Goal: Task Accomplishment & Management: Complete application form

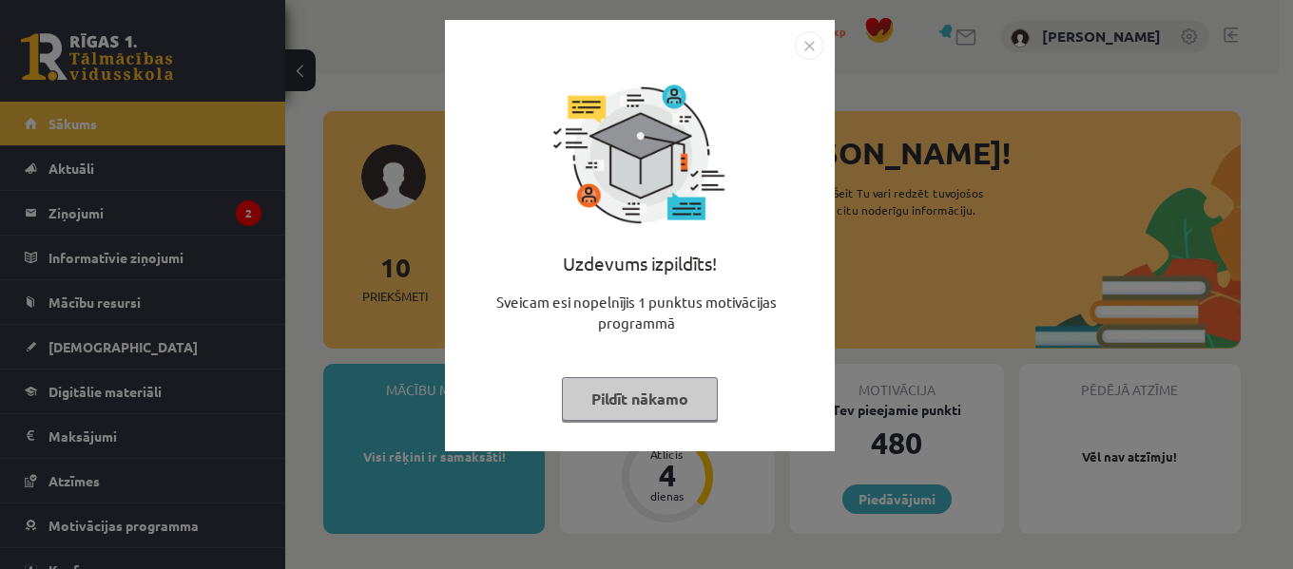
click at [811, 37] on img "Close" at bounding box center [809, 45] width 29 height 29
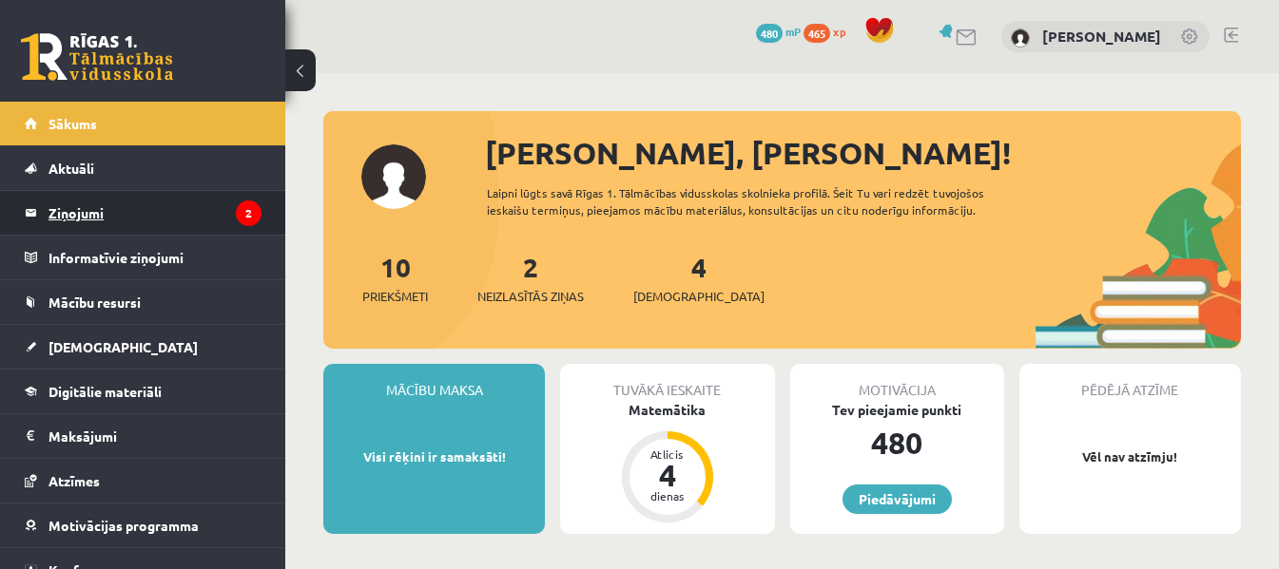
click at [126, 214] on legend "Ziņojumi 2" at bounding box center [154, 213] width 213 height 44
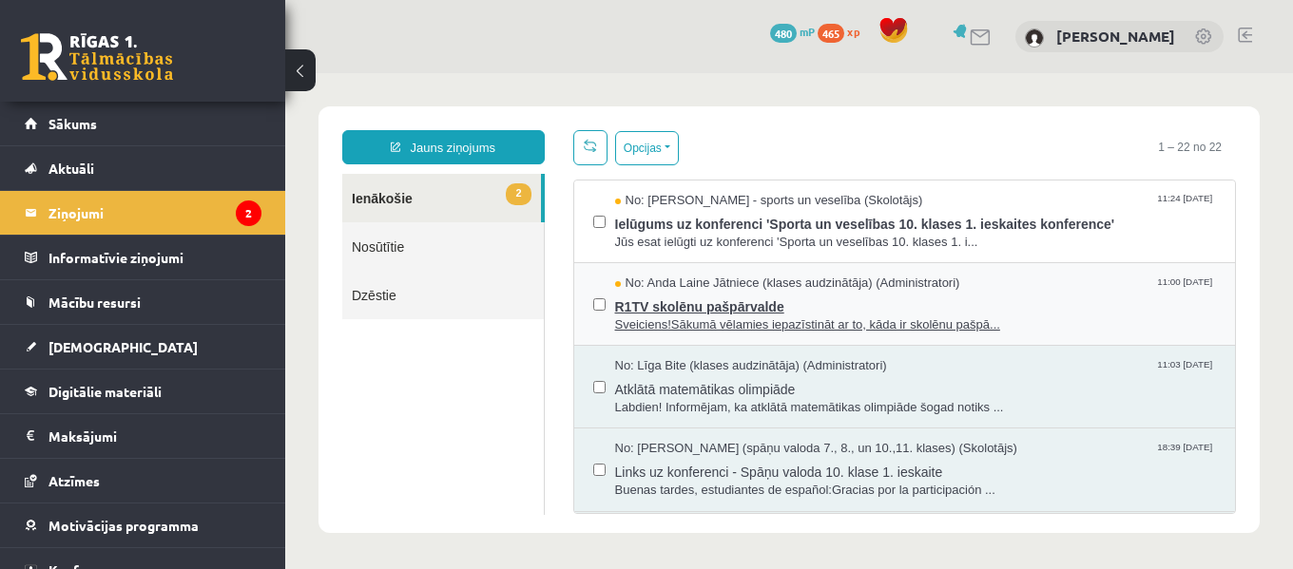
click at [745, 302] on span "R1TV skolēnu pašpārvalde" at bounding box center [916, 305] width 602 height 24
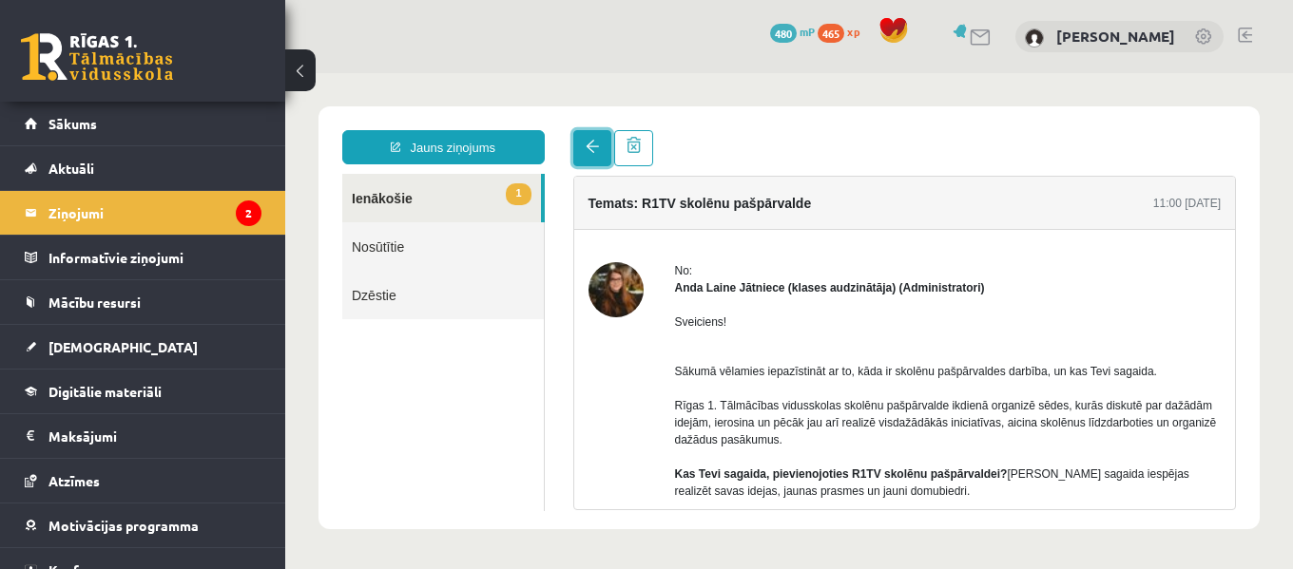
click at [604, 162] on link at bounding box center [592, 148] width 38 height 36
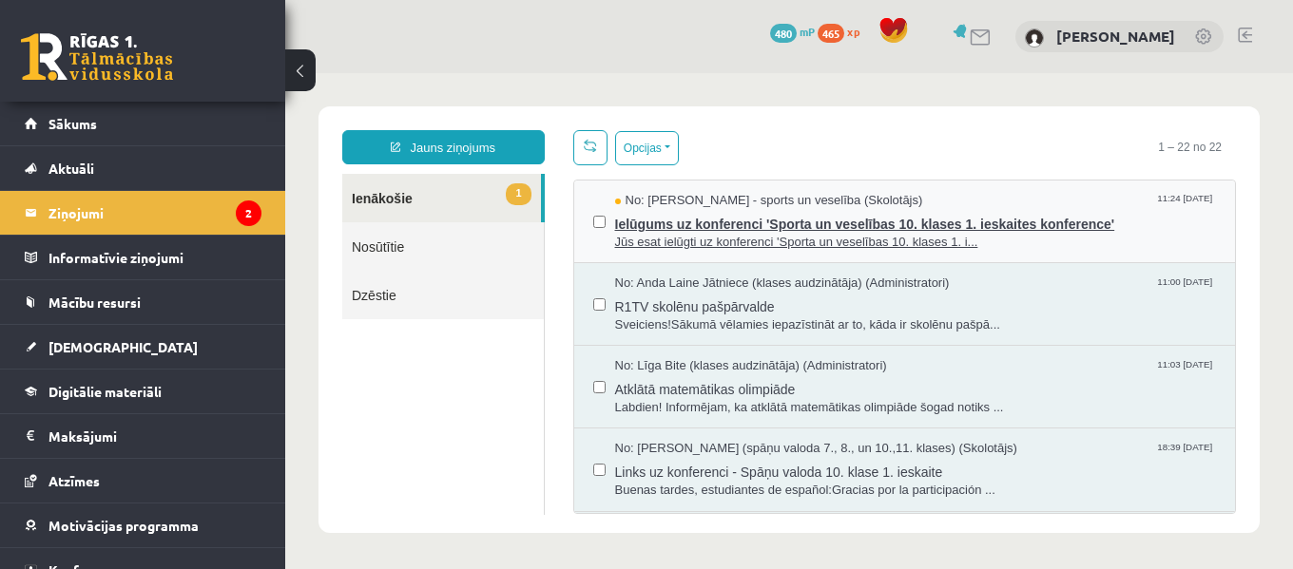
click at [829, 223] on span "Ielūgums uz konferenci 'Sporta un veselības 10. klases 1. ieskaites konference'" at bounding box center [916, 222] width 602 height 24
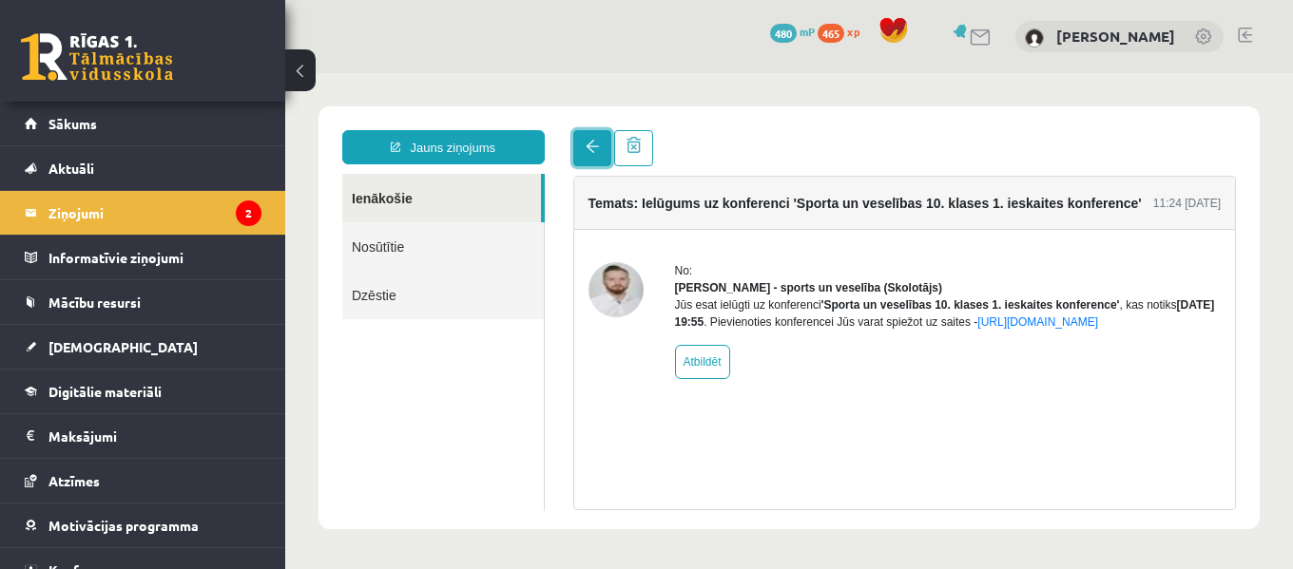
click at [593, 146] on span at bounding box center [592, 146] width 13 height 13
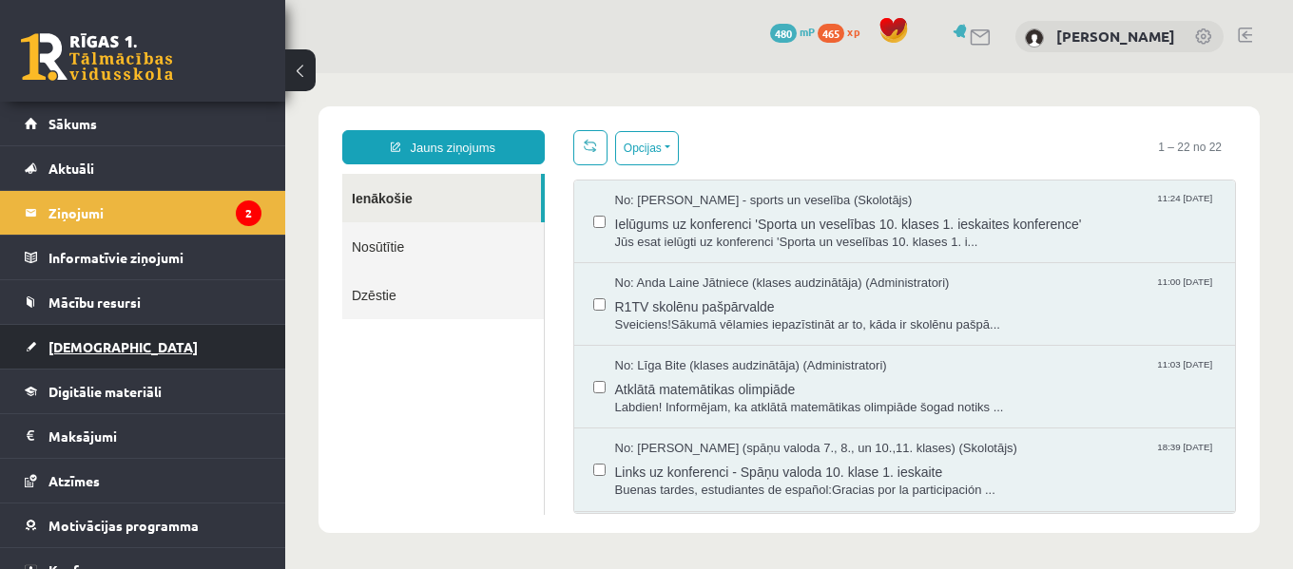
click at [87, 355] on link "[DEMOGRAPHIC_DATA]" at bounding box center [143, 347] width 237 height 44
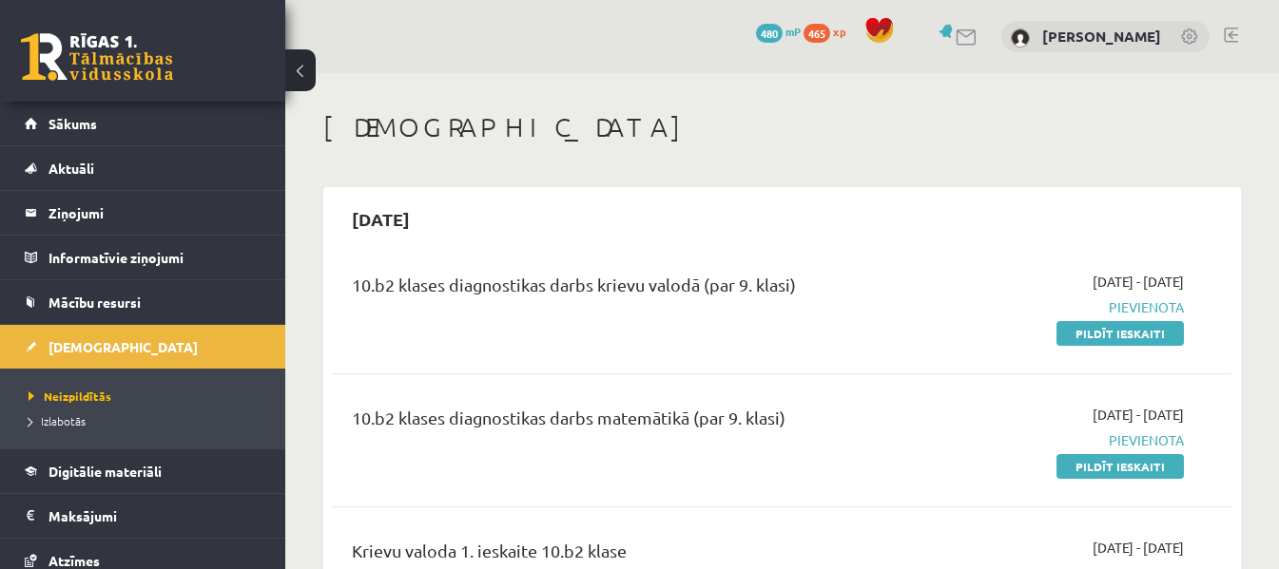
scroll to position [49, 0]
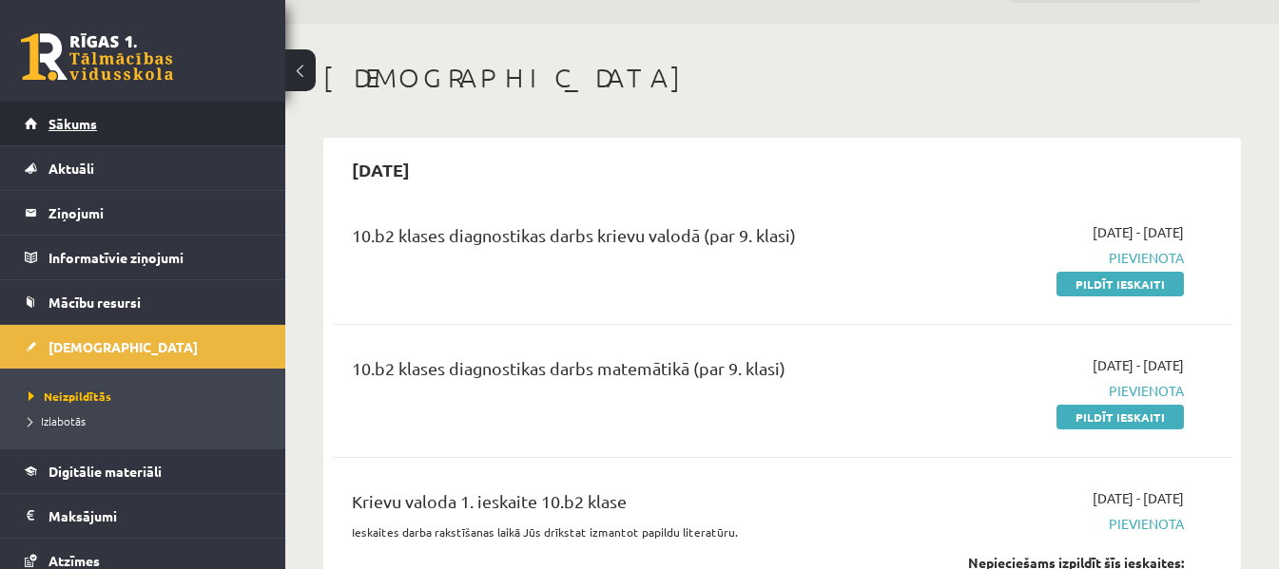
click at [59, 125] on span "Sākums" at bounding box center [72, 123] width 48 height 17
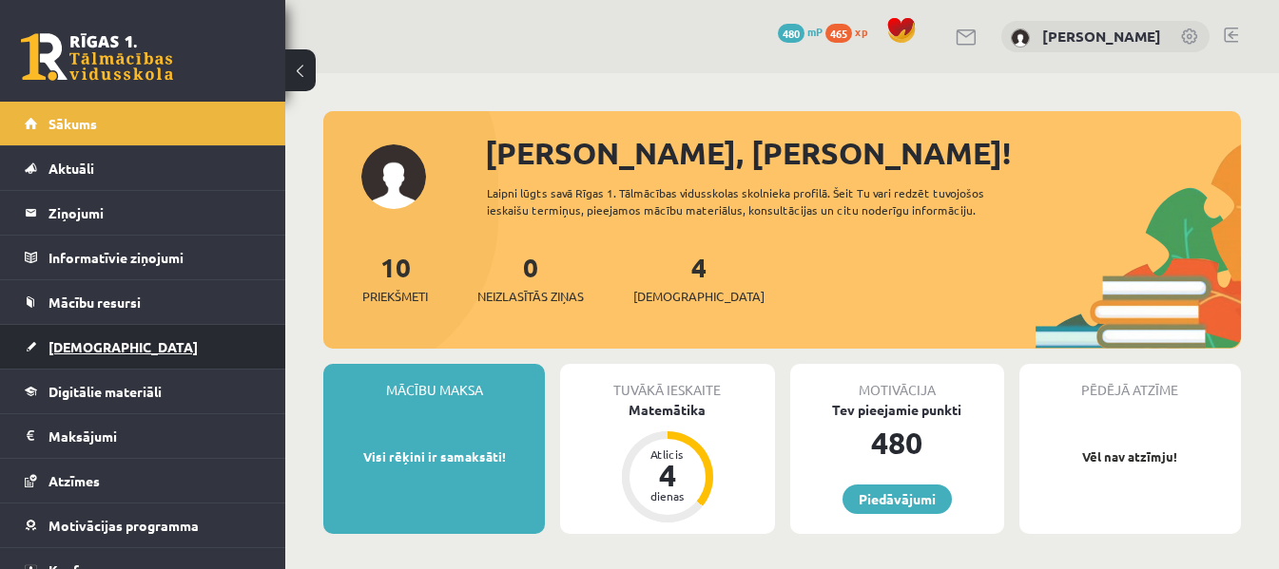
click at [67, 342] on span "[DEMOGRAPHIC_DATA]" at bounding box center [122, 346] width 149 height 17
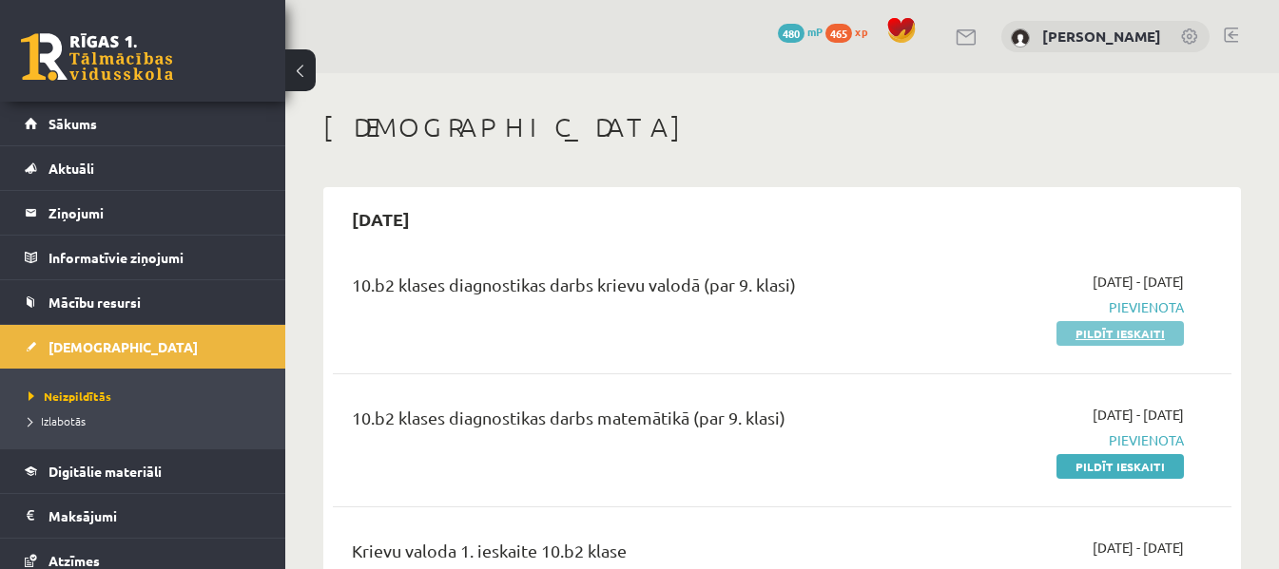
click at [1146, 332] on link "Pildīt ieskaiti" at bounding box center [1119, 333] width 127 height 25
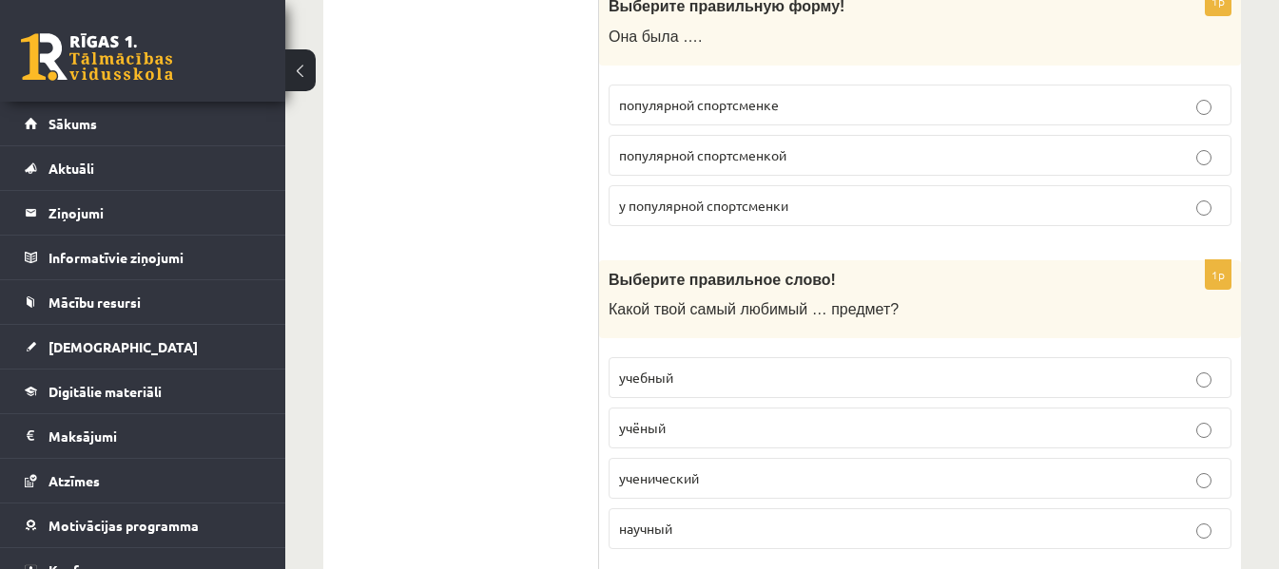
scroll to position [34, 0]
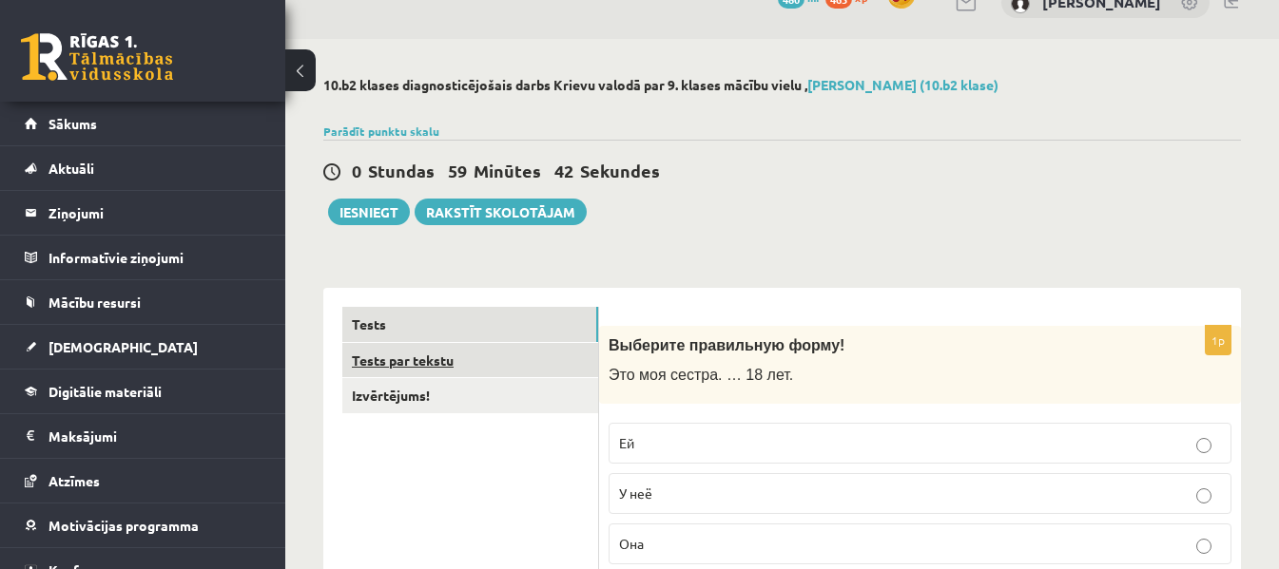
click at [441, 361] on link "Tests par tekstu" at bounding box center [470, 360] width 256 height 35
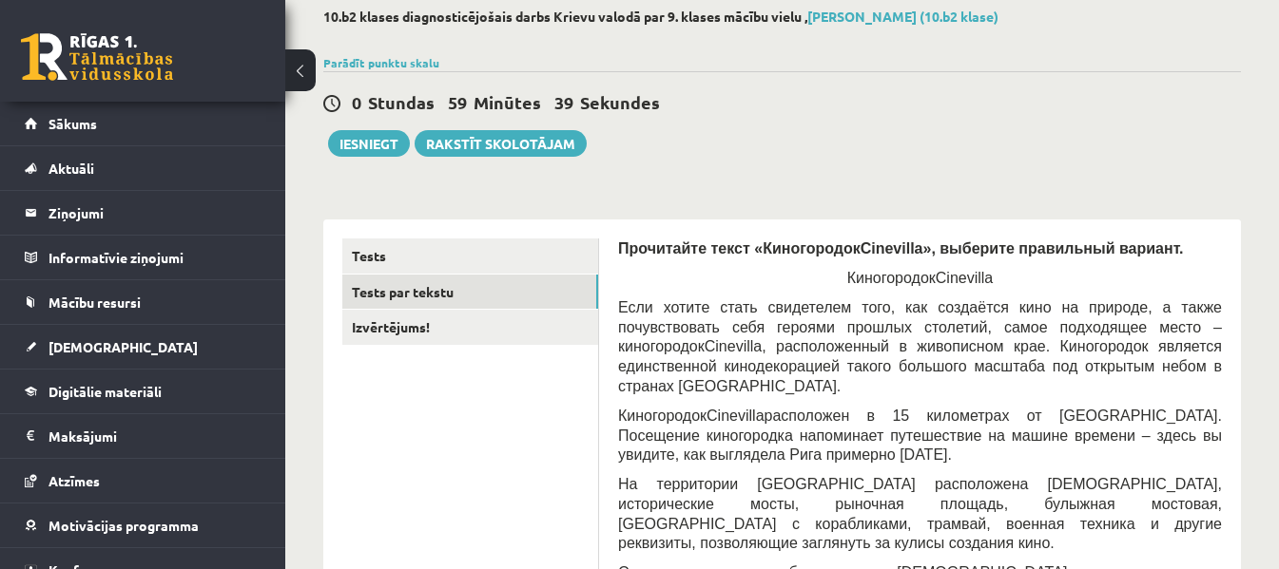
scroll to position [0, 0]
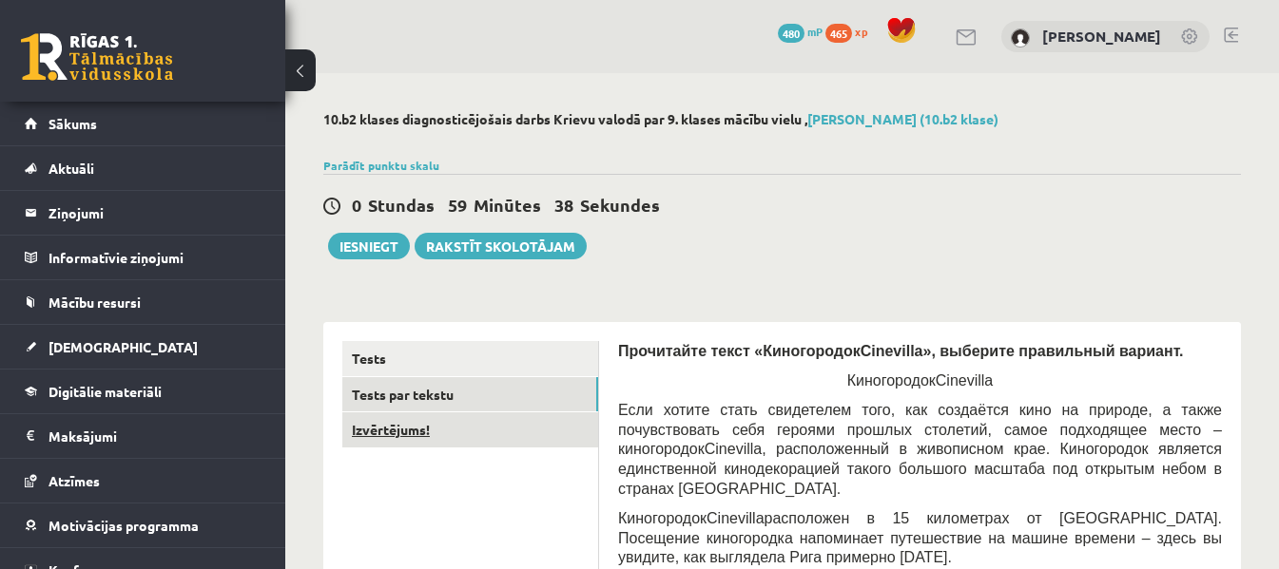
click at [376, 433] on link "Izvērtējums!" at bounding box center [470, 430] width 256 height 35
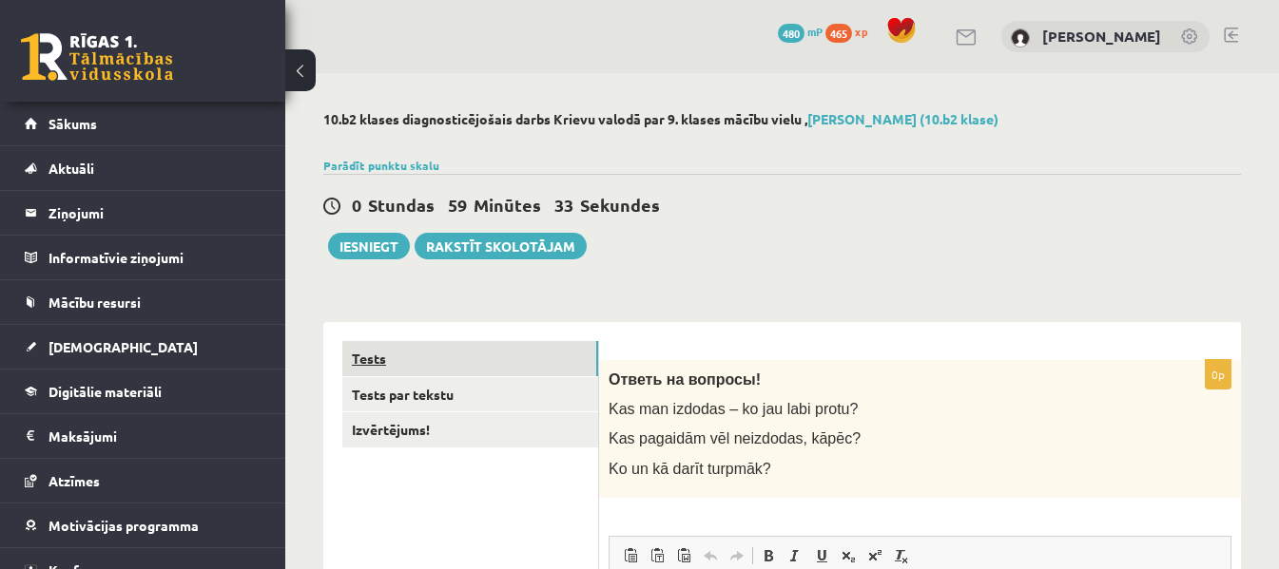
click at [534, 358] on link "Tests" at bounding box center [470, 358] width 256 height 35
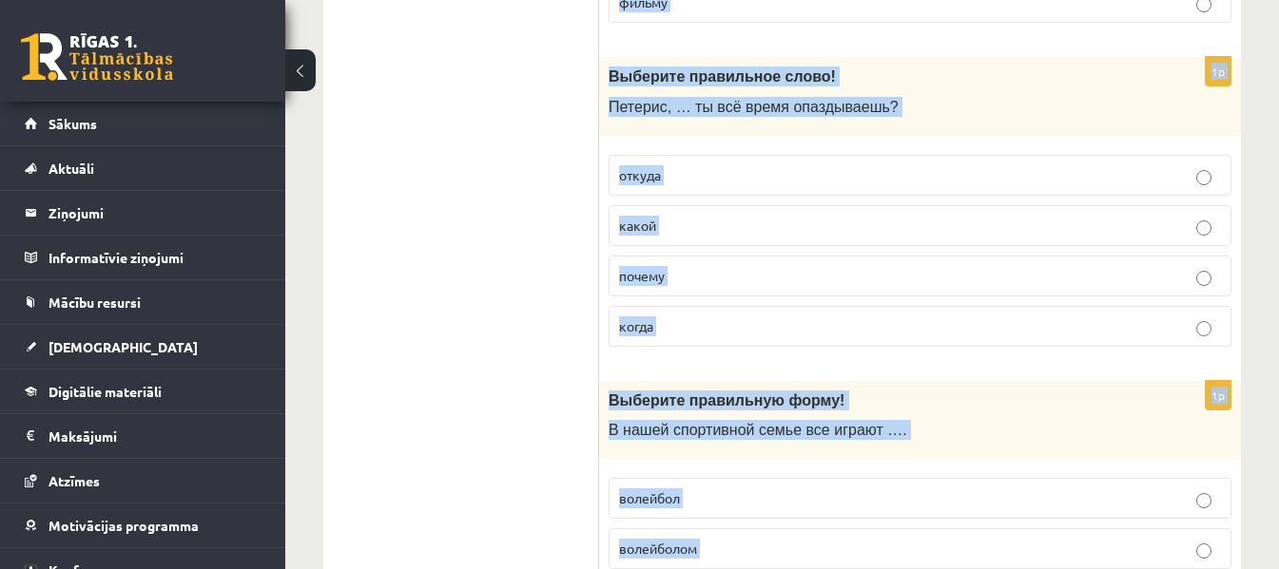
scroll to position [5822, 0]
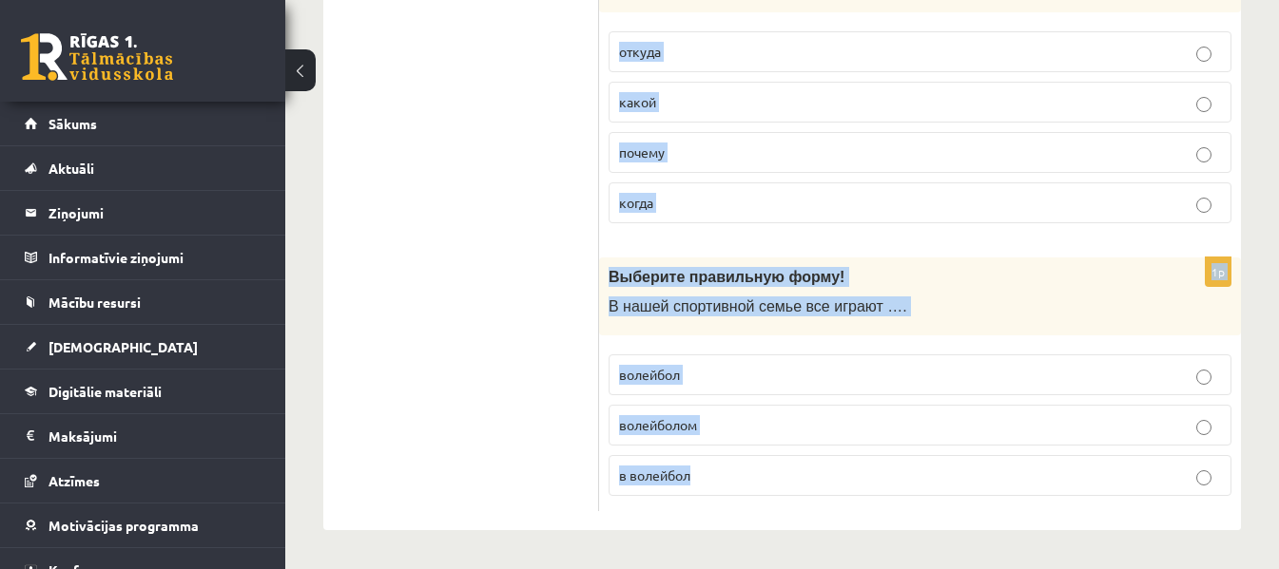
drag, startPoint x: 608, startPoint y: 379, endPoint x: 750, endPoint y: 484, distance: 176.1
copy form "Выберите правильную форму! Это моя сестра. … 18 лет. Ей У неё Она 1p Выберите п…"
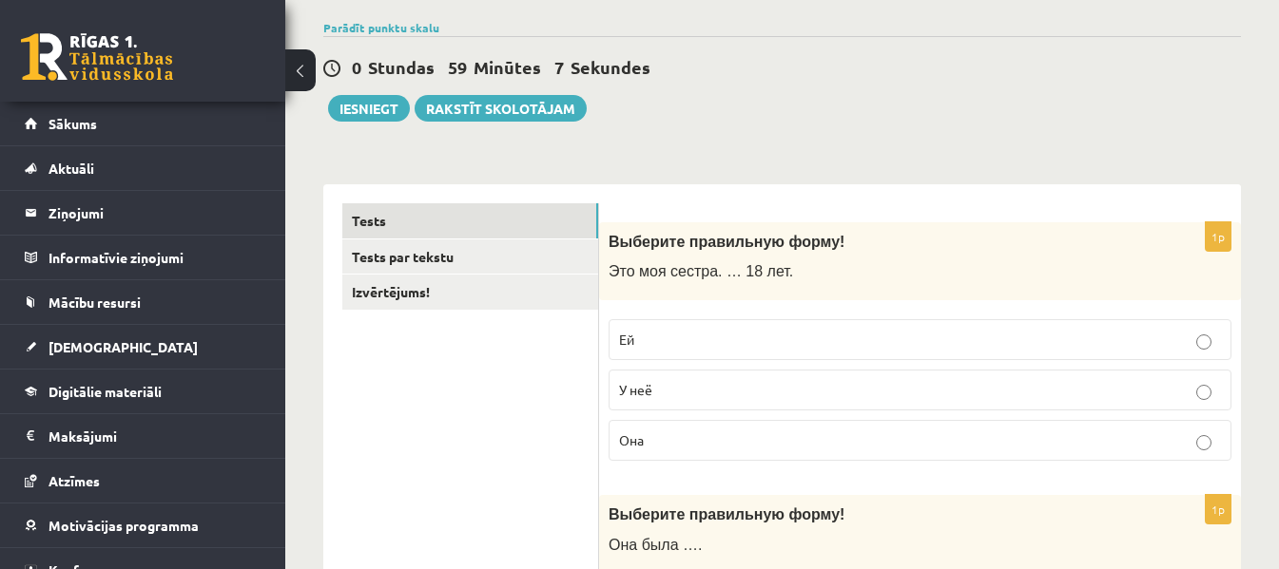
scroll to position [217, 0]
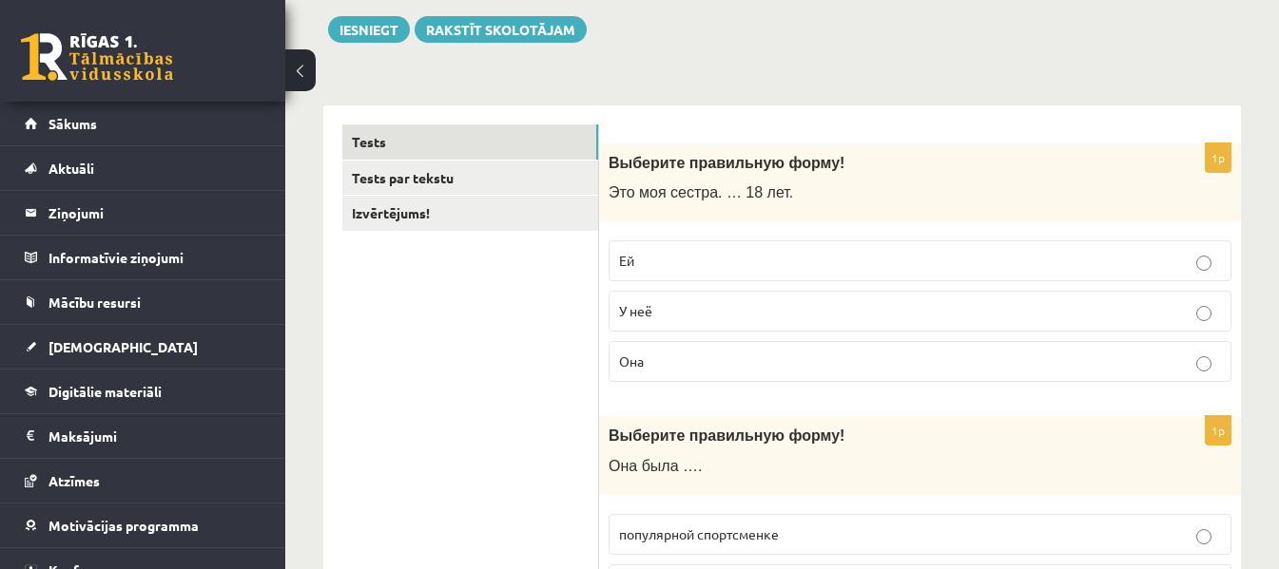
click at [1015, 258] on p "Ей" at bounding box center [920, 261] width 602 height 20
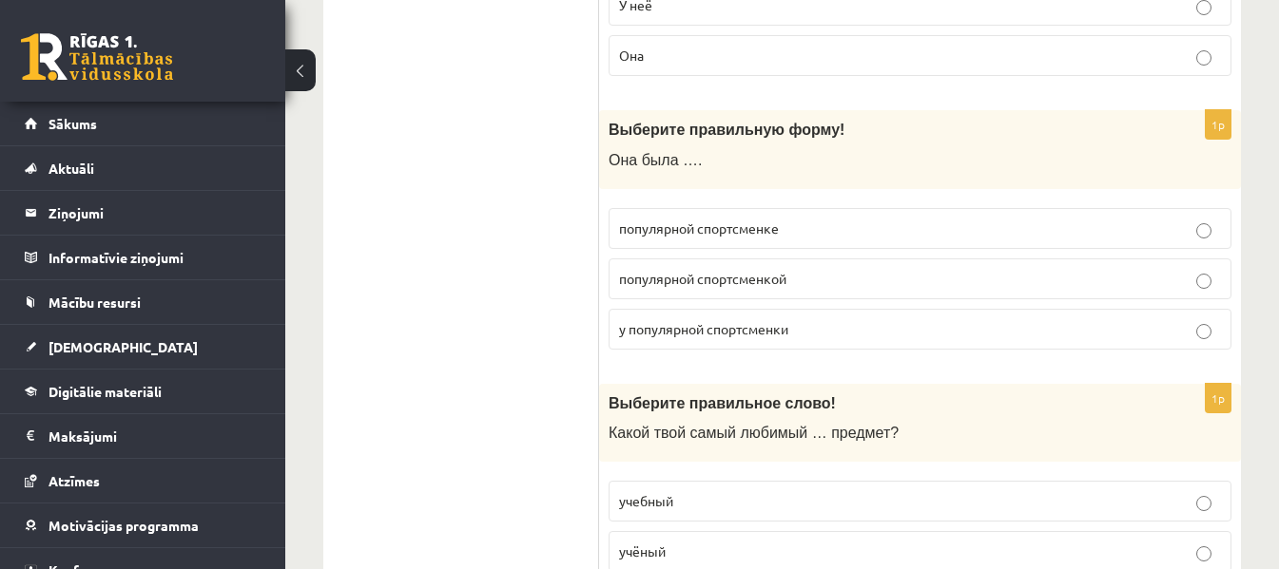
scroll to position [580, 0]
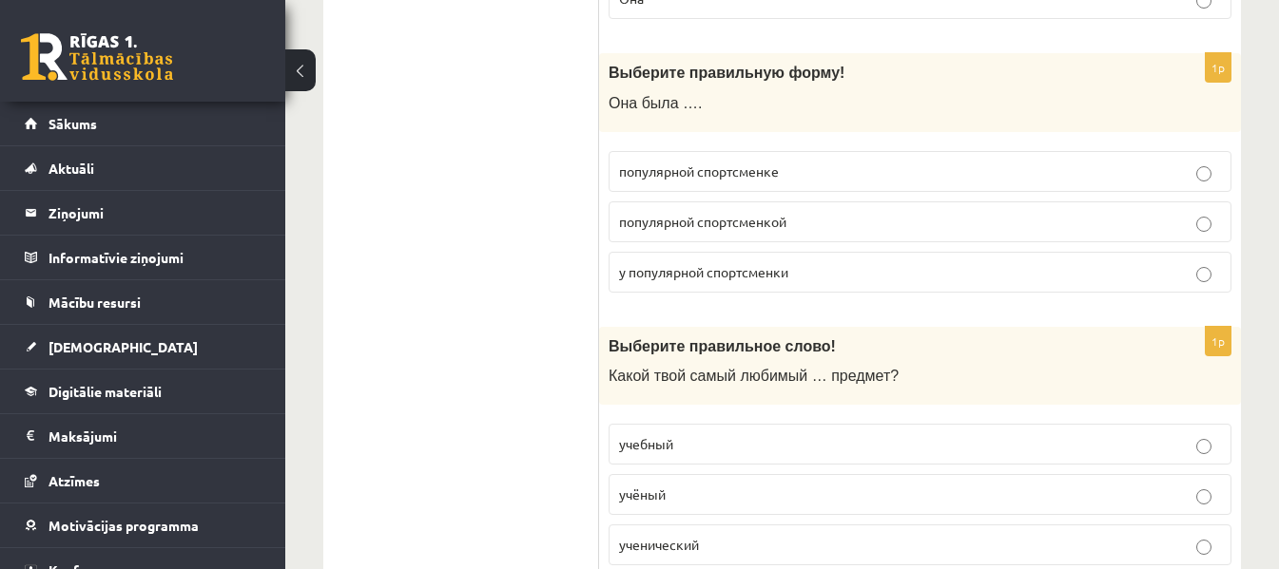
click at [721, 207] on label "популярной спортсменкой" at bounding box center [919, 222] width 623 height 41
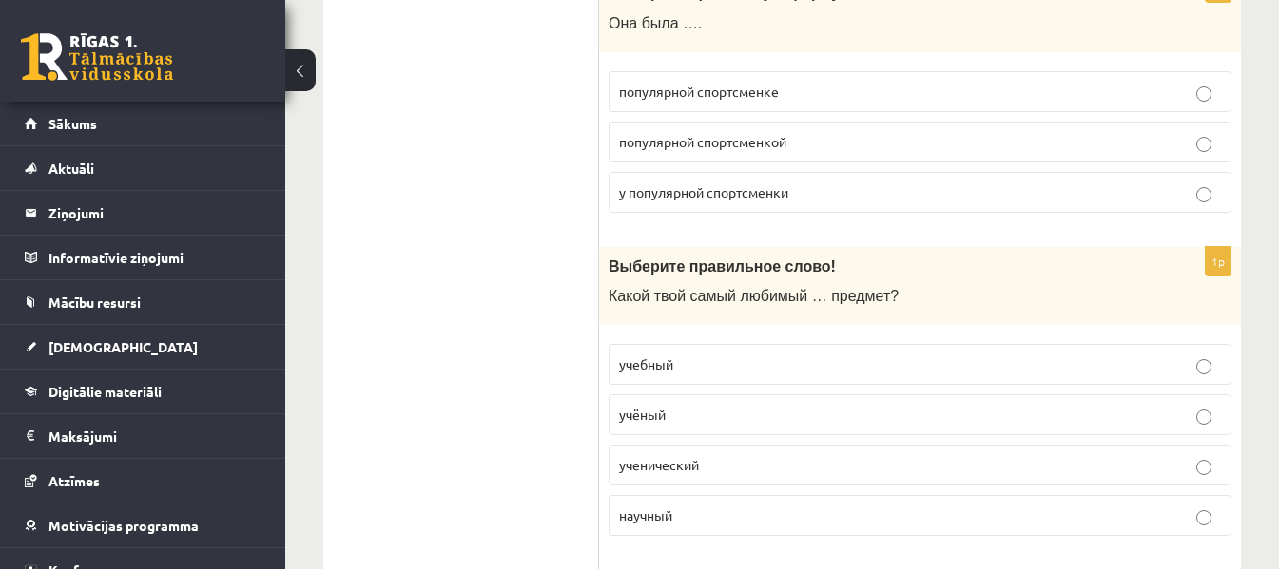
scroll to position [796, 0]
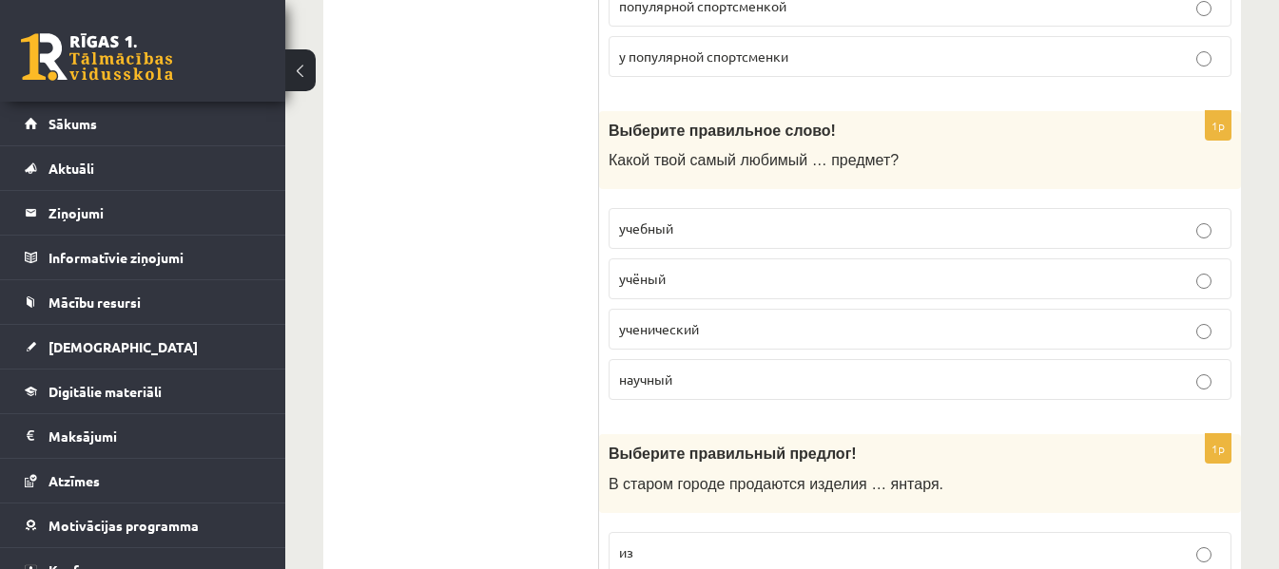
click at [949, 237] on p "учебный" at bounding box center [920, 229] width 602 height 20
click at [1044, 560] on p "из" at bounding box center [920, 553] width 602 height 20
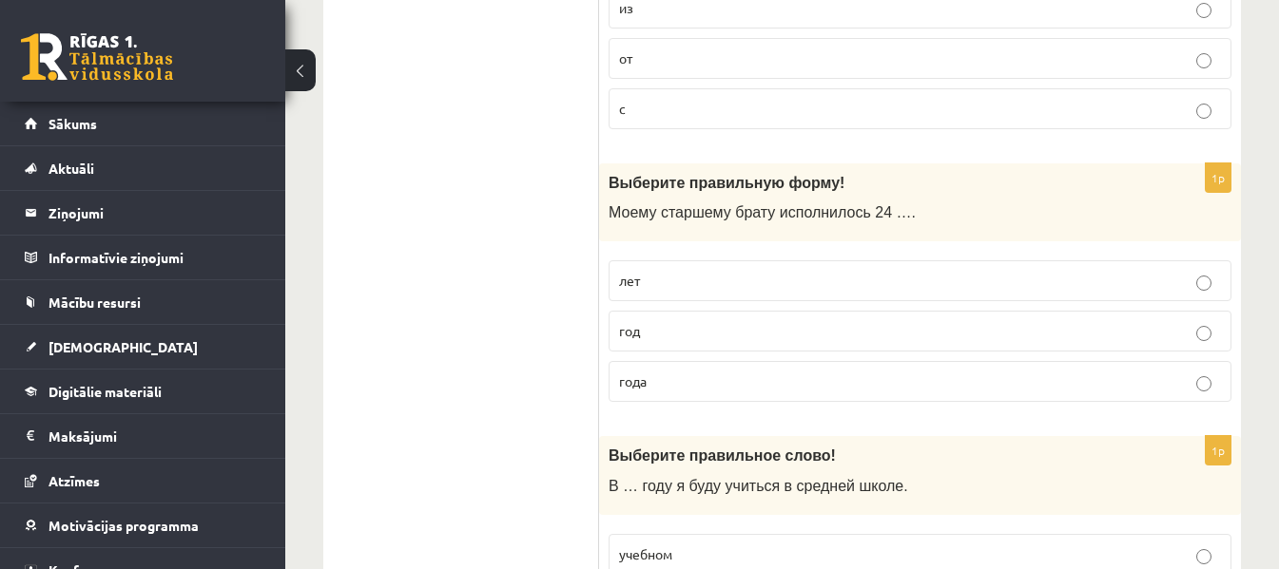
scroll to position [1397, 0]
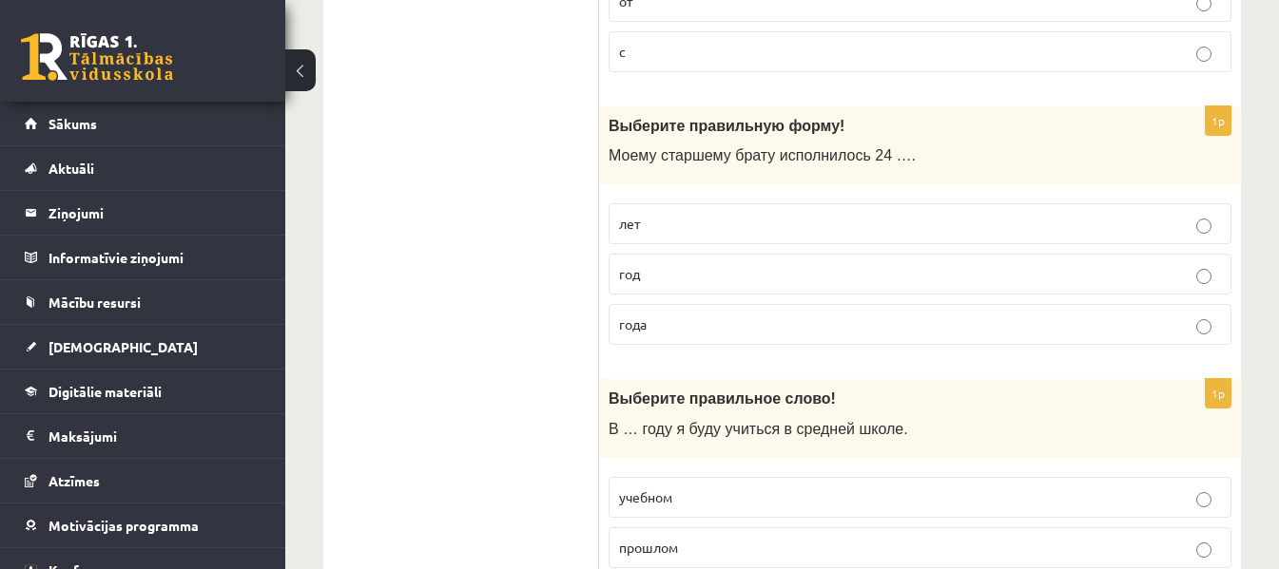
click at [795, 312] on label "года" at bounding box center [919, 324] width 623 height 41
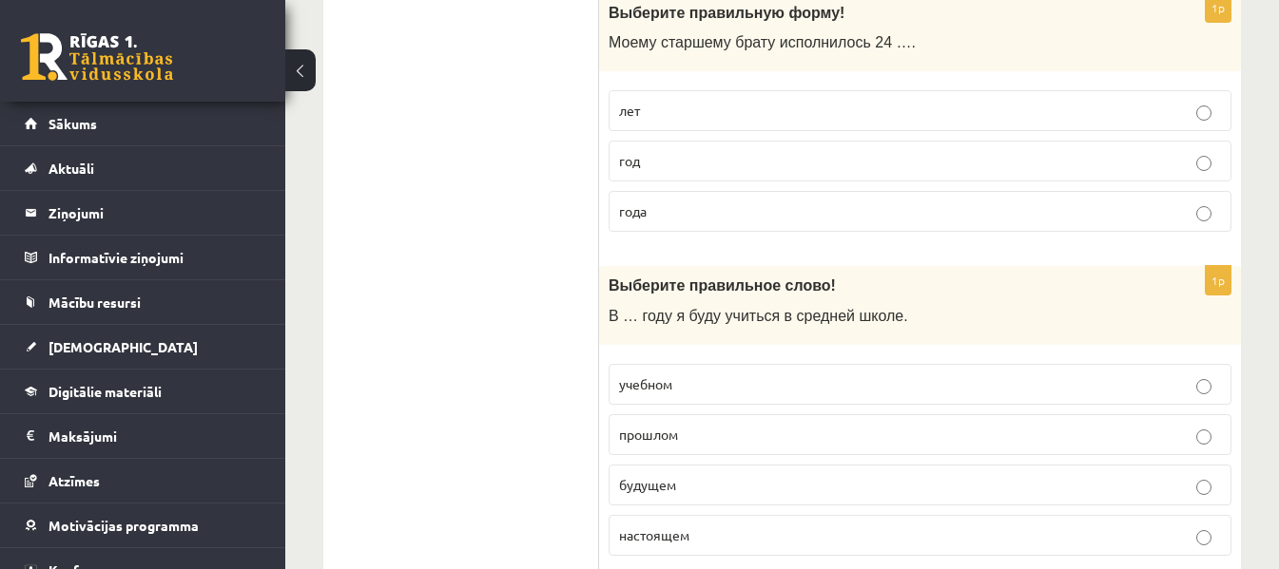
scroll to position [1715, 0]
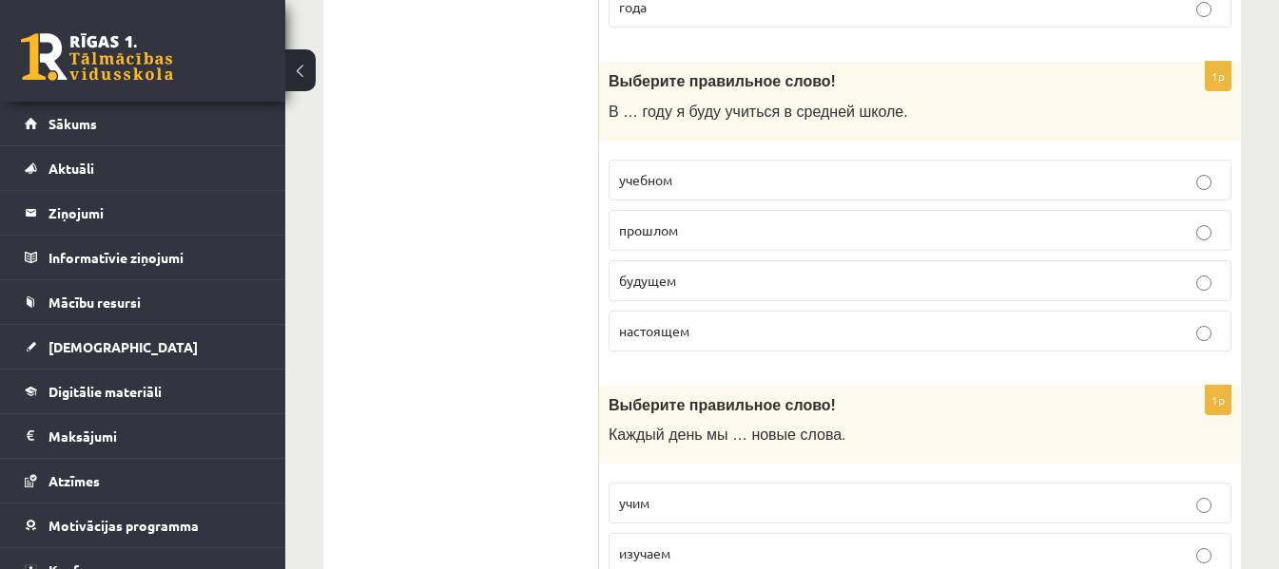
click at [785, 272] on p "будущем" at bounding box center [920, 281] width 602 height 20
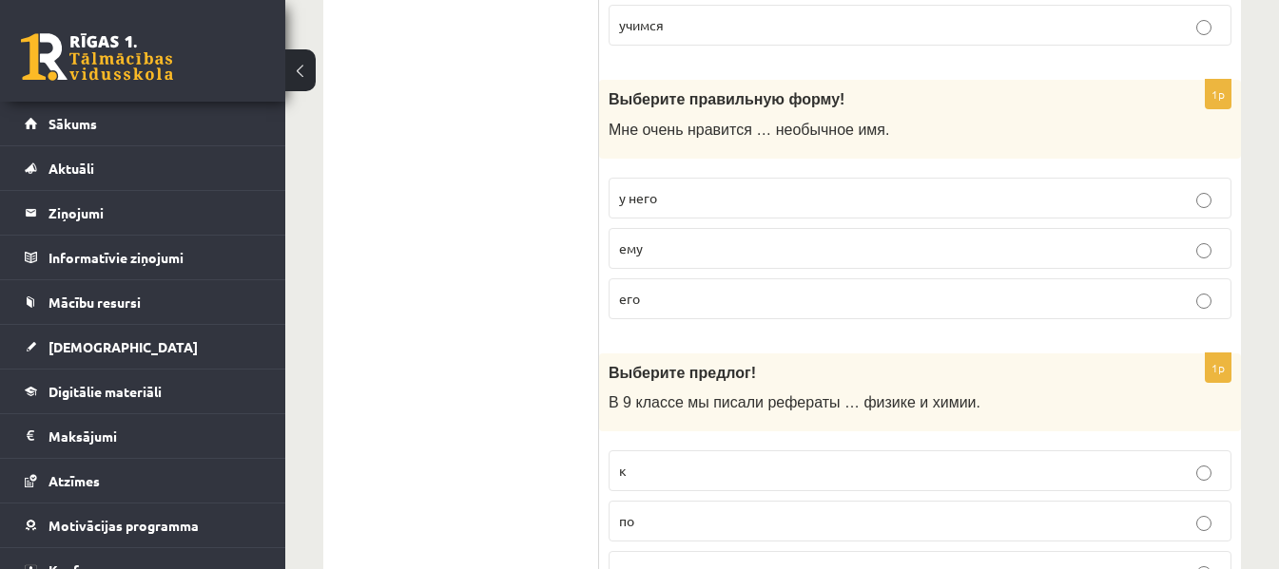
scroll to position [2305, 0]
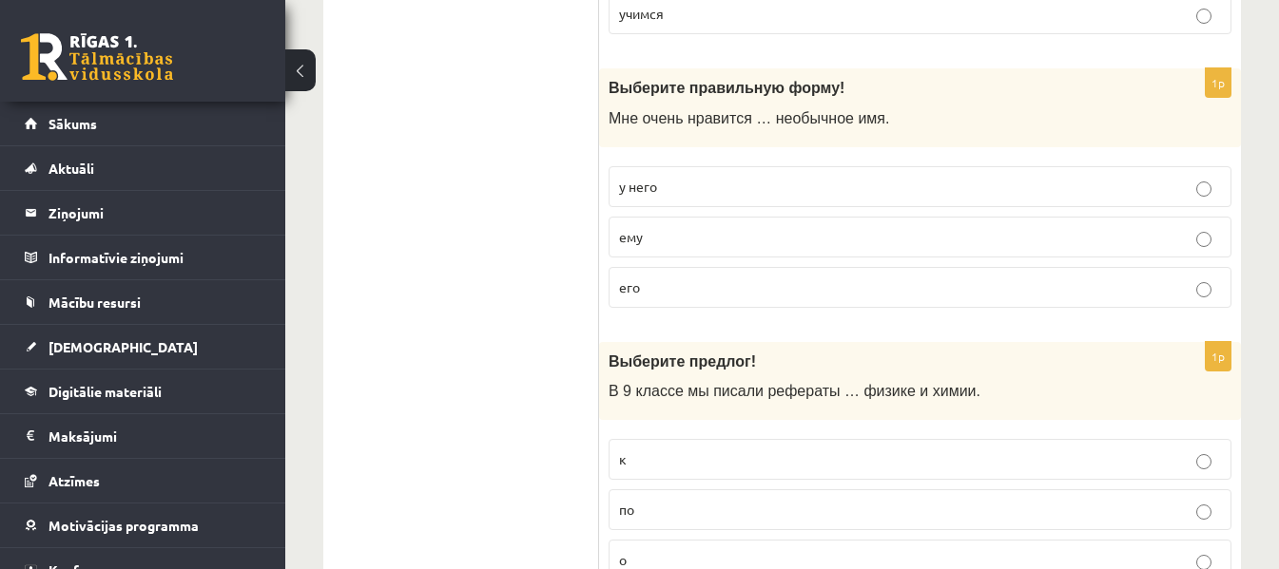
click at [661, 298] on p "его" at bounding box center [920, 288] width 602 height 20
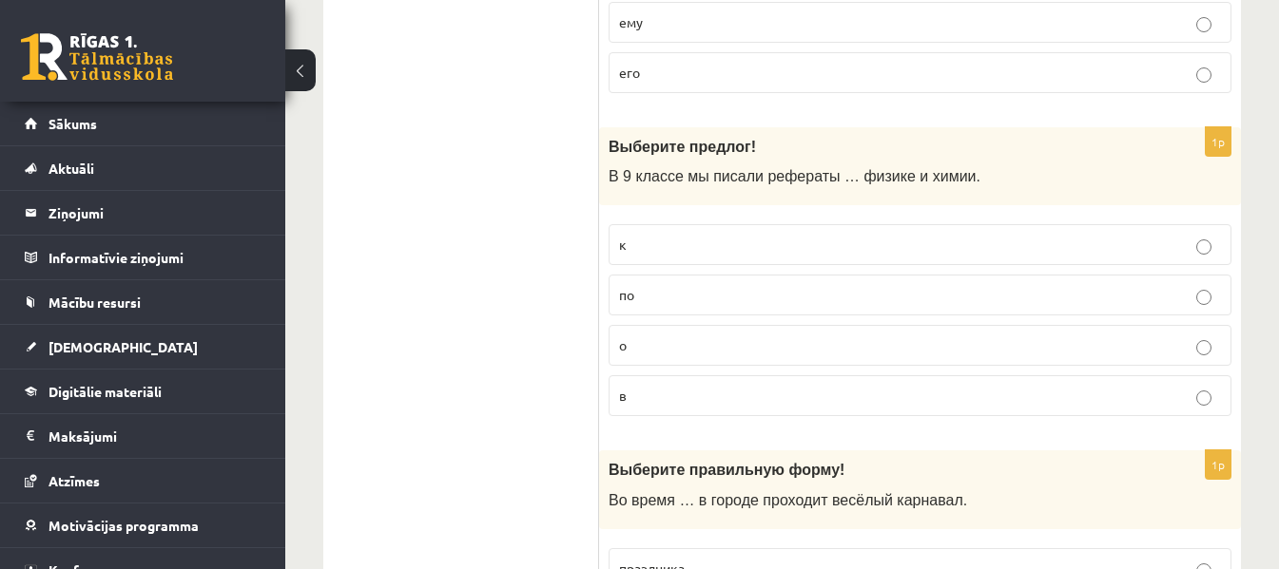
scroll to position [2543, 0]
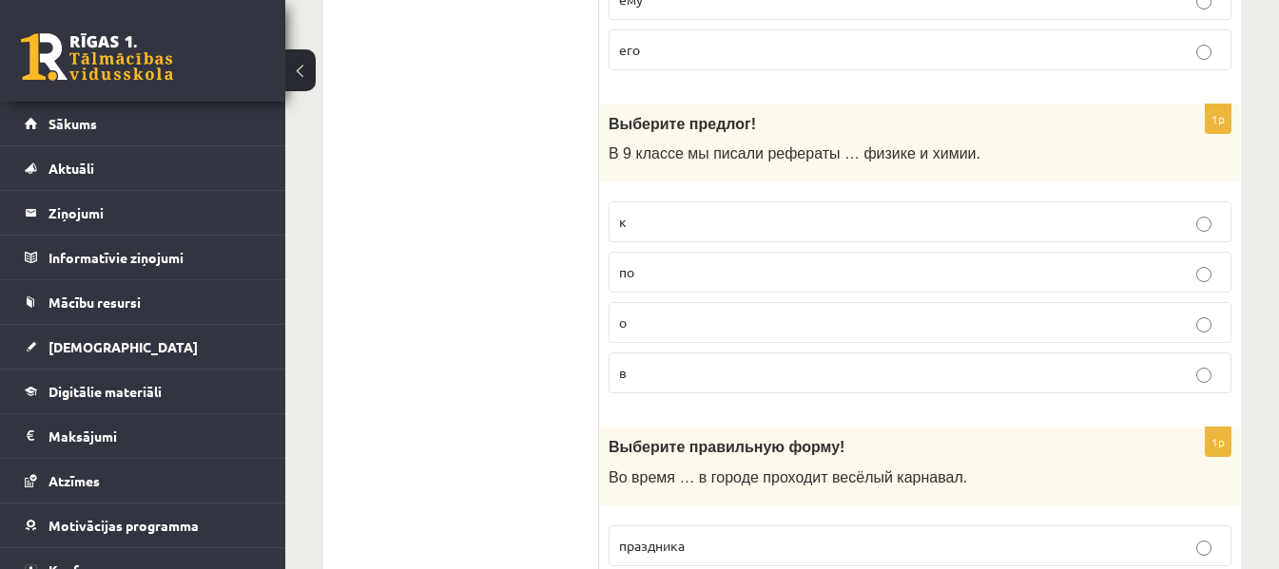
click at [776, 279] on p "по" at bounding box center [920, 272] width 602 height 20
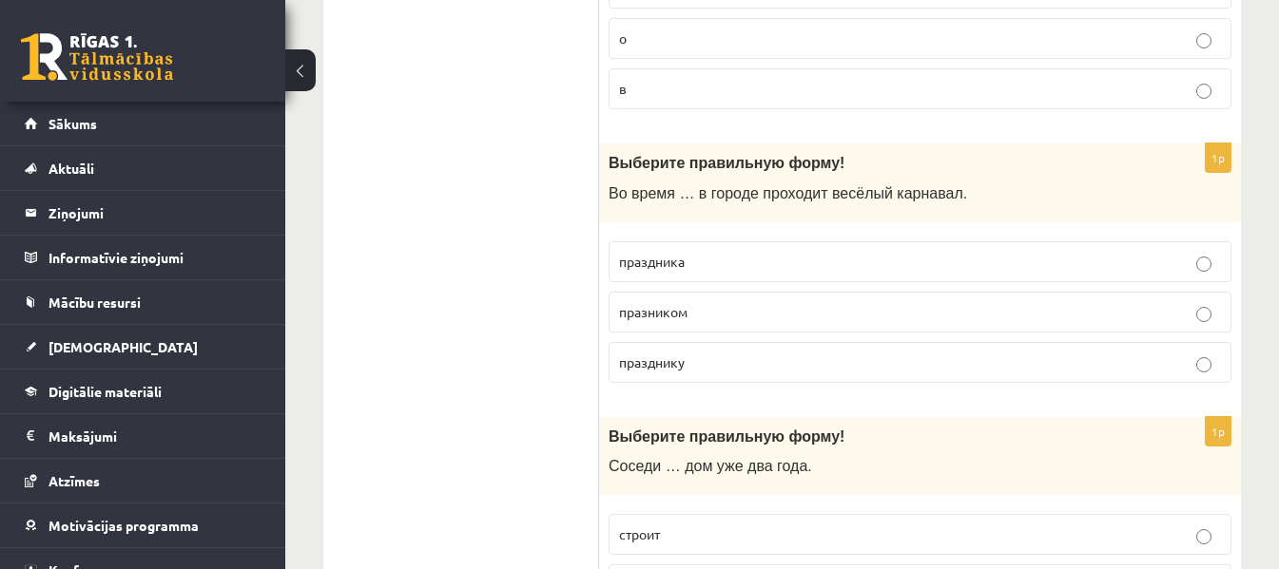
scroll to position [2862, 0]
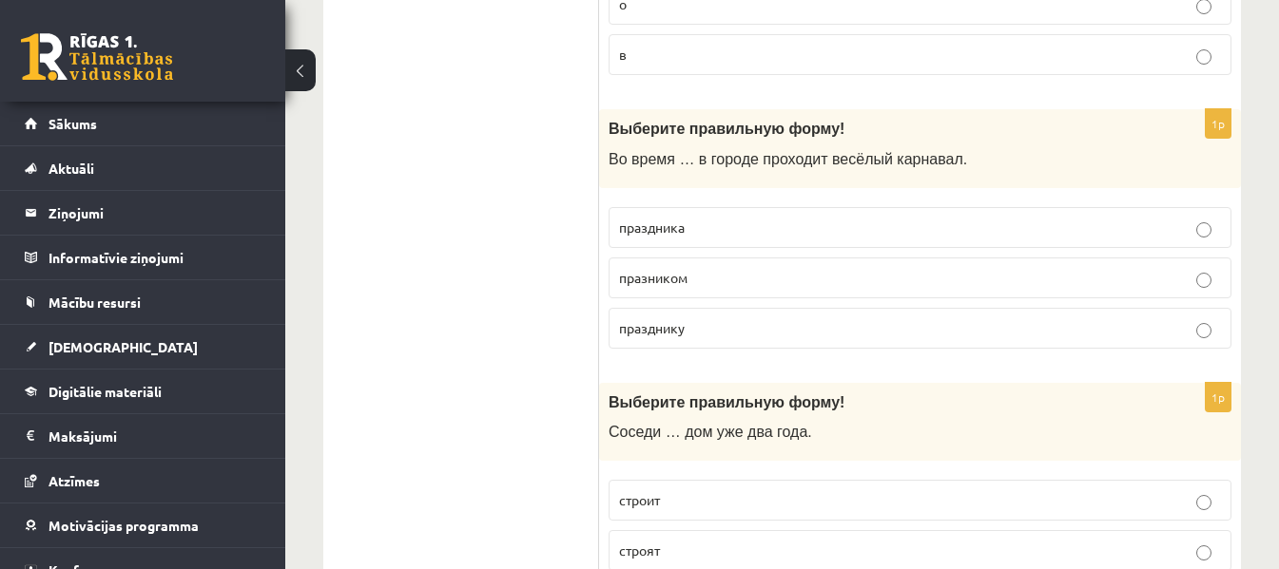
click at [684, 239] on label "праздника" at bounding box center [919, 227] width 623 height 41
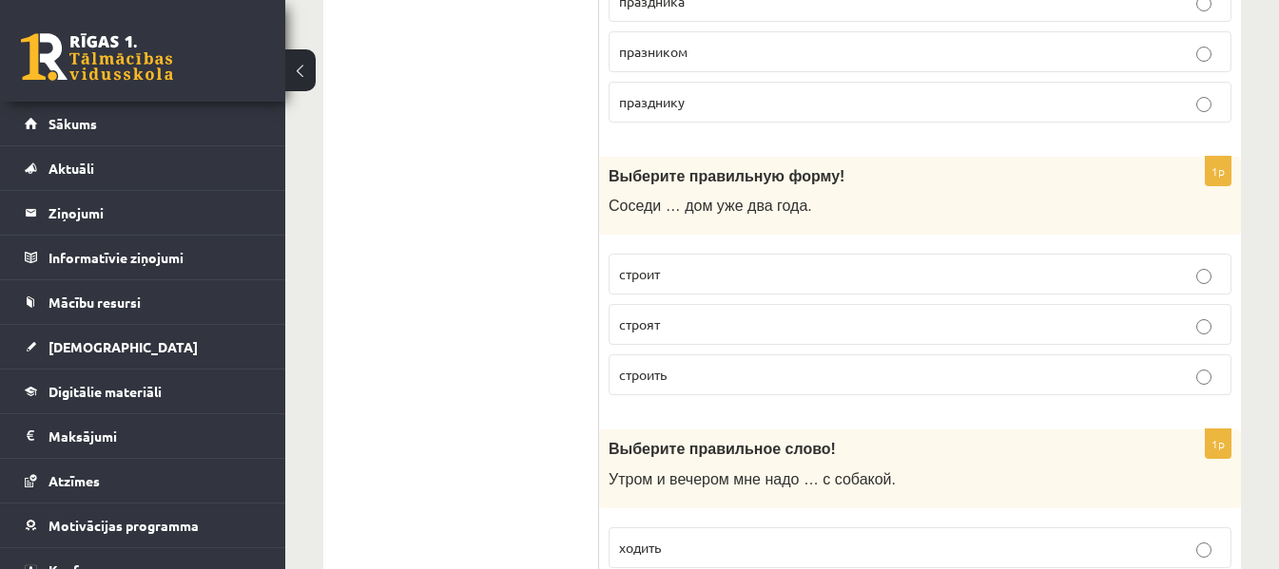
scroll to position [3156, 0]
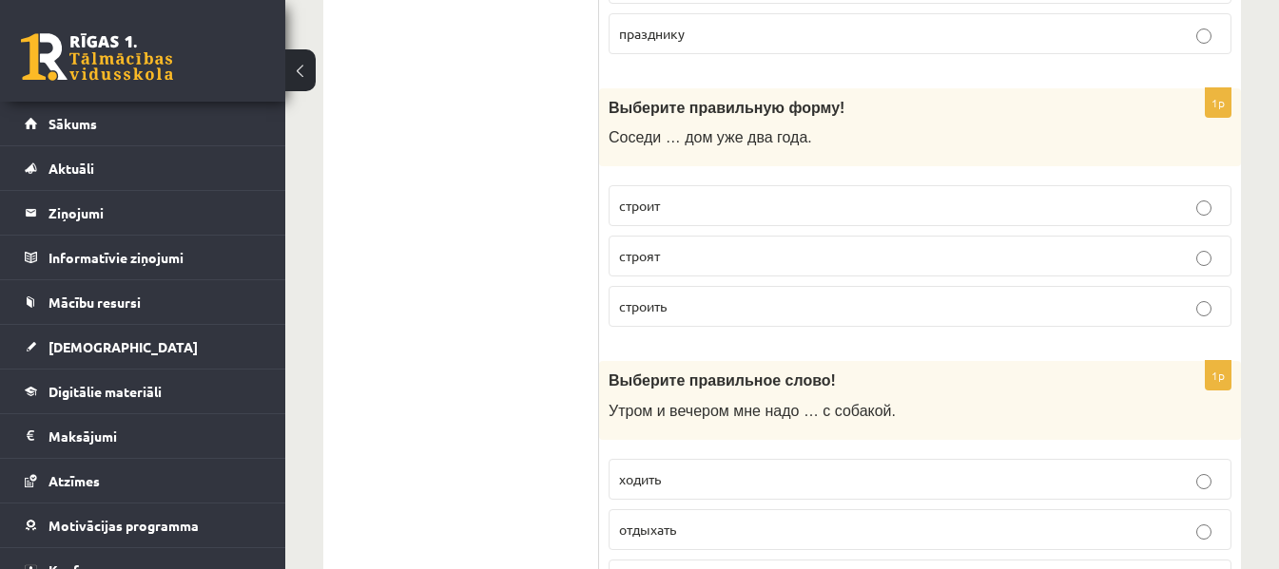
click at [657, 254] on span "строят" at bounding box center [639, 255] width 41 height 17
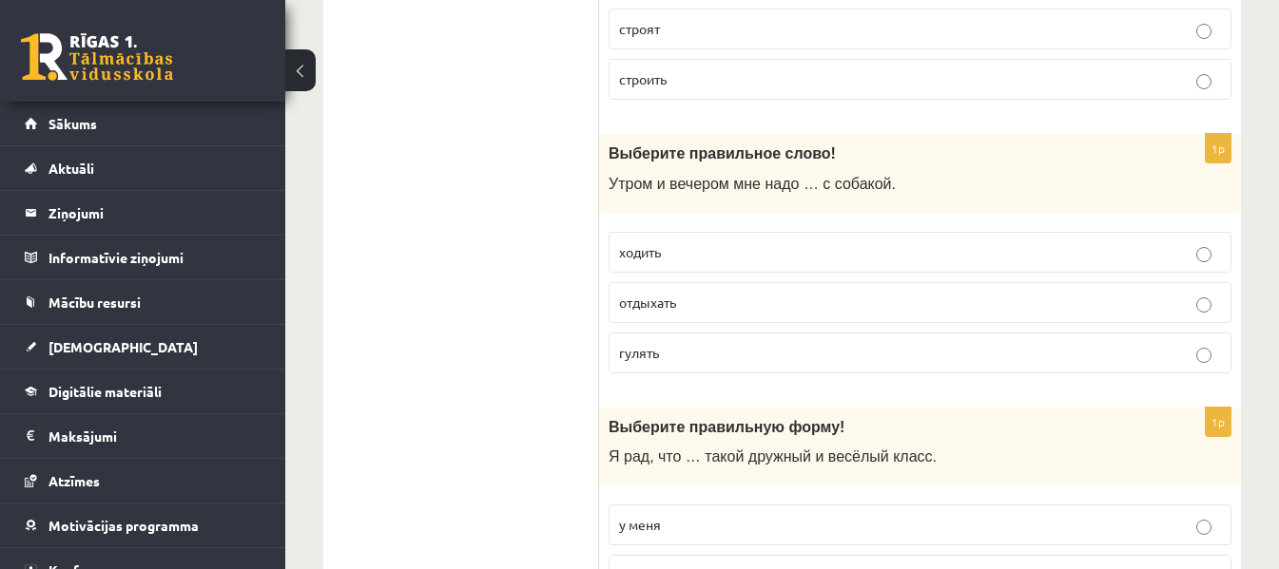
scroll to position [3451, 0]
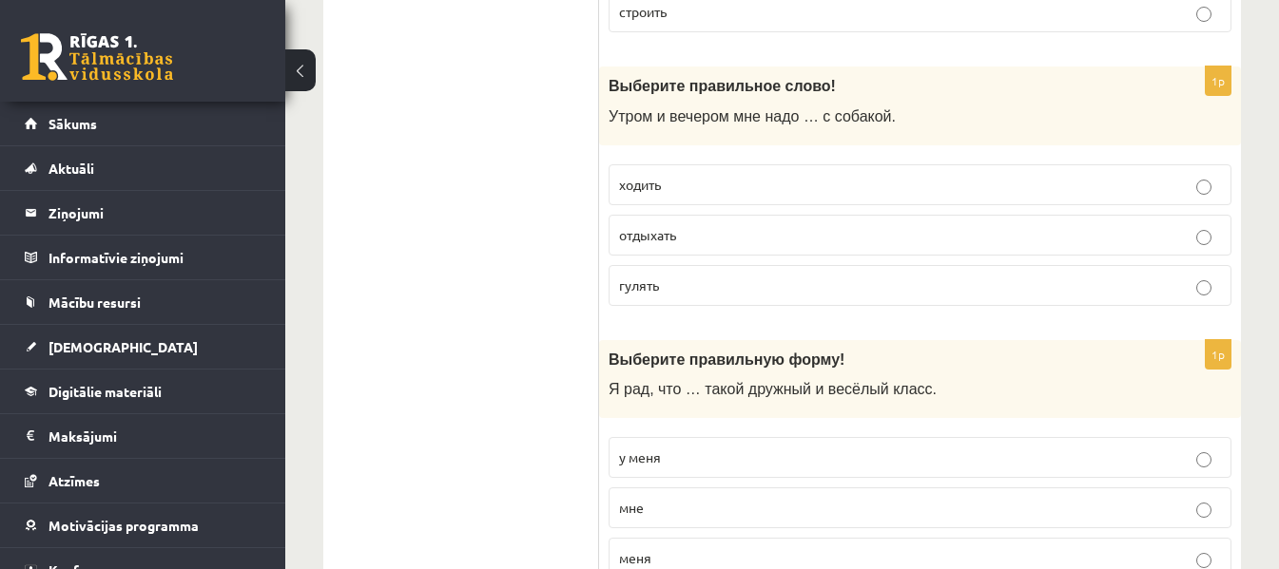
click at [713, 282] on p "гулять" at bounding box center [920, 286] width 602 height 20
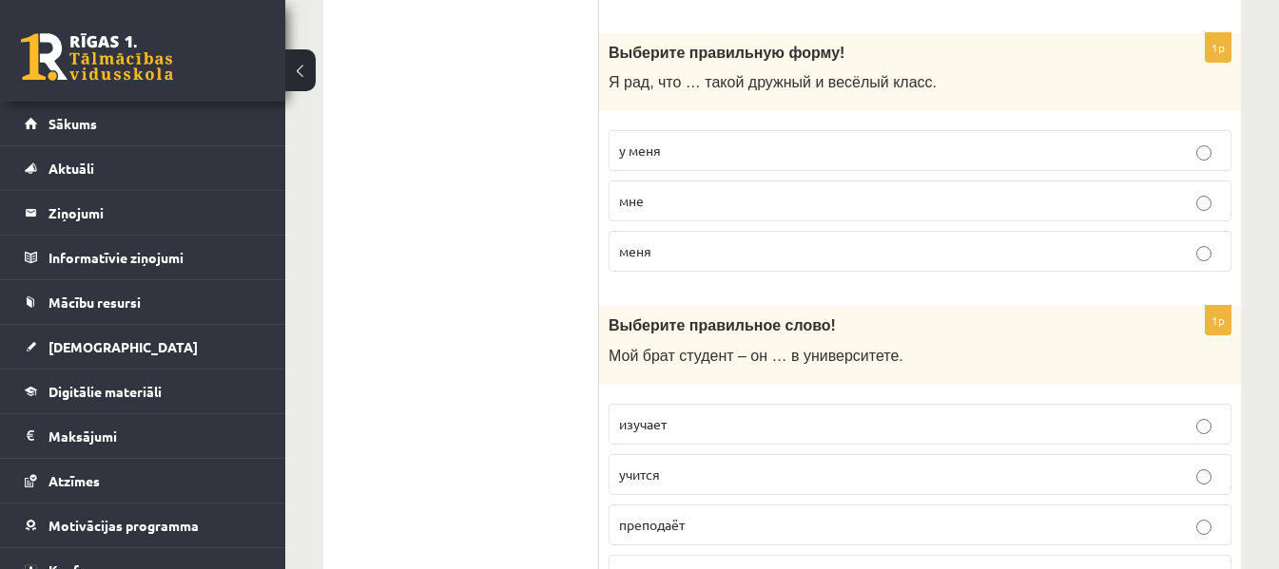
scroll to position [3724, 0]
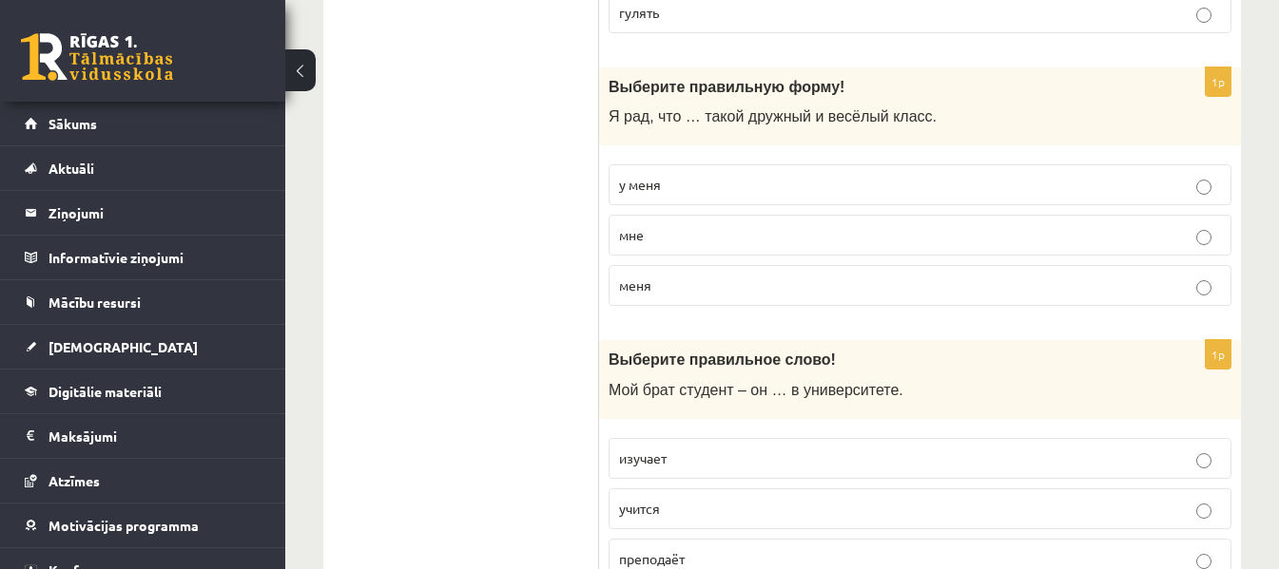
click at [638, 183] on span "у меня" at bounding box center [640, 184] width 42 height 17
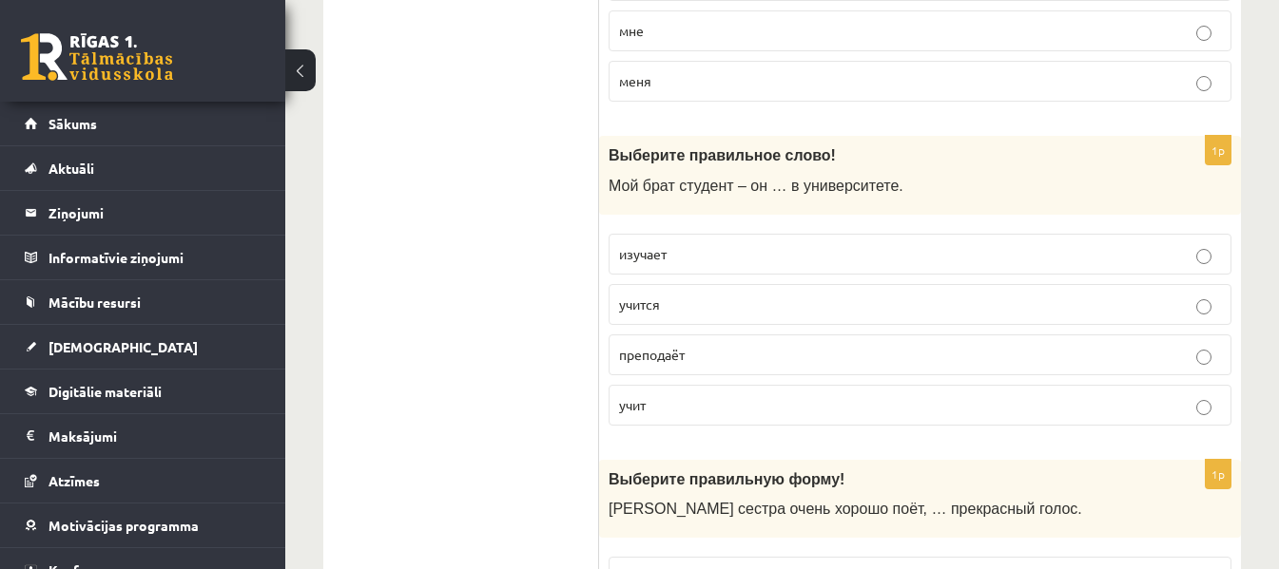
click at [652, 277] on fieldset "изучает учится преподаёт учит" at bounding box center [919, 327] width 623 height 207
click at [651, 316] on label "учится" at bounding box center [919, 304] width 623 height 41
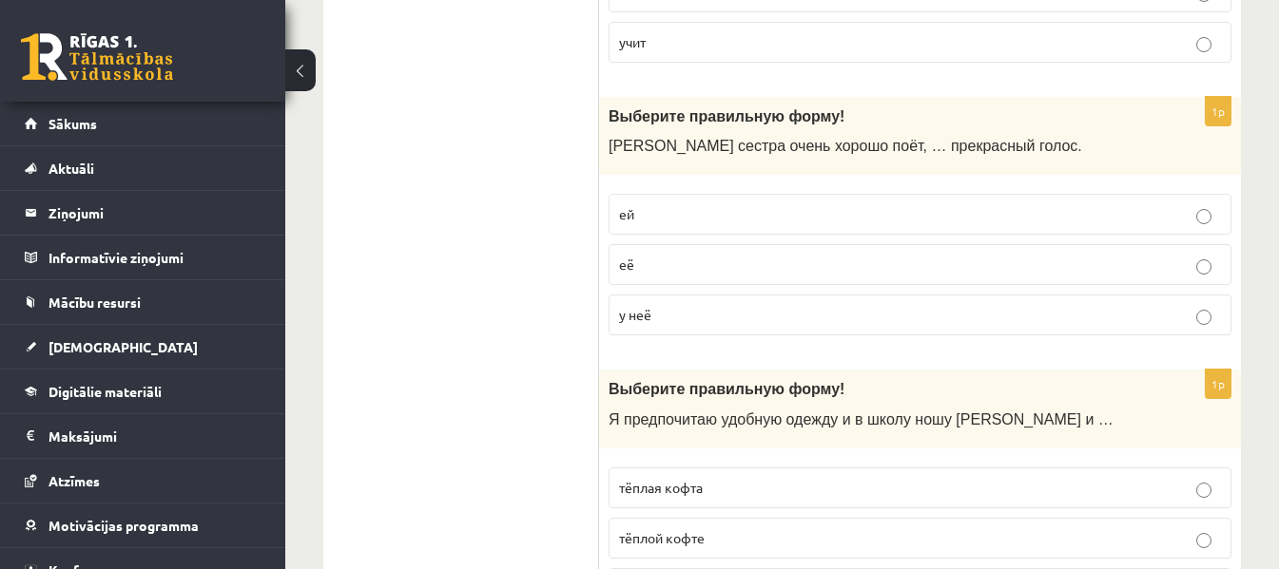
scroll to position [4347, 0]
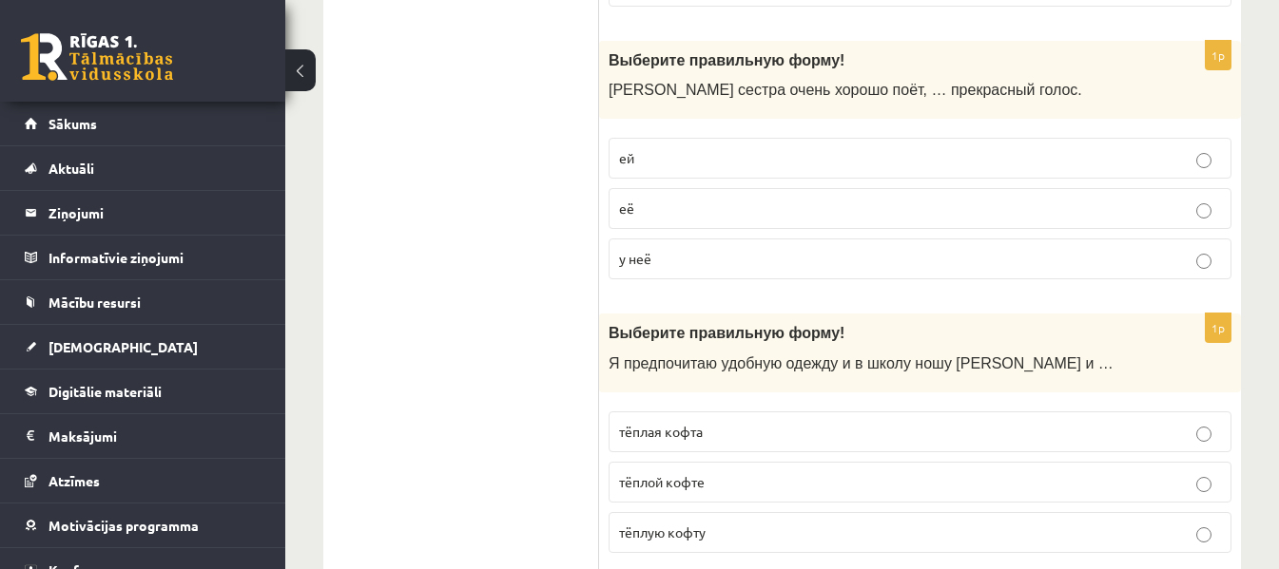
click at [759, 251] on p "у неё" at bounding box center [920, 259] width 602 height 20
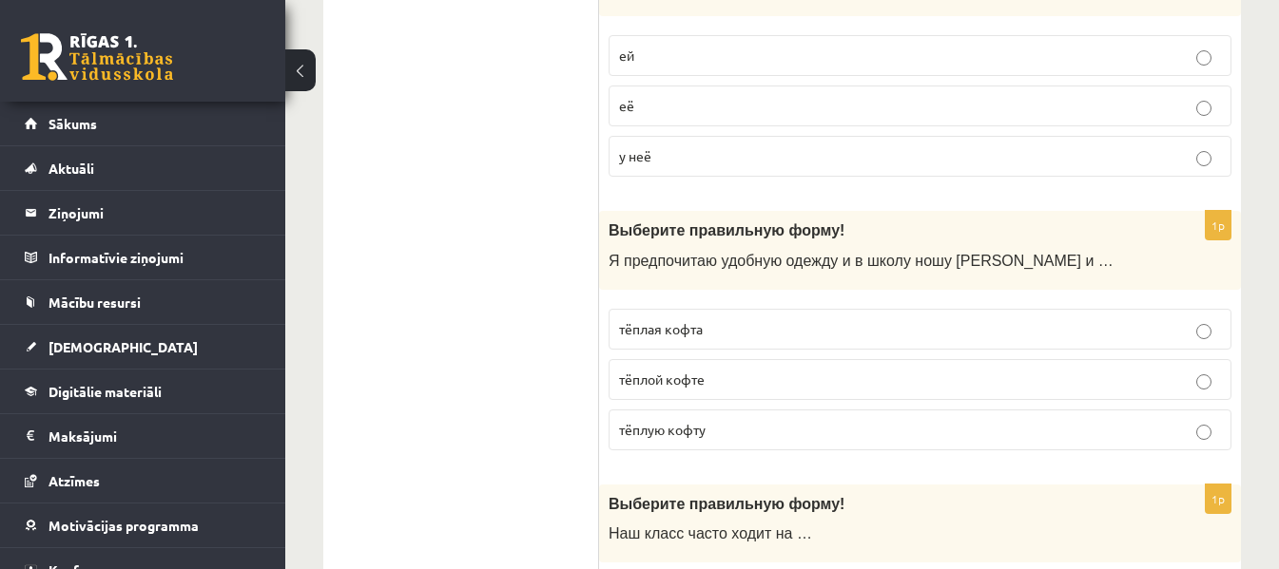
scroll to position [4563, 0]
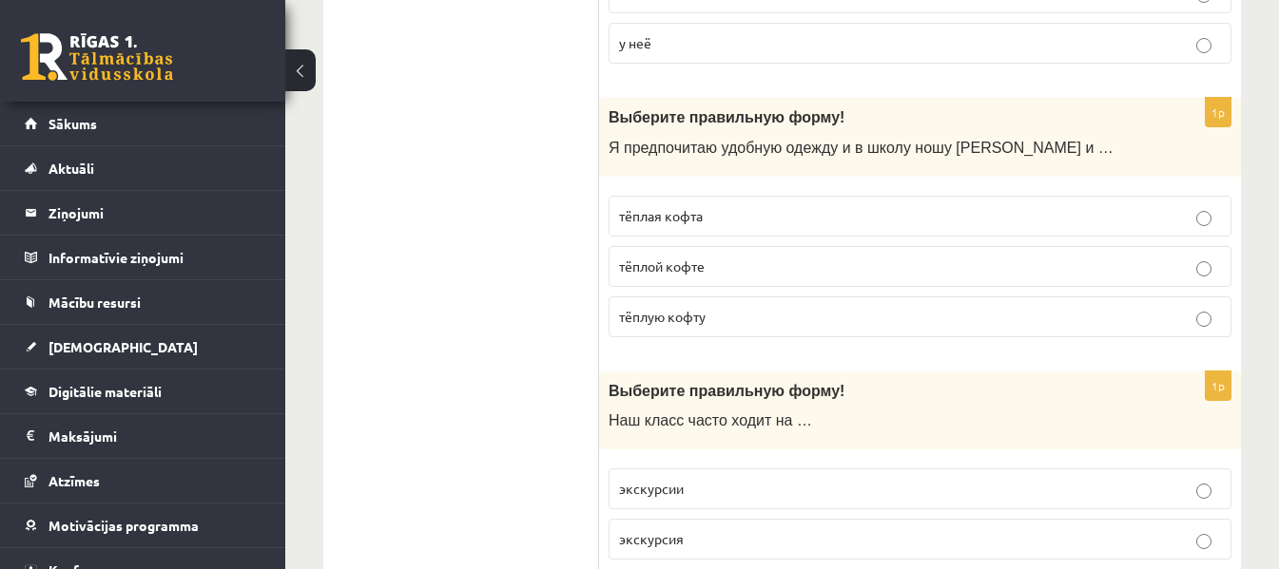
click at [710, 315] on p "тёплую кофту" at bounding box center [920, 317] width 602 height 20
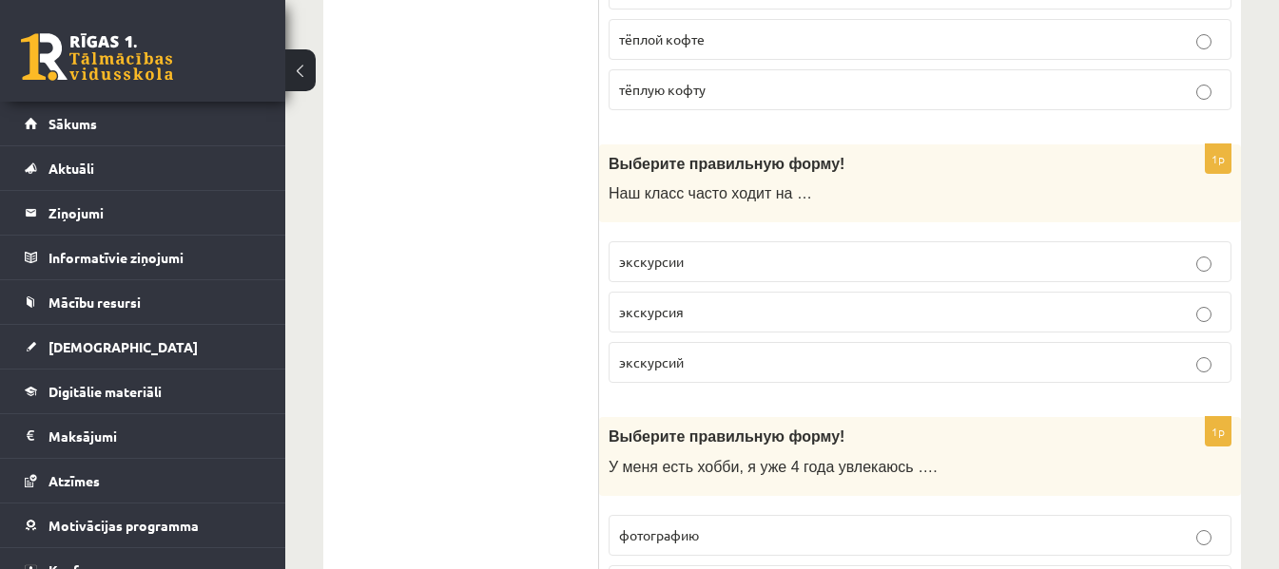
scroll to position [4836, 0]
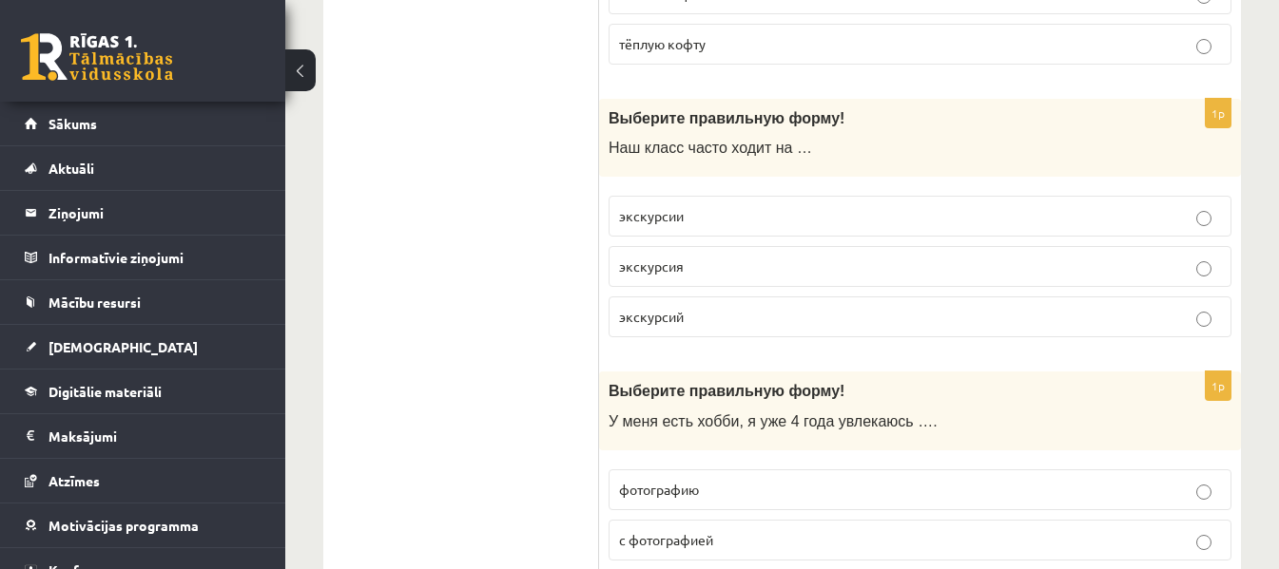
click at [725, 226] on p "экскурсии" at bounding box center [920, 216] width 602 height 20
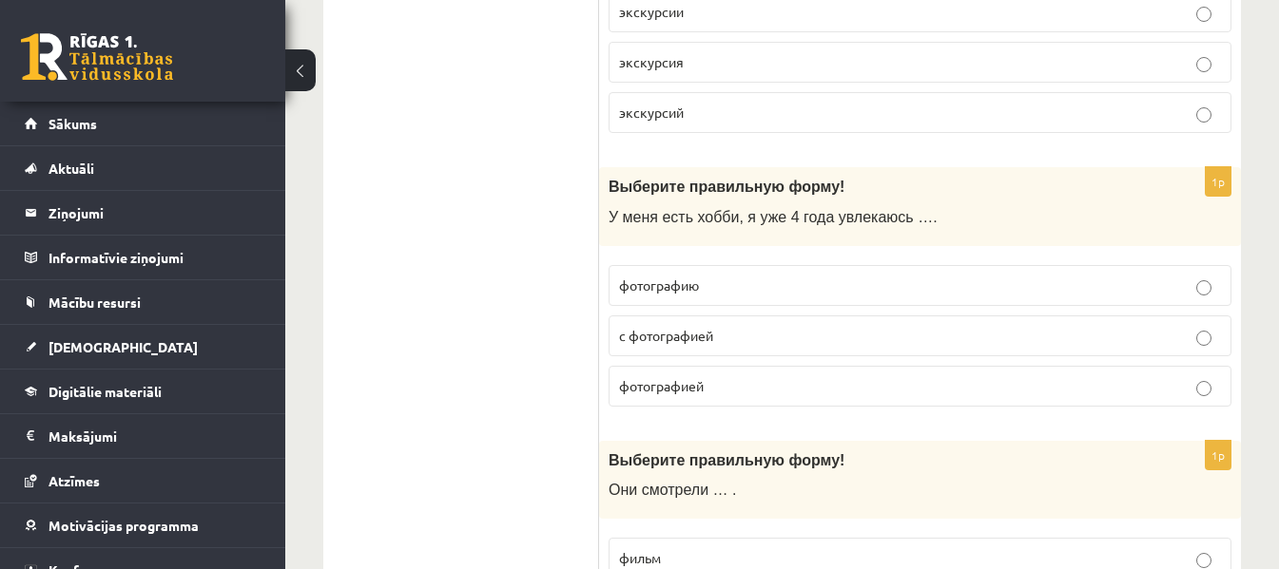
scroll to position [5051, 0]
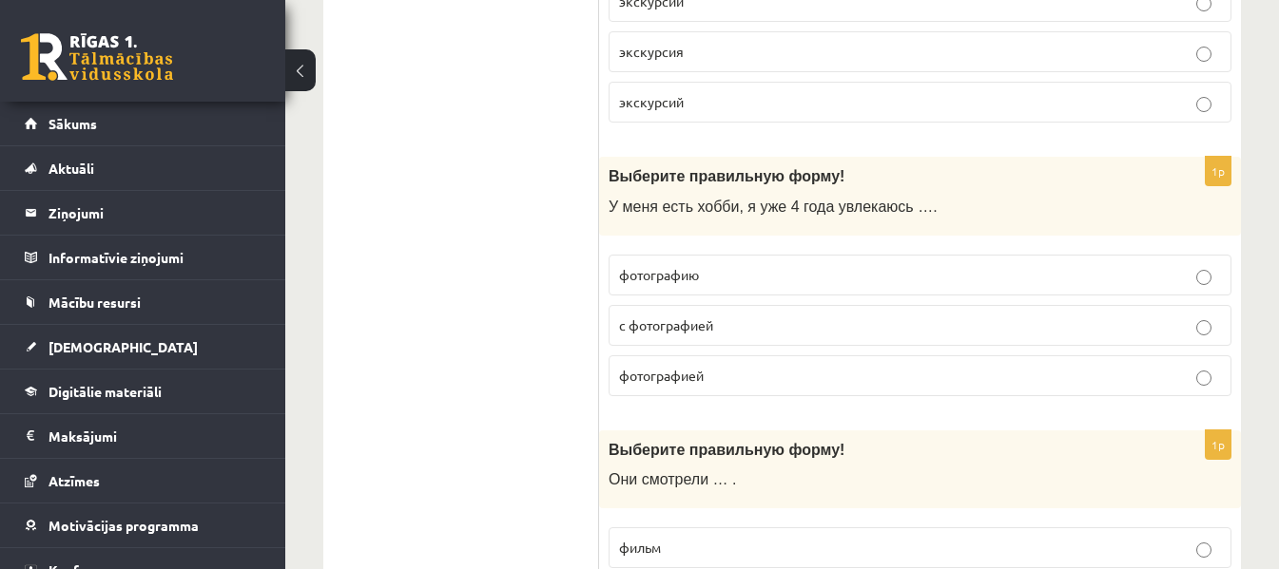
click at [714, 372] on p "фотографией" at bounding box center [920, 376] width 602 height 20
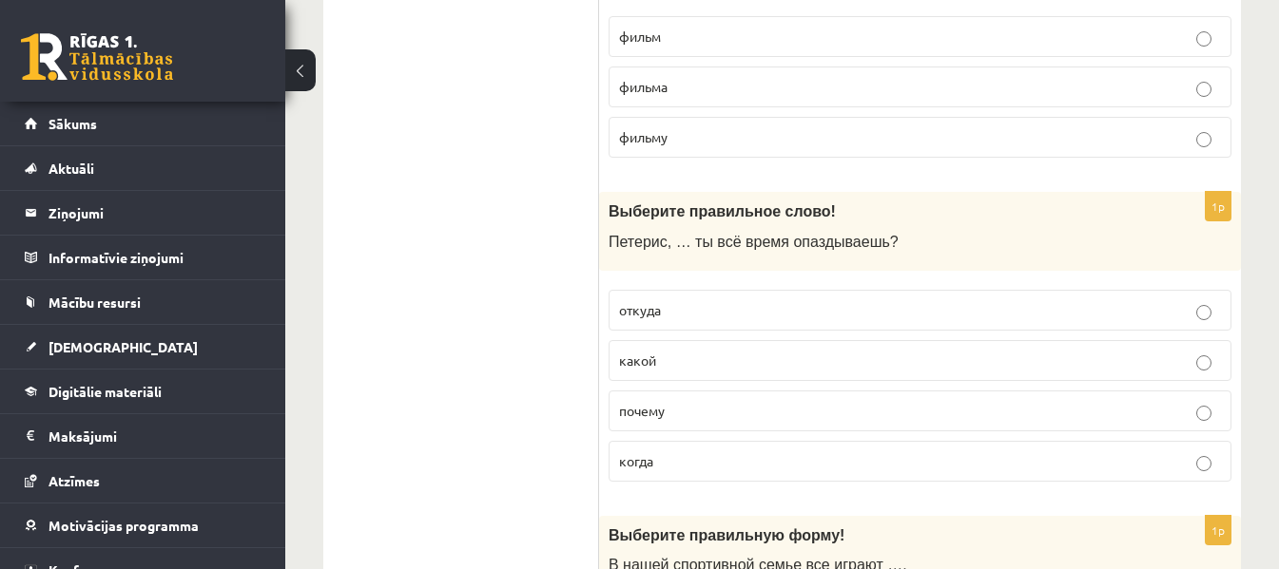
scroll to position [5471, 0]
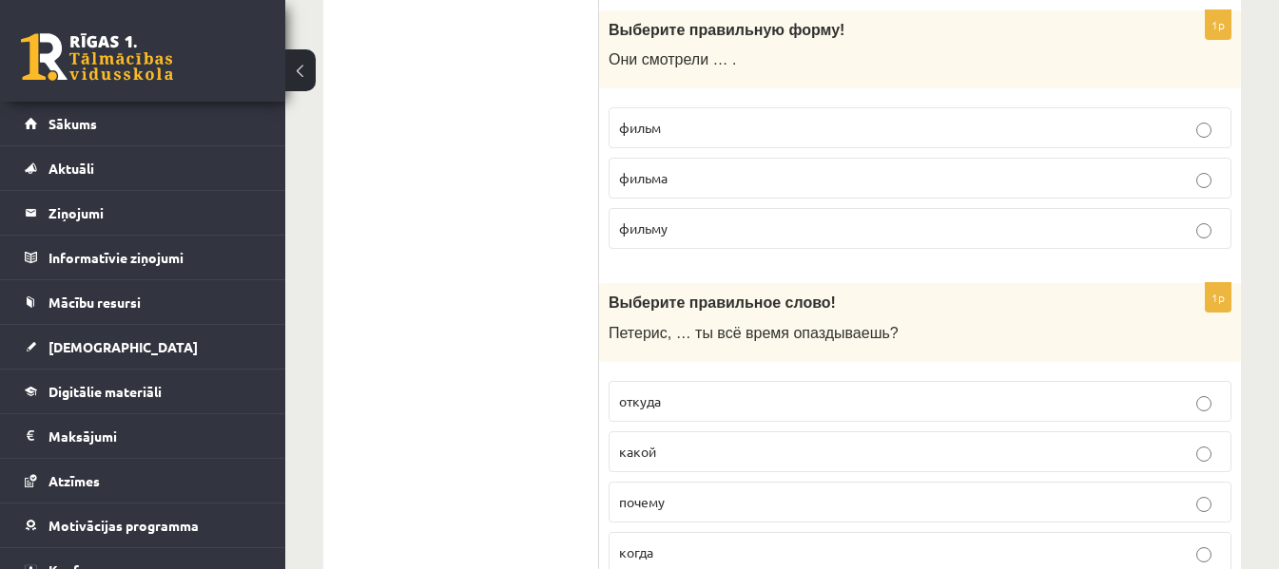
click at [640, 117] on label "фильм" at bounding box center [919, 127] width 623 height 41
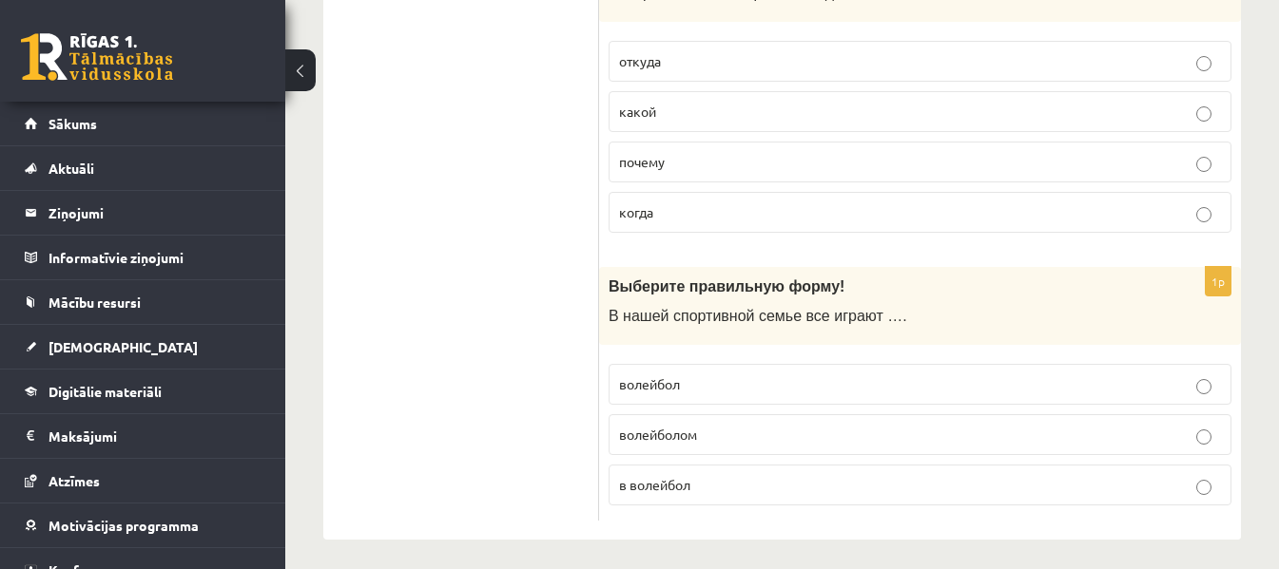
scroll to position [5789, 0]
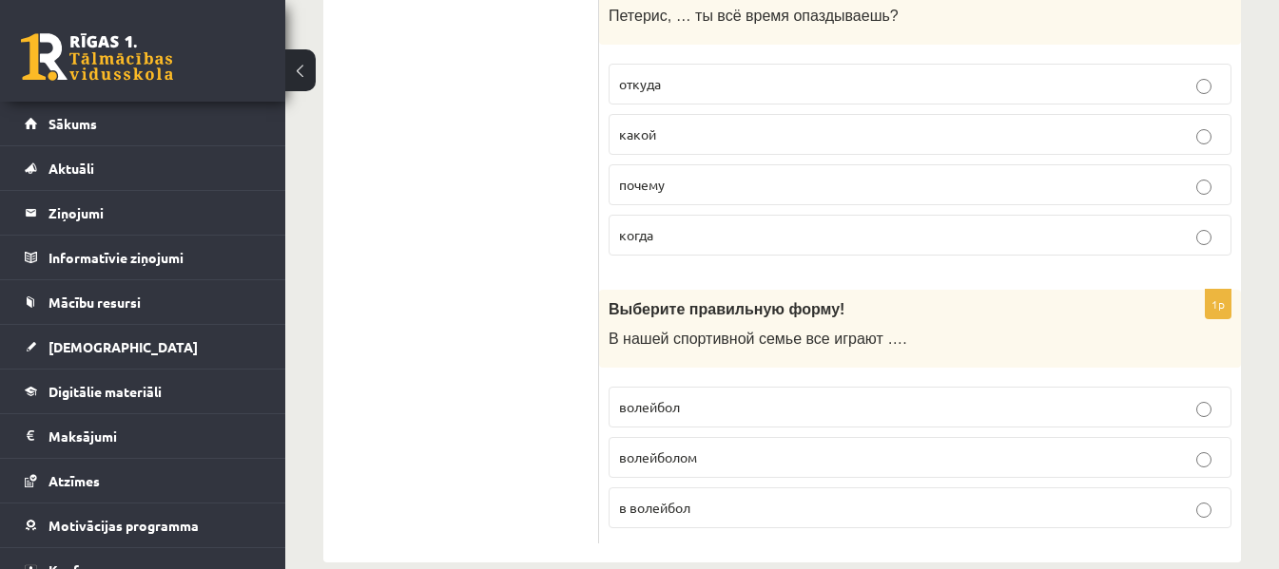
click at [682, 183] on p "почему" at bounding box center [920, 185] width 602 height 20
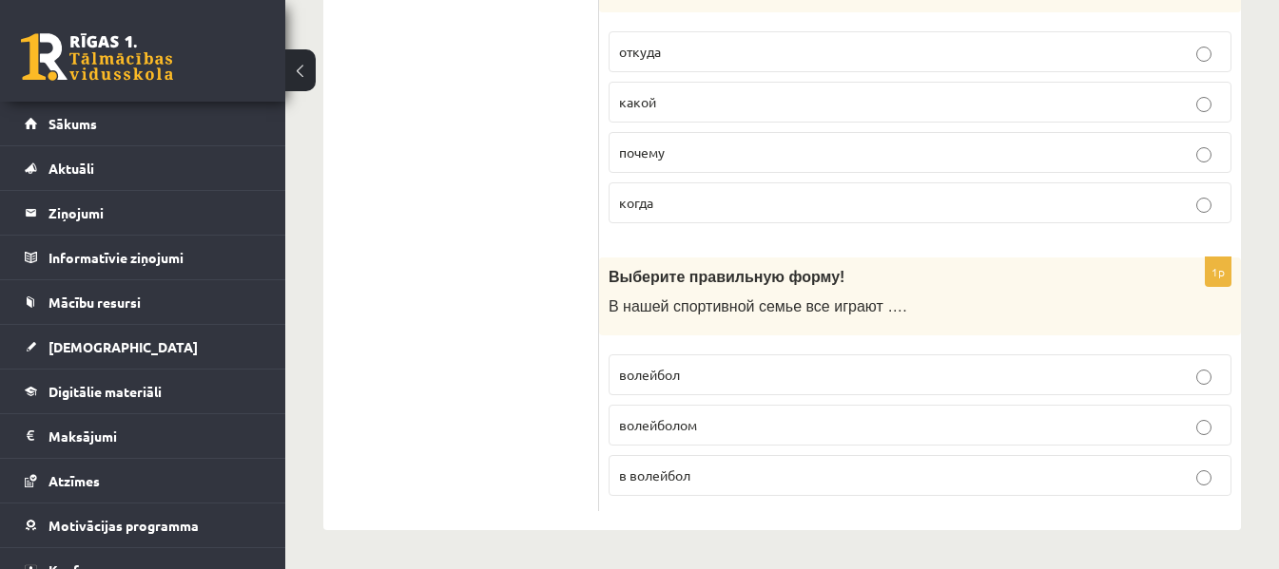
click at [730, 473] on p "в волейбол" at bounding box center [920, 476] width 602 height 20
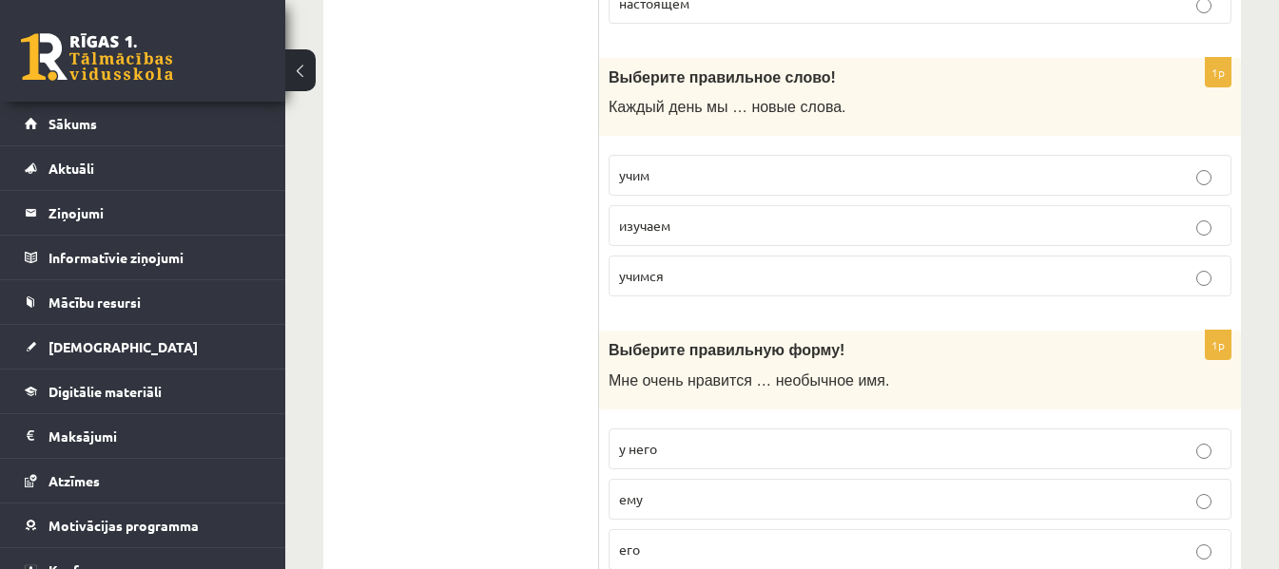
scroll to position [2066, 0]
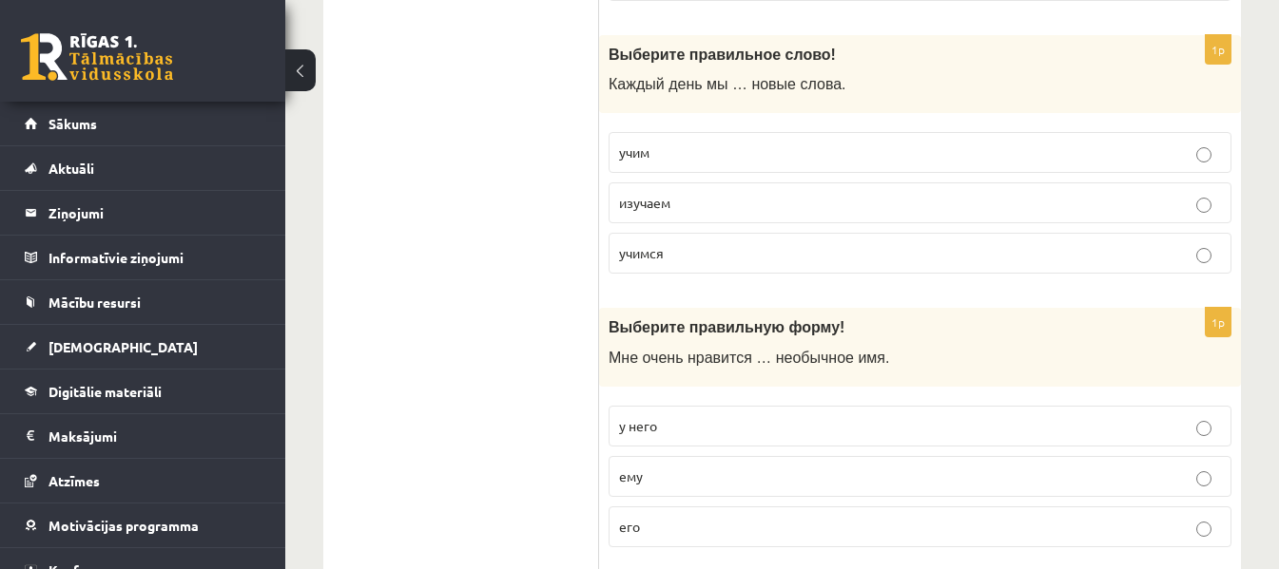
click at [626, 149] on span "учим" at bounding box center [634, 152] width 30 height 17
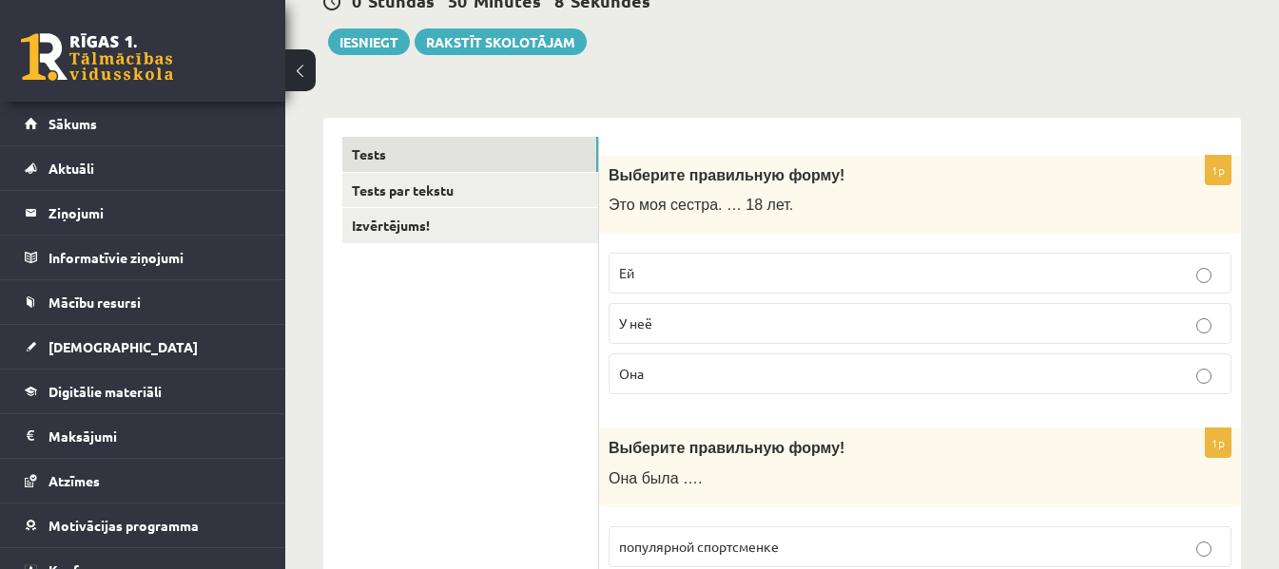
scroll to position [68, 0]
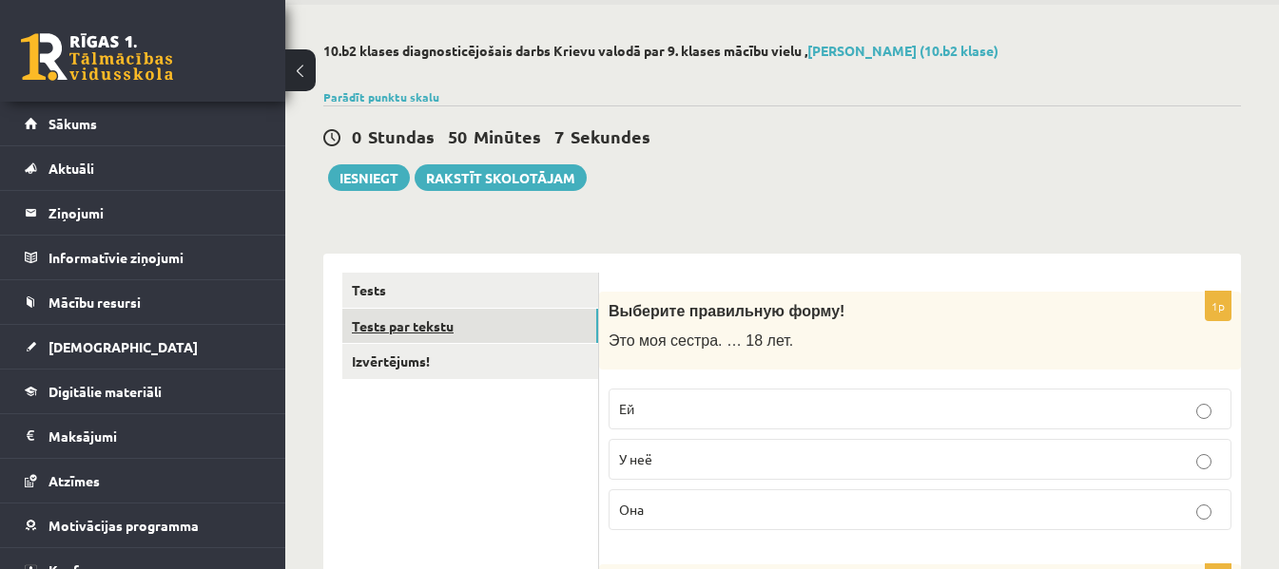
click at [364, 333] on link "Tests par tekstu" at bounding box center [470, 326] width 256 height 35
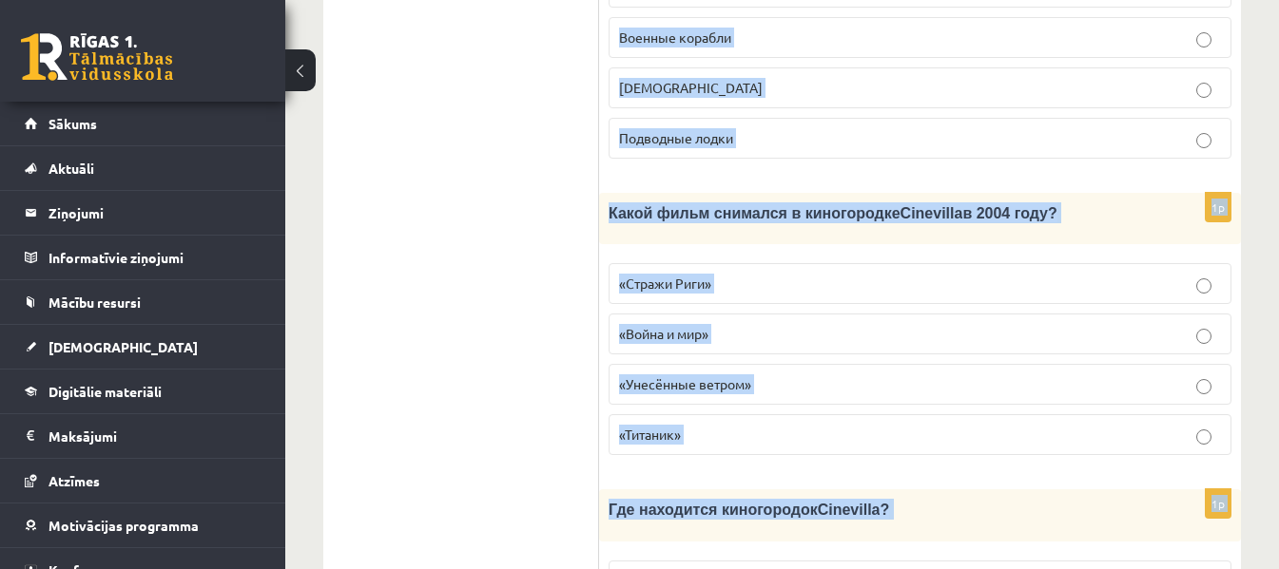
scroll to position [2948, 0]
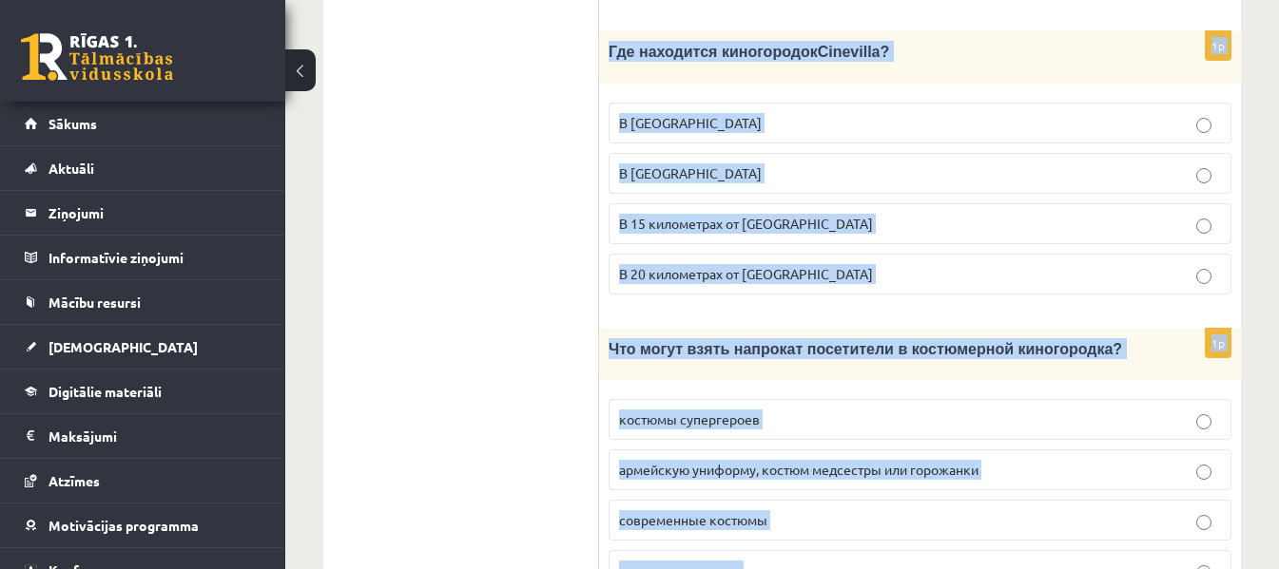
drag, startPoint x: 620, startPoint y: 283, endPoint x: 882, endPoint y: 550, distance: 374.4
copy form "Прочитайте текст «Киногородок Cinevilla », выберите правильный вариант. Киногор…"
click at [890, 201] on fieldset "В Риге В Тукумсе В 15 километрах от Тукумса В 20 километрах от Риги" at bounding box center [919, 196] width 623 height 207
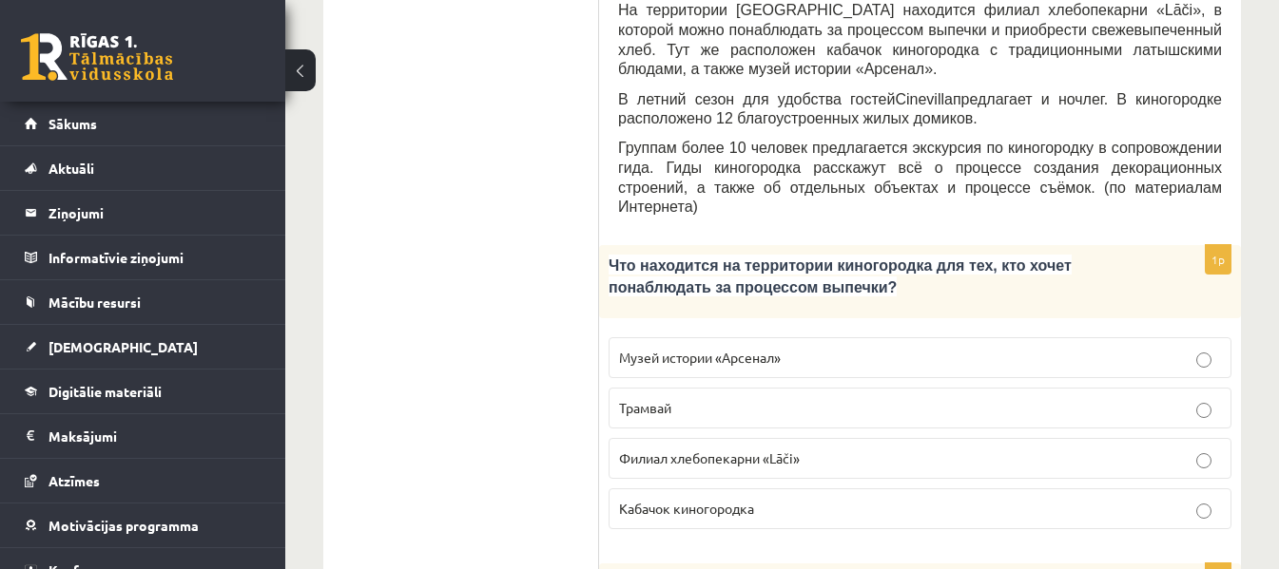
scroll to position [980, 0]
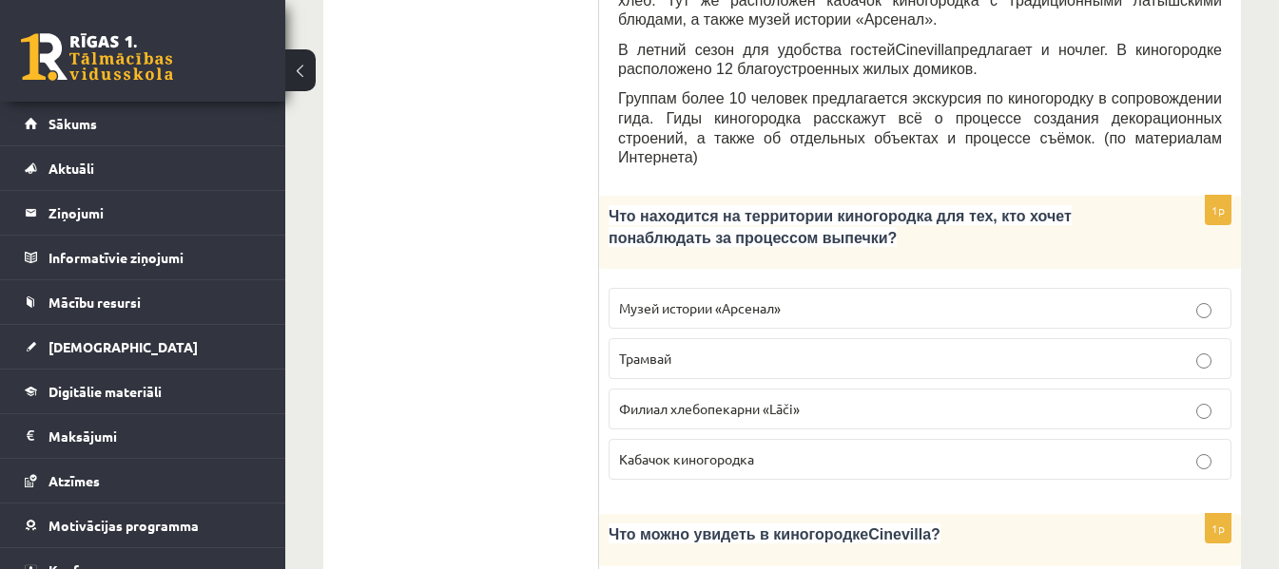
click at [690, 400] on span "Филиал хлебопекарни «Lāči»" at bounding box center [709, 408] width 181 height 17
click at [674, 451] on span "Кабачок киногородка" at bounding box center [686, 459] width 135 height 17
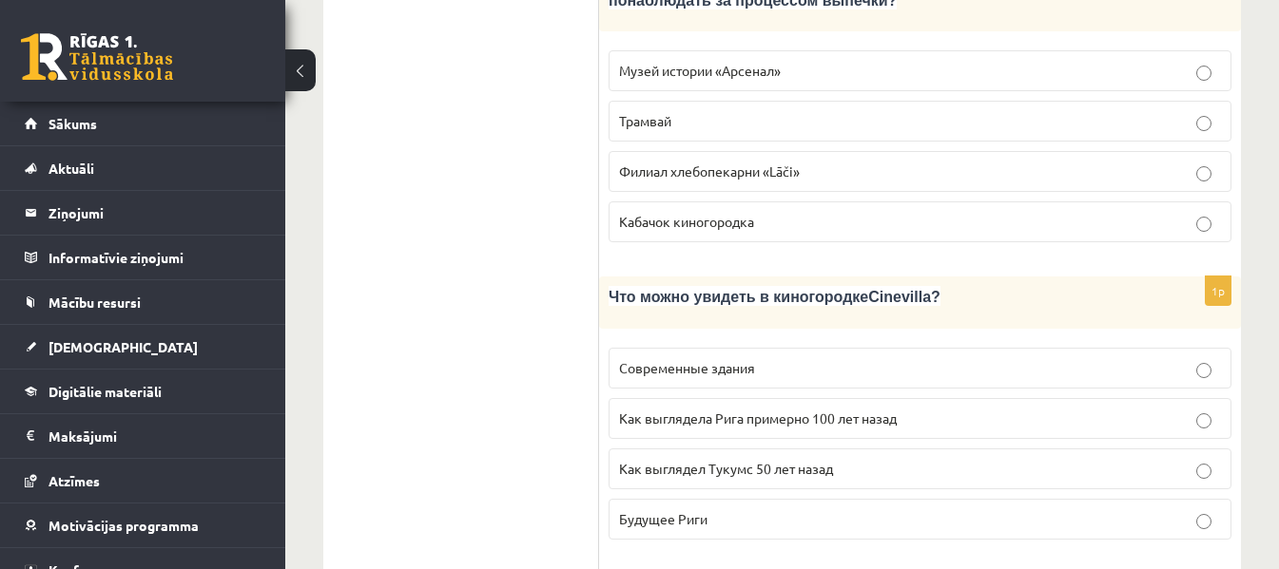
scroll to position [1355, 0]
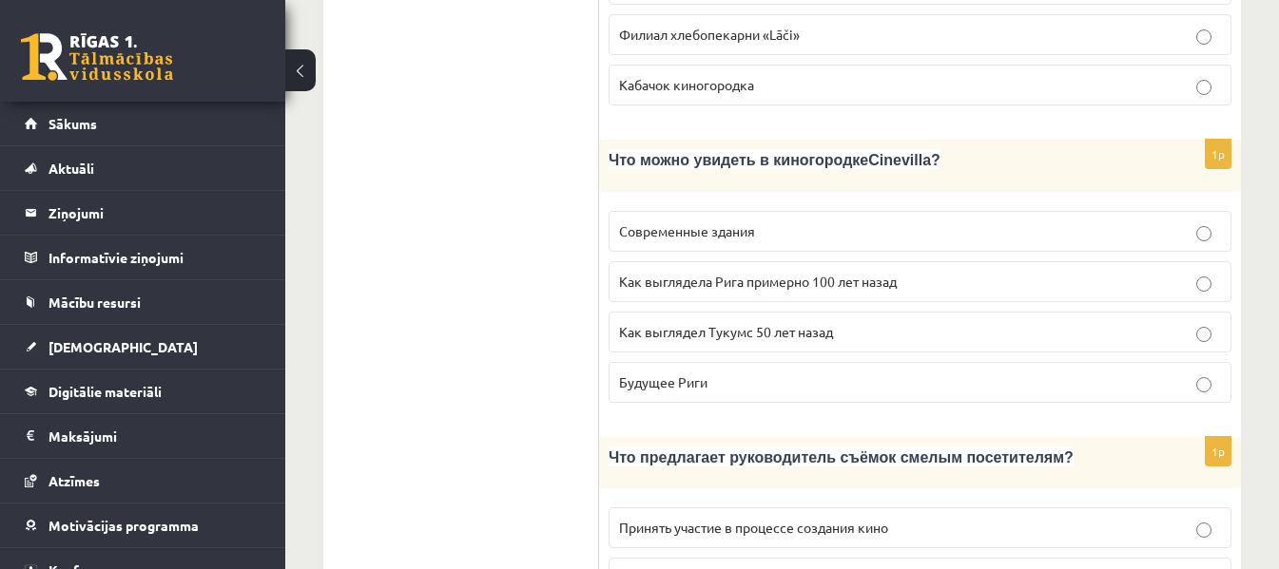
click at [831, 273] on span "Как выглядела Рига примерно 100 лет назад" at bounding box center [758, 281] width 278 height 17
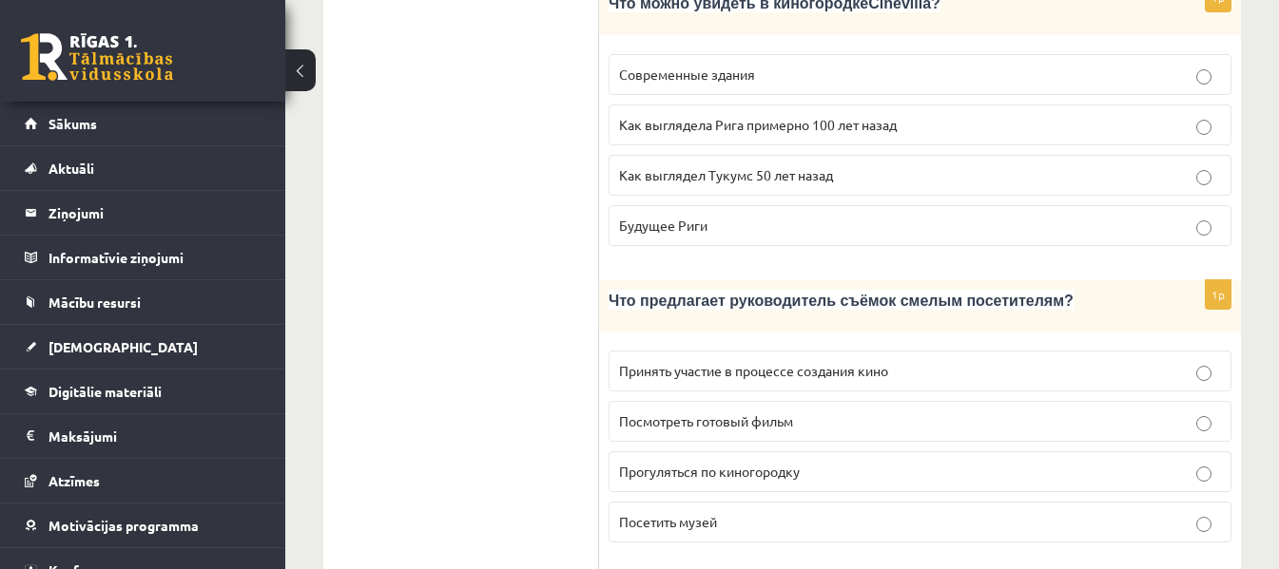
scroll to position [1555, 0]
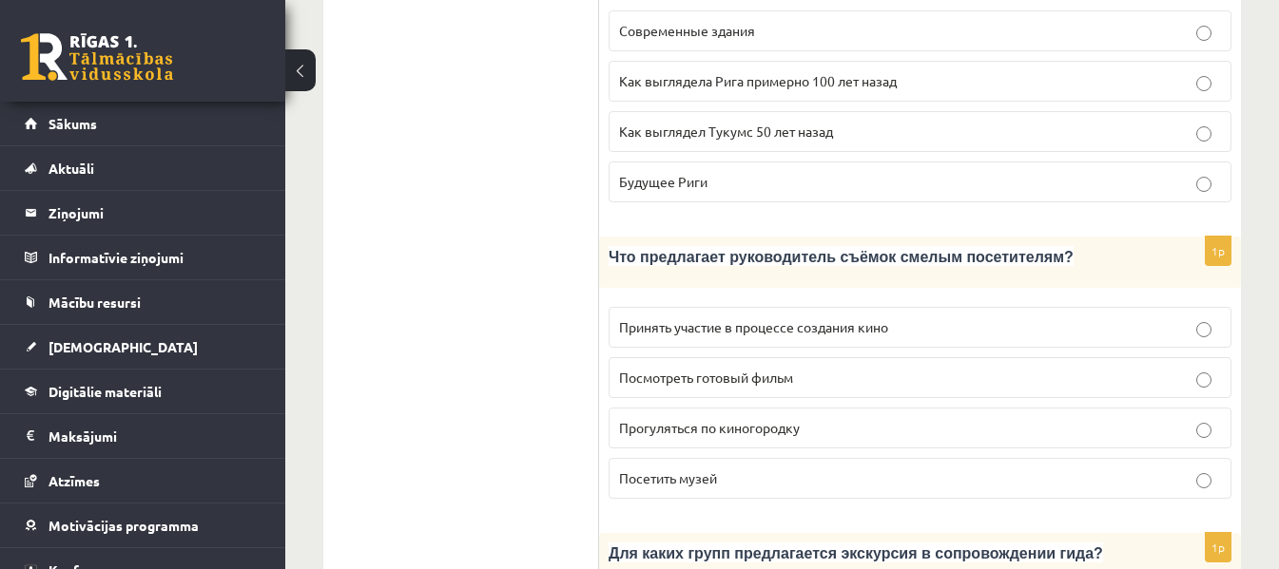
click at [965, 318] on p "Принять участие в процессе создания кино" at bounding box center [920, 328] width 602 height 20
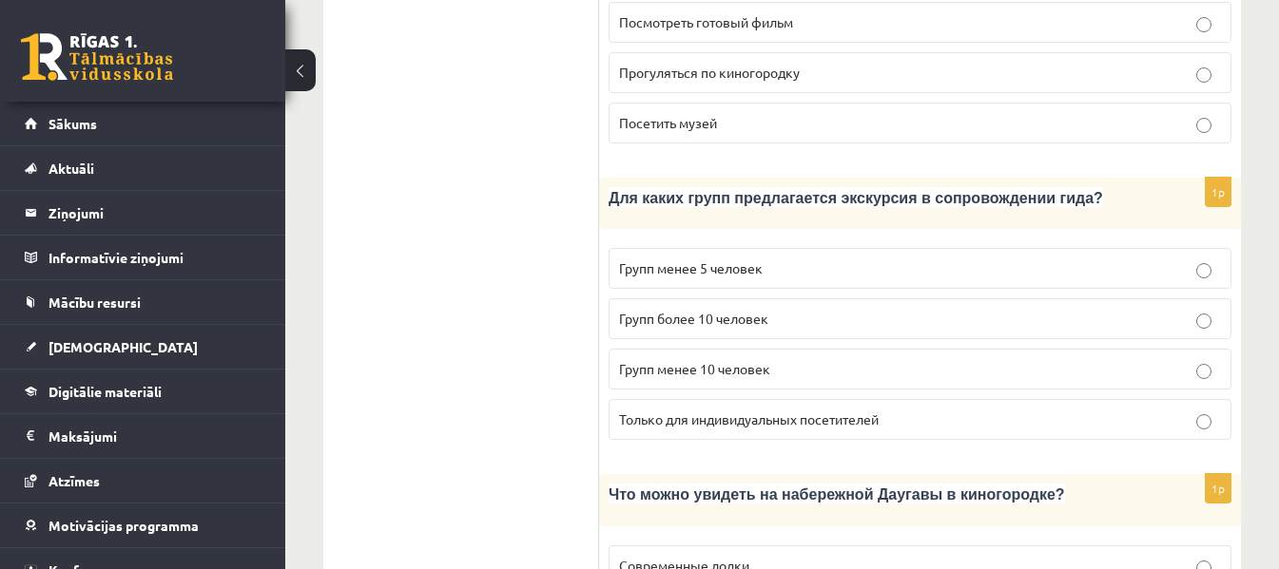
scroll to position [1930, 0]
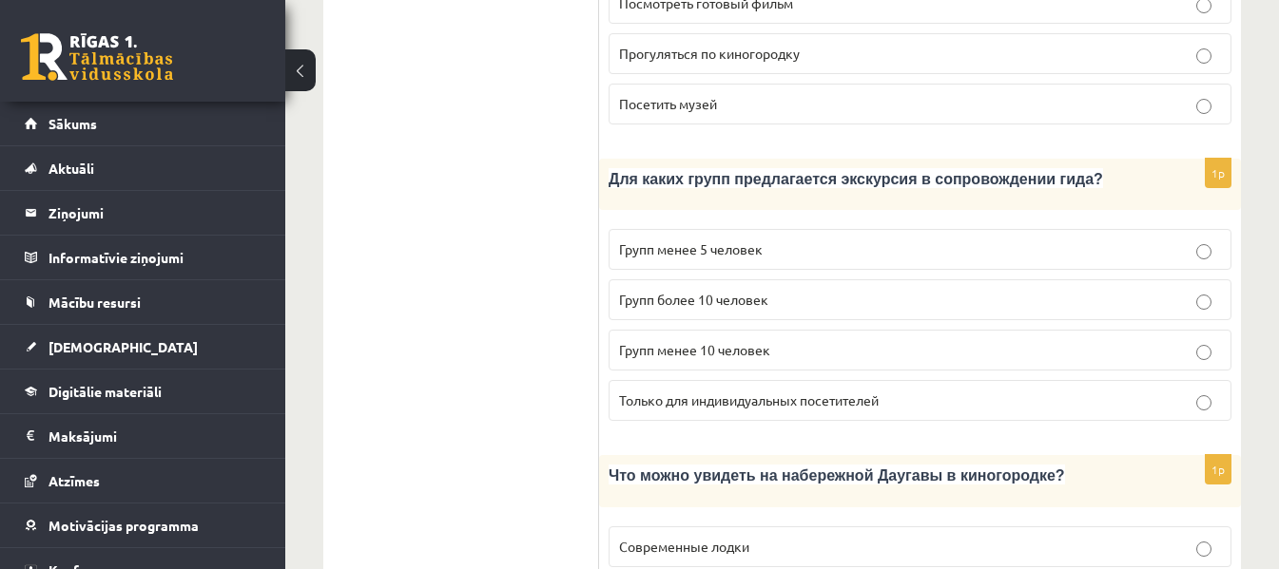
click at [660, 291] on span "Групп более 10 человек" at bounding box center [693, 299] width 149 height 17
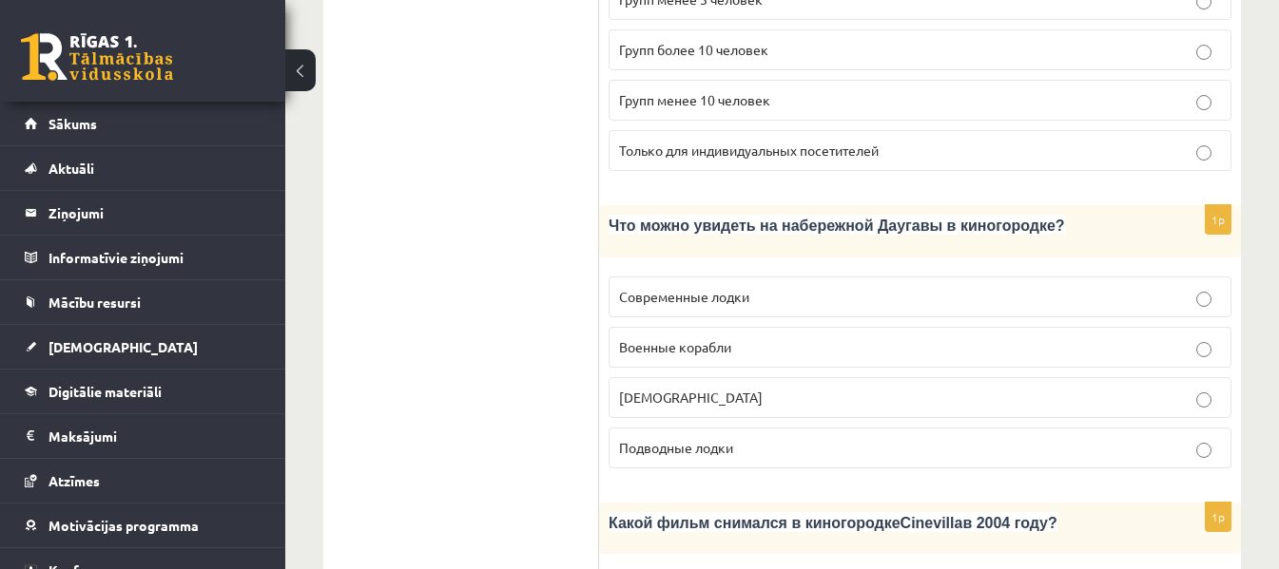
scroll to position [2192, 0]
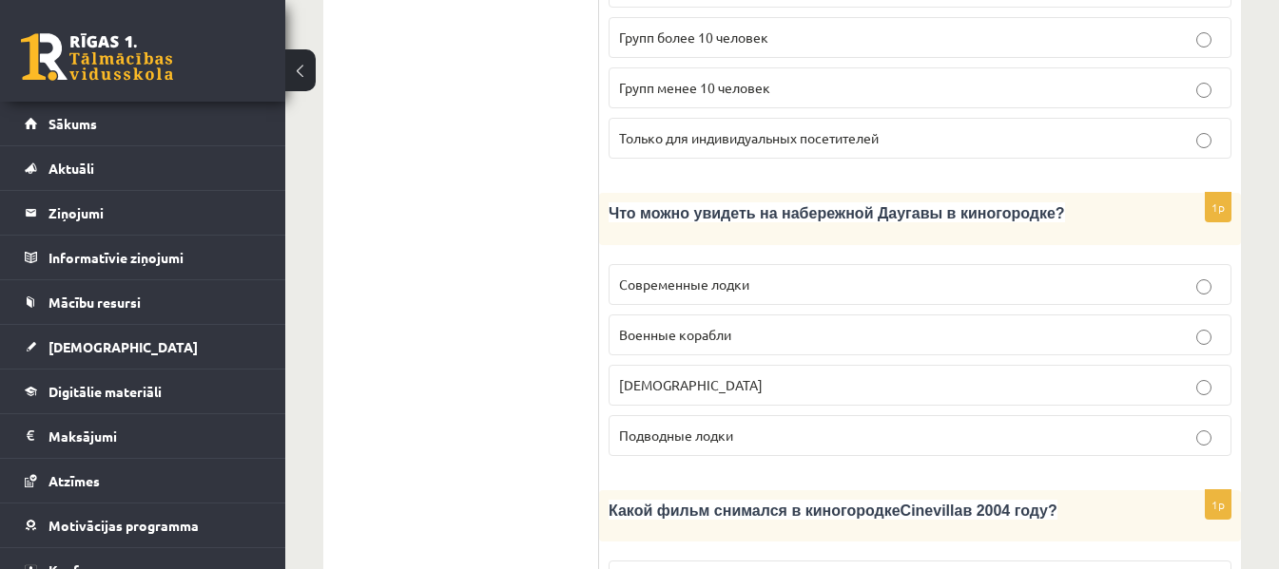
click at [645, 376] on span "Кораблики" at bounding box center [691, 384] width 144 height 17
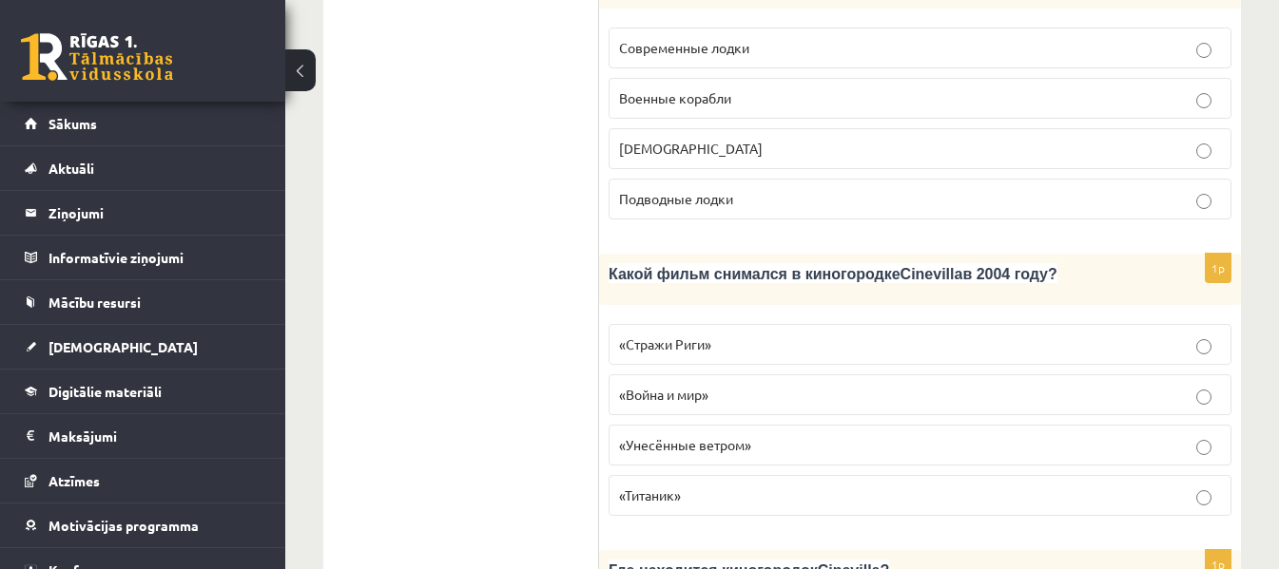
scroll to position [2448, 0]
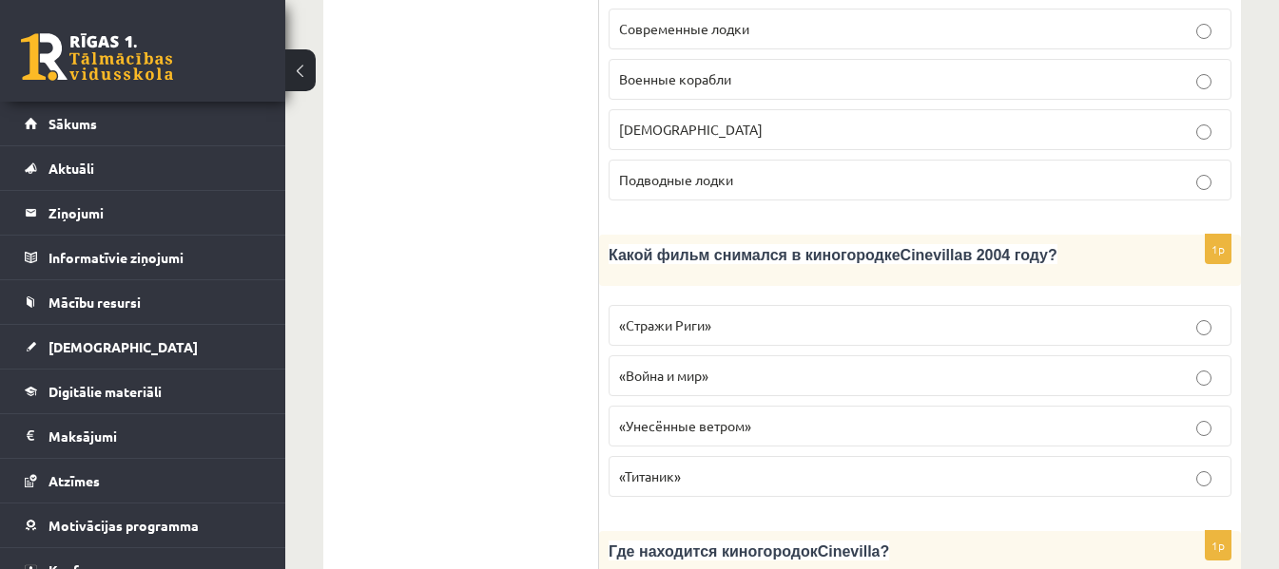
click at [703, 317] on span "«Стражи Риги»" at bounding box center [665, 325] width 92 height 17
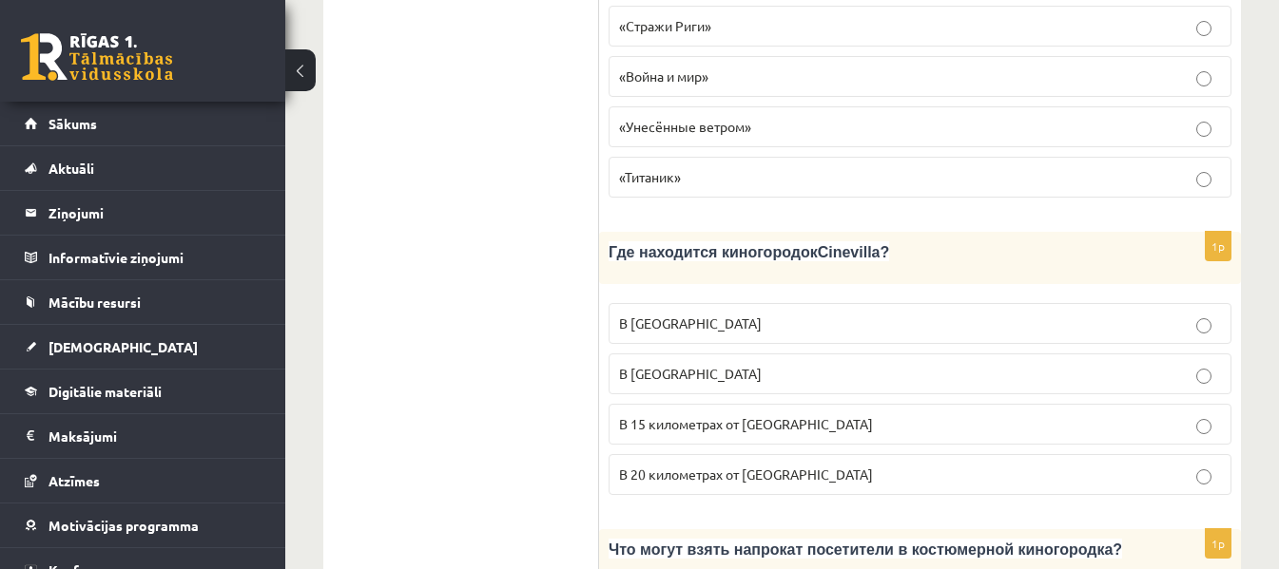
scroll to position [2810, 0]
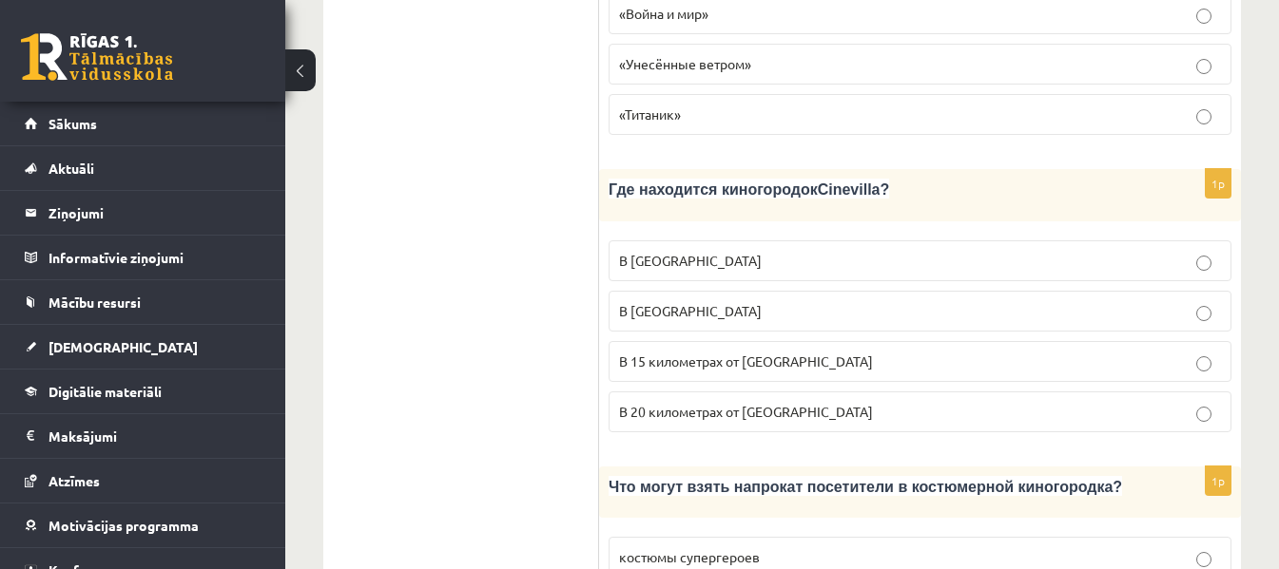
click at [689, 352] on p "В 15 километрах от Тукумса" at bounding box center [920, 362] width 602 height 20
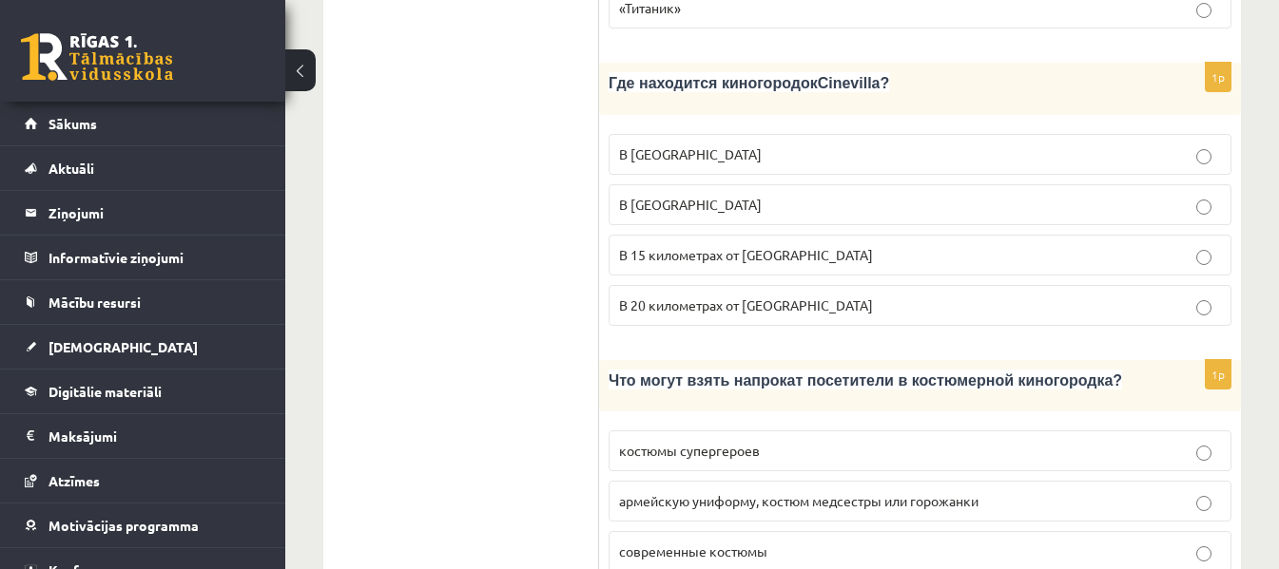
scroll to position [2948, 0]
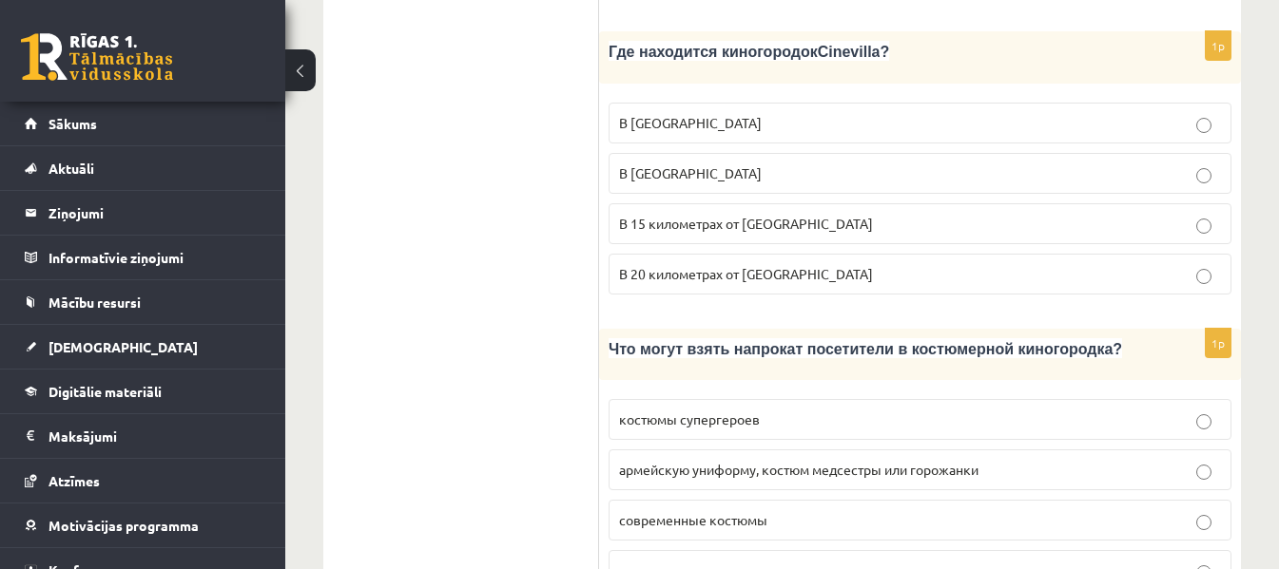
click at [751, 461] on span "армейскую униформу, костюм медсестры или горожанки" at bounding box center [798, 469] width 359 height 17
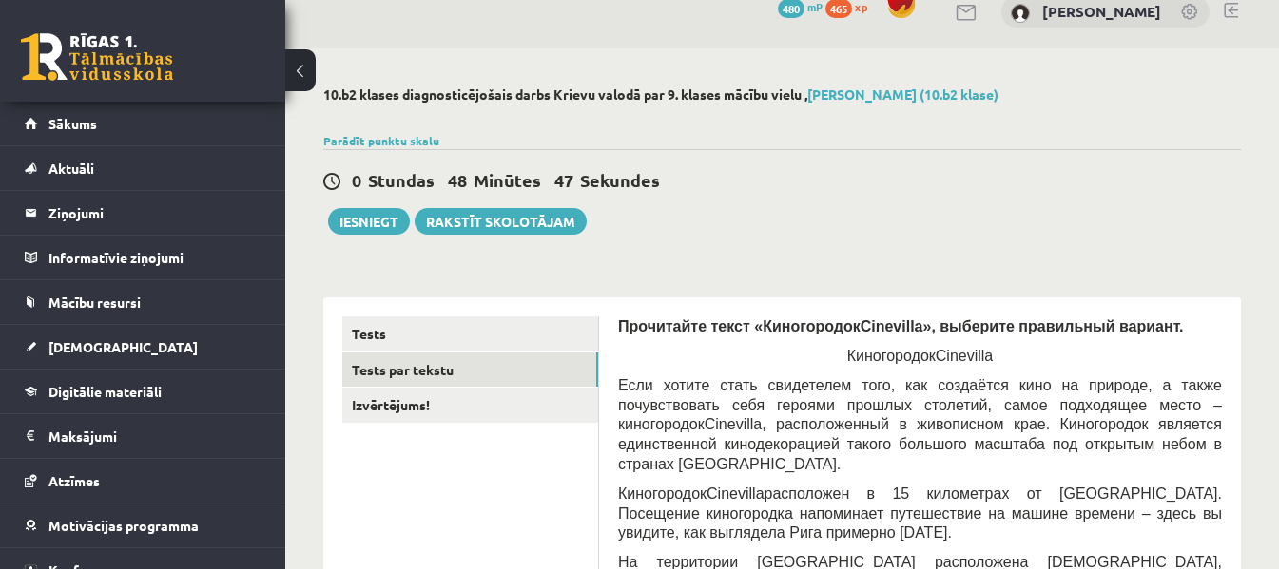
scroll to position [0, 0]
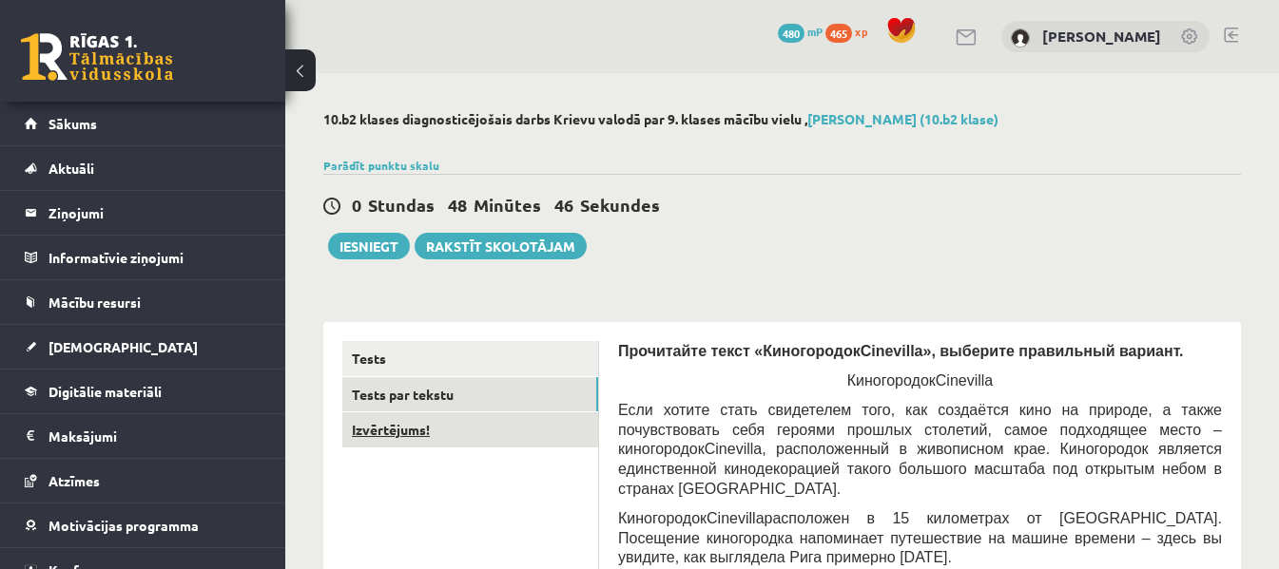
click at [370, 439] on link "Izvērtējums!" at bounding box center [470, 430] width 256 height 35
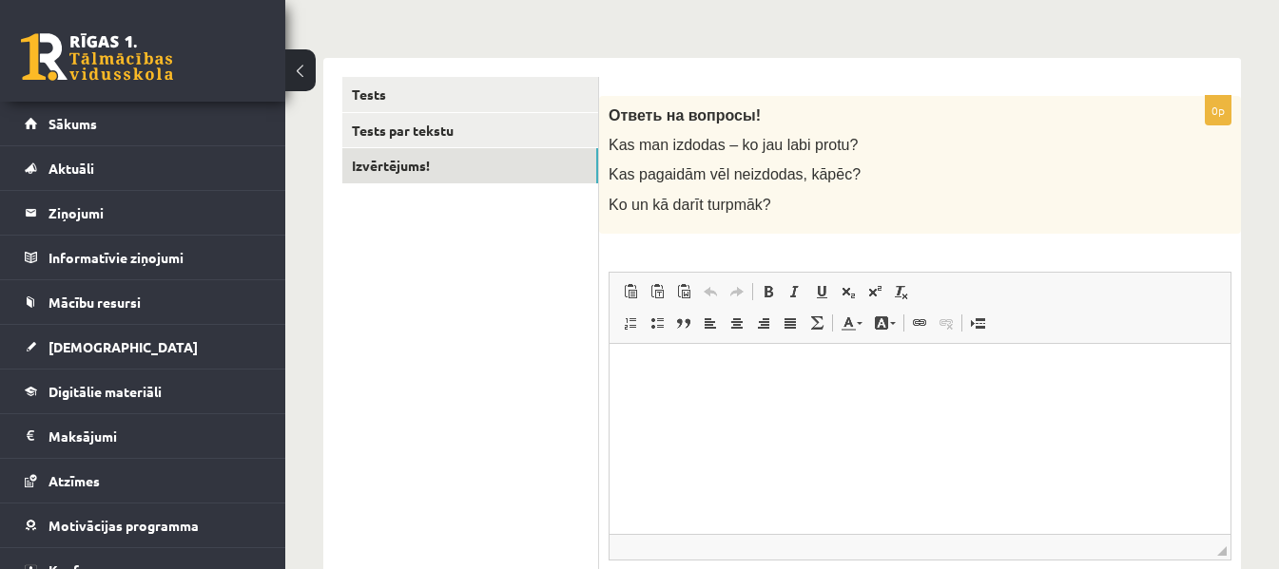
scroll to position [266, 0]
click at [687, 364] on p "Bagātinātā teksta redaktors, wiswyg-editor-user-answer-47433852422620" at bounding box center [919, 370] width 583 height 20
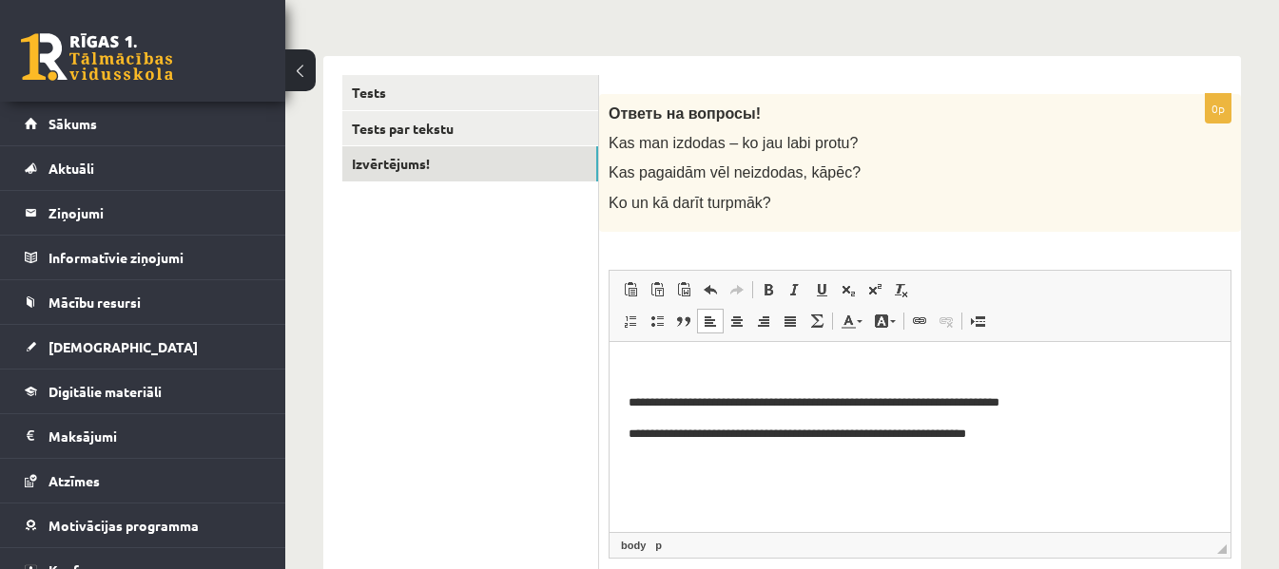
click at [756, 441] on p "**********" at bounding box center [919, 434] width 583 height 20
click at [770, 363] on p "Bagātinātā teksta redaktors, wiswyg-editor-user-answer-47433852422620" at bounding box center [919, 370] width 583 height 20
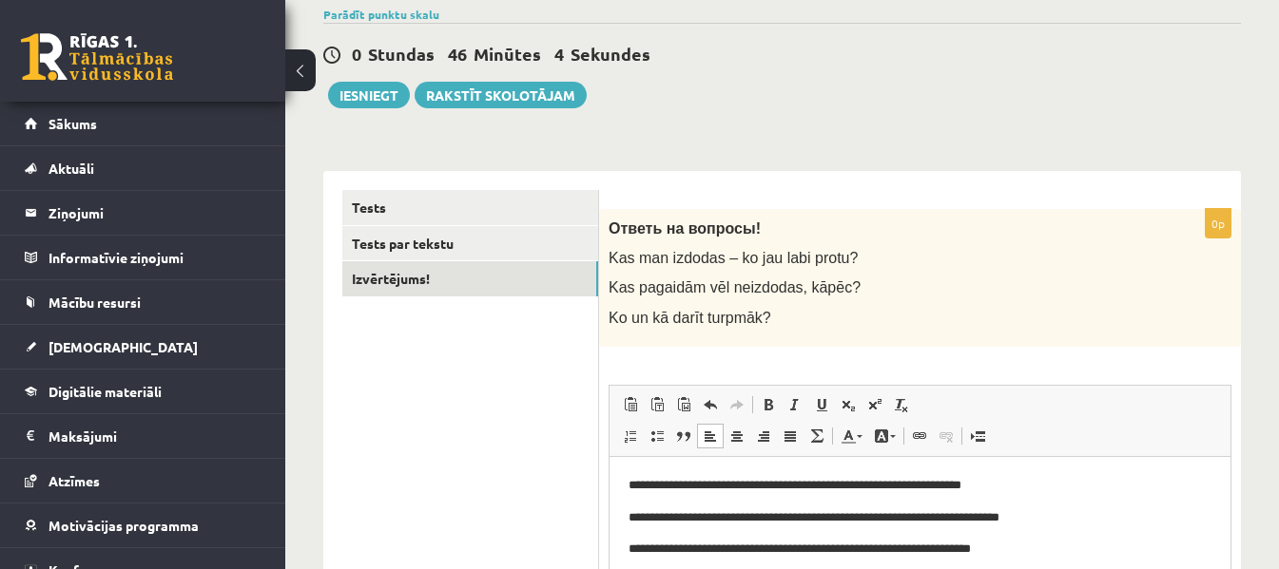
scroll to position [139, 0]
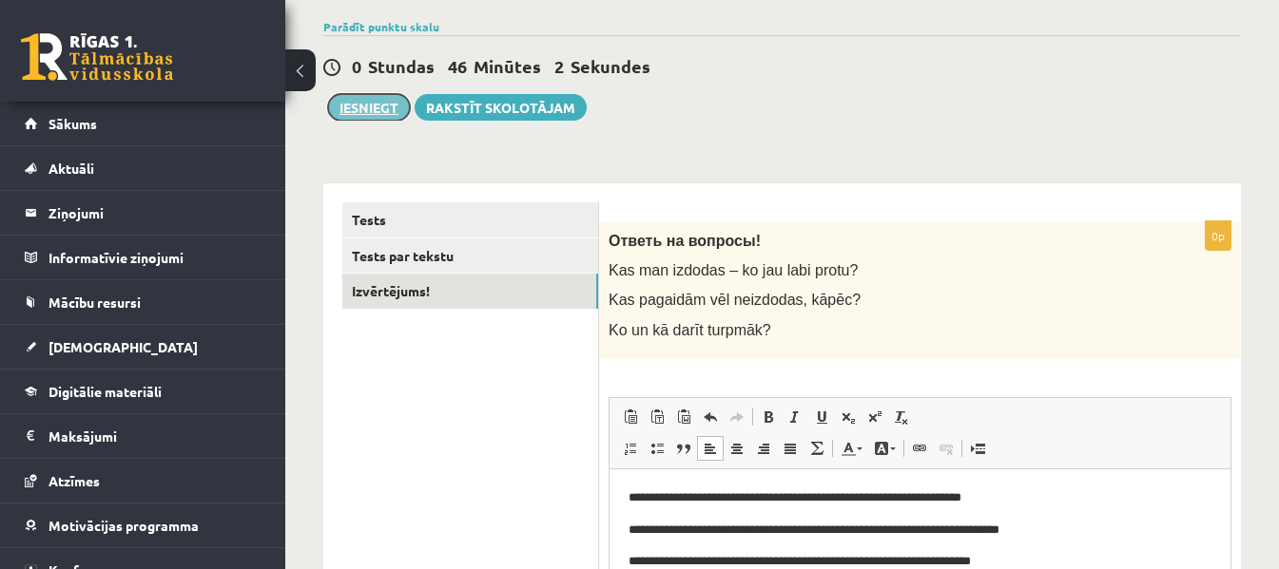
click at [356, 110] on button "Iesniegt" at bounding box center [369, 107] width 82 height 27
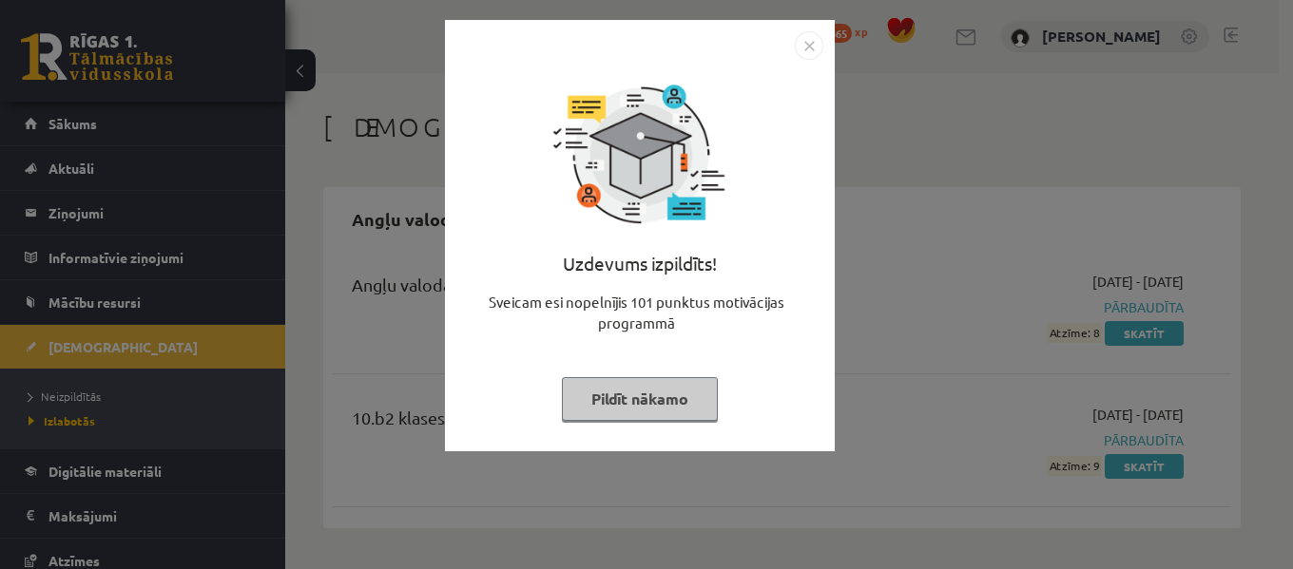
click at [816, 45] on img "Close" at bounding box center [809, 45] width 29 height 29
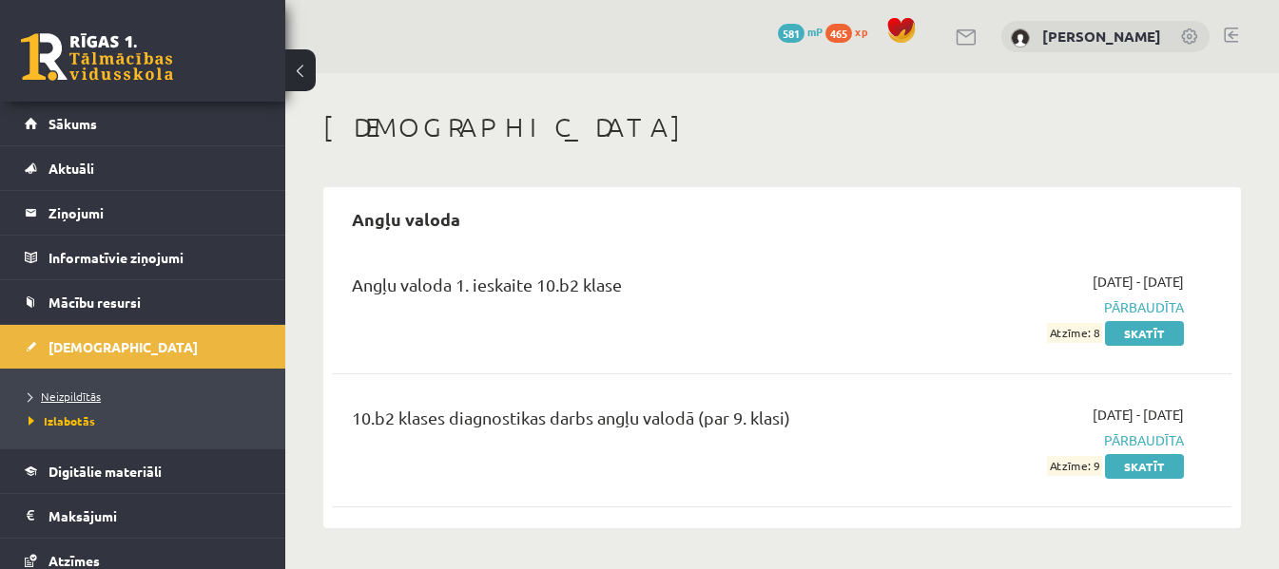
click at [51, 397] on span "Neizpildītās" at bounding box center [65, 396] width 72 height 15
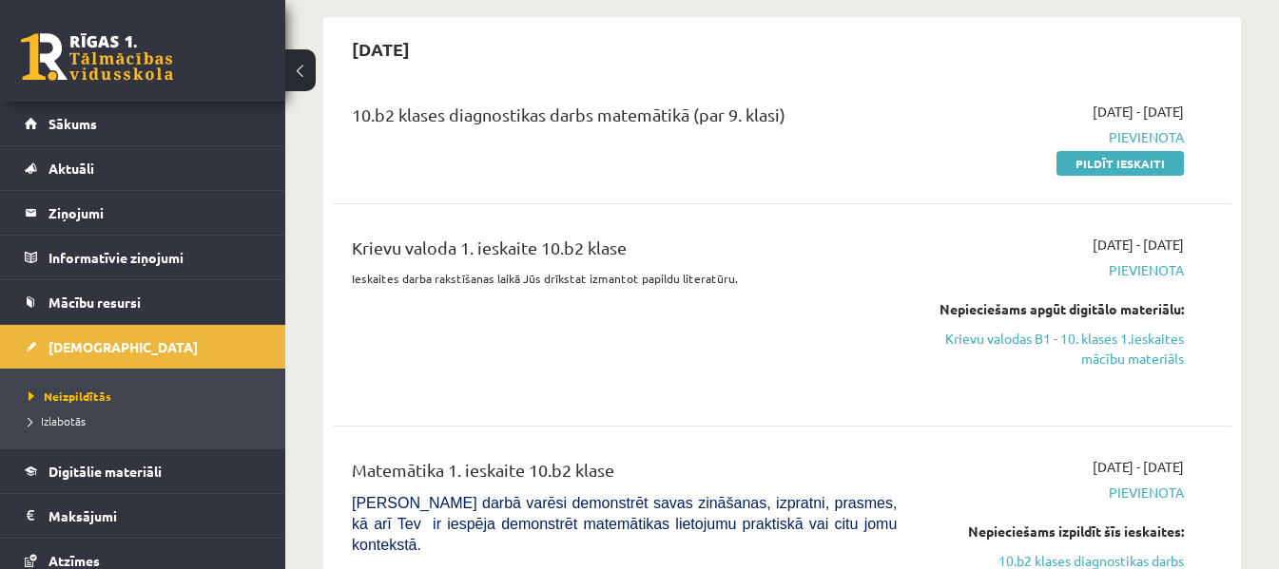
scroll to position [48, 0]
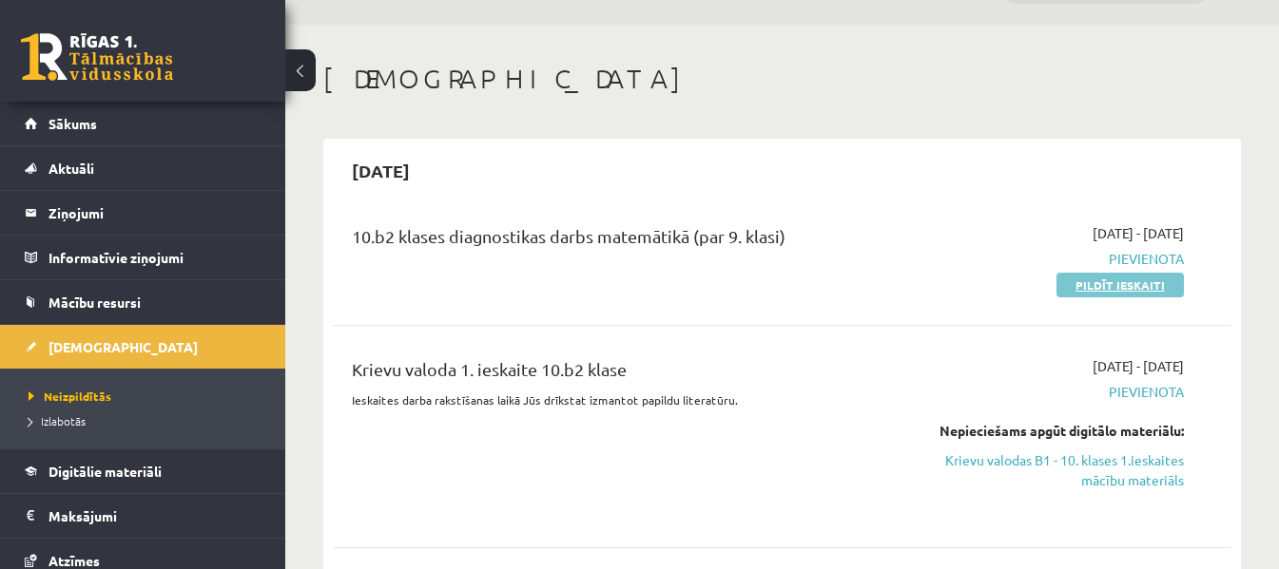
click at [1098, 285] on link "Pildīt ieskaiti" at bounding box center [1119, 285] width 127 height 25
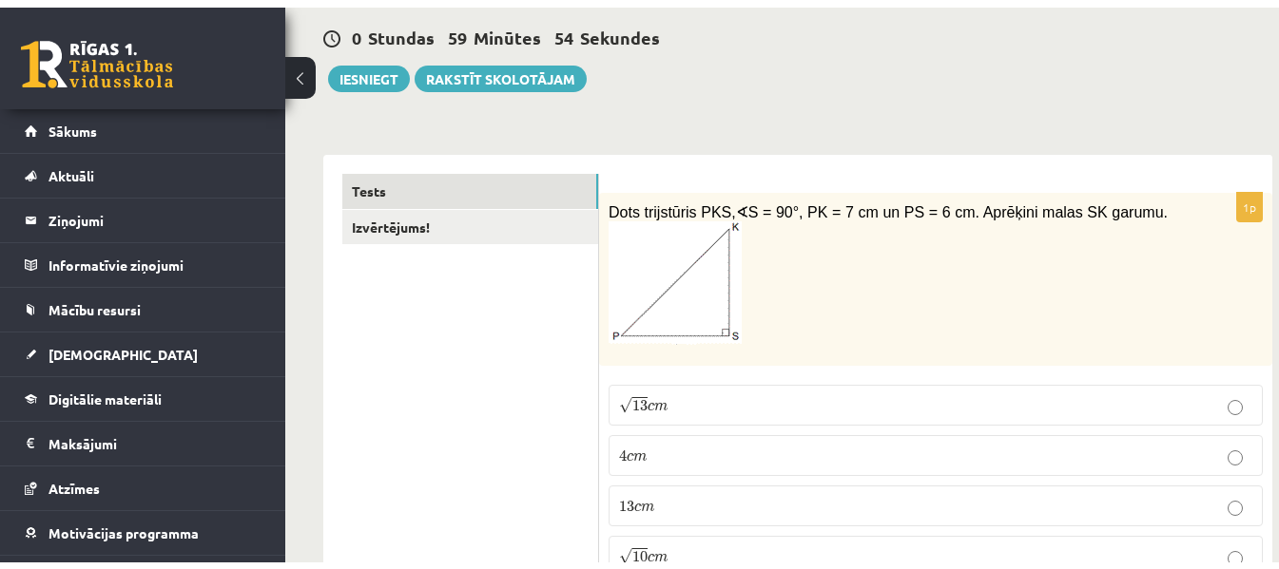
scroll to position [58, 0]
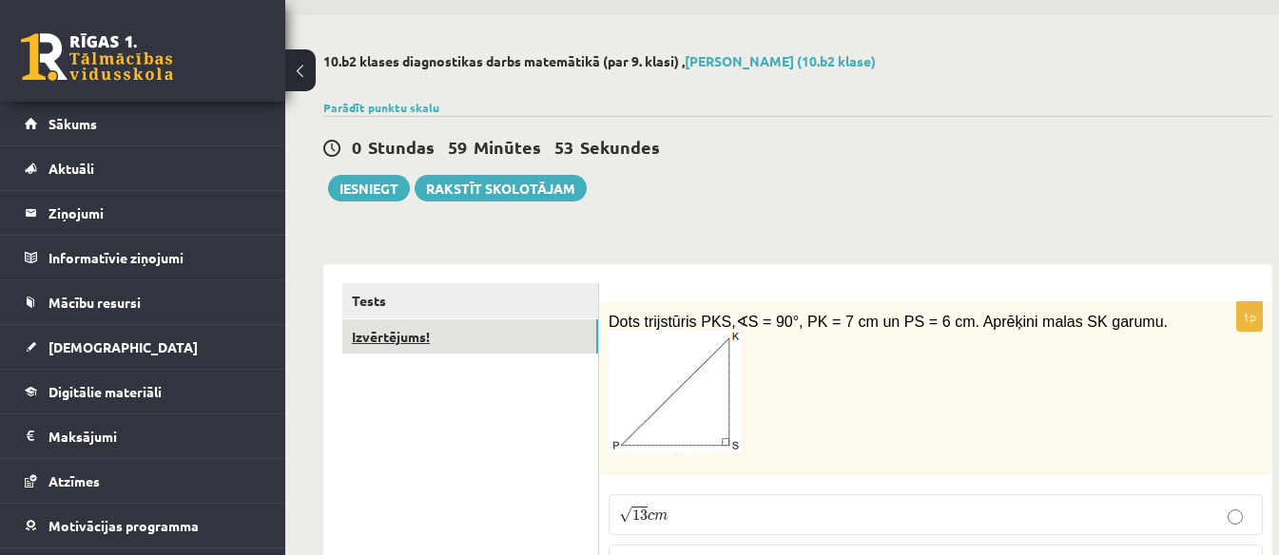
click at [480, 340] on link "Izvērtējums!" at bounding box center [470, 336] width 256 height 35
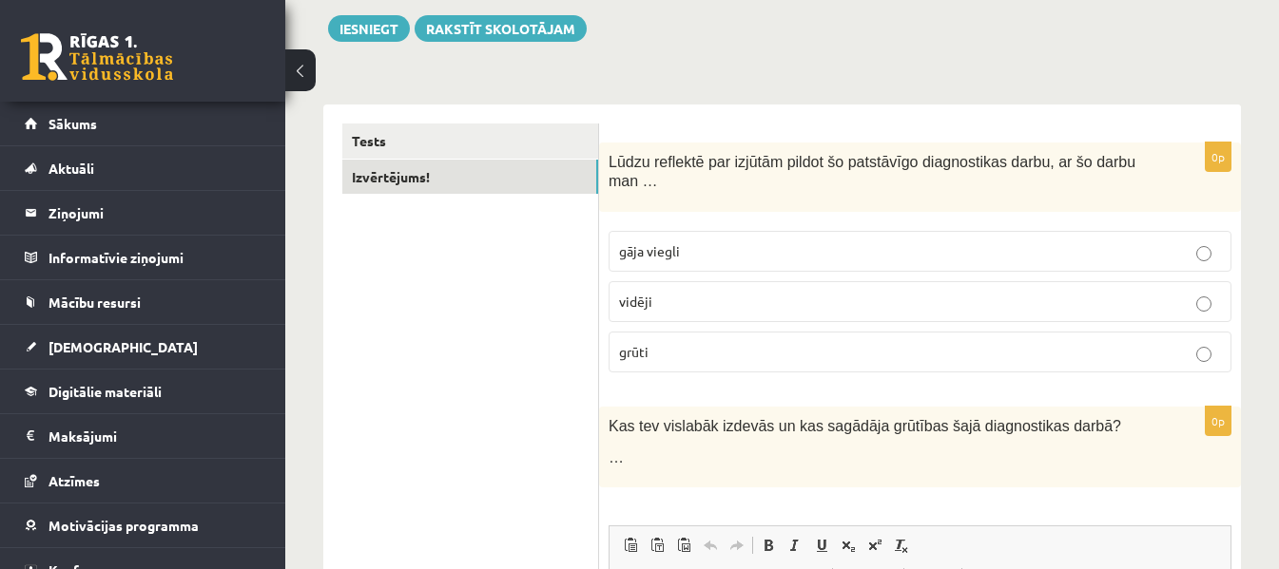
scroll to position [209, 0]
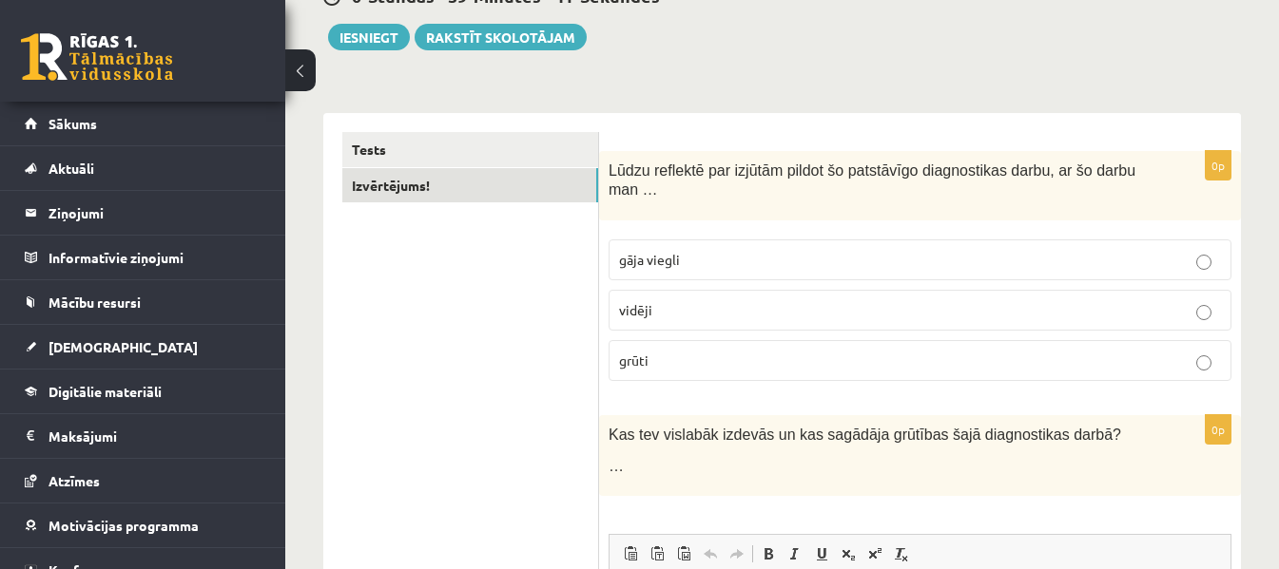
click at [735, 300] on p "vidēji" at bounding box center [920, 310] width 602 height 20
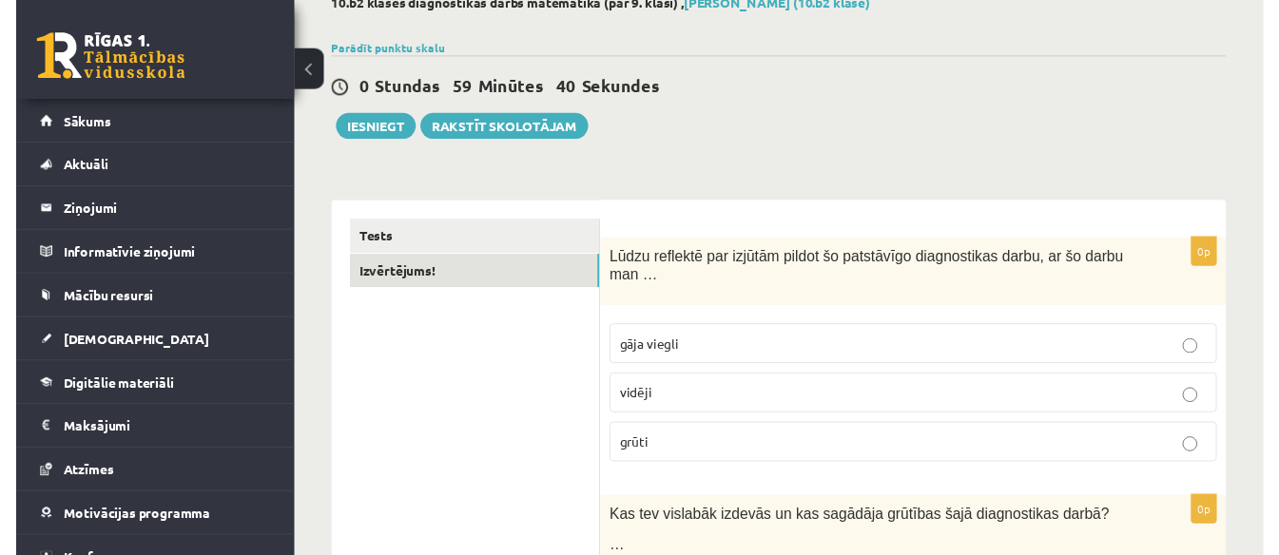
scroll to position [77, 0]
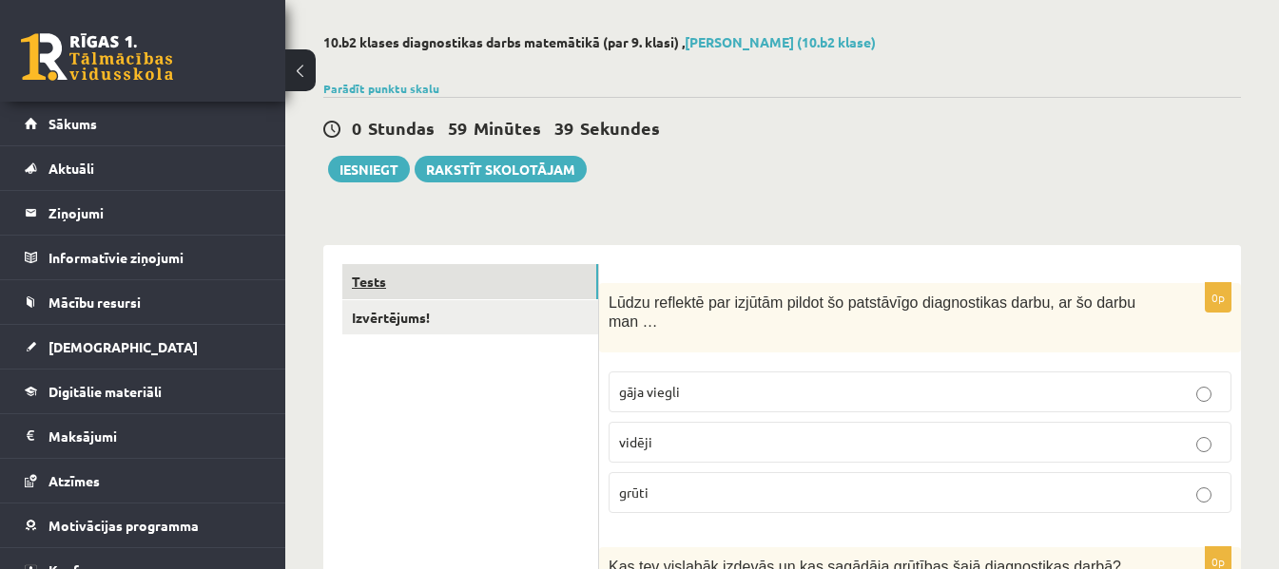
click at [401, 266] on link "Tests" at bounding box center [470, 281] width 256 height 35
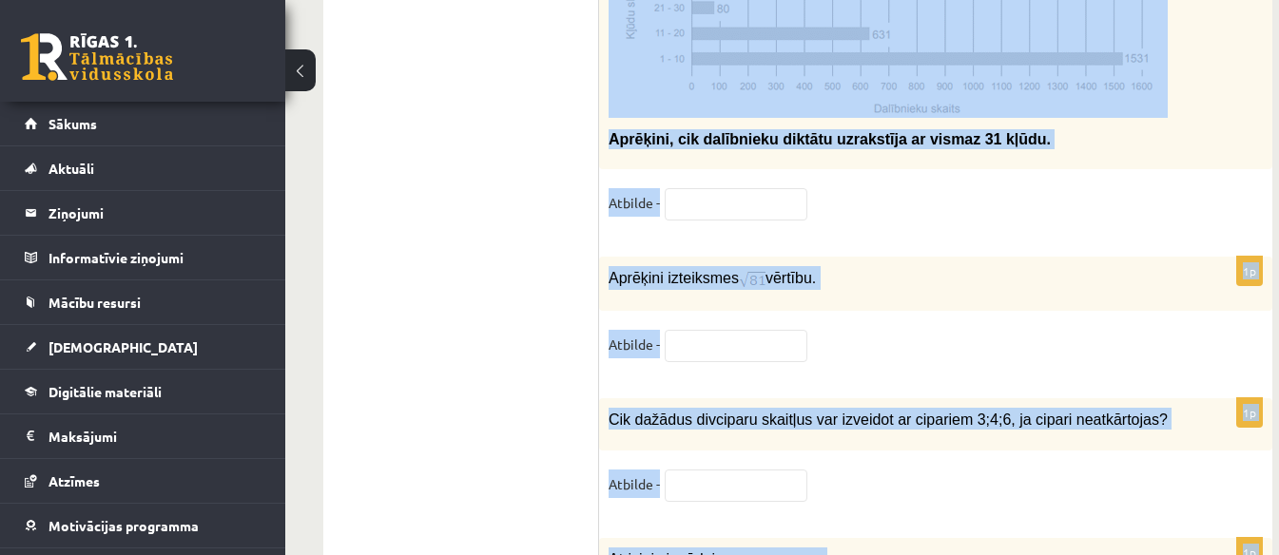
scroll to position [10085, 0]
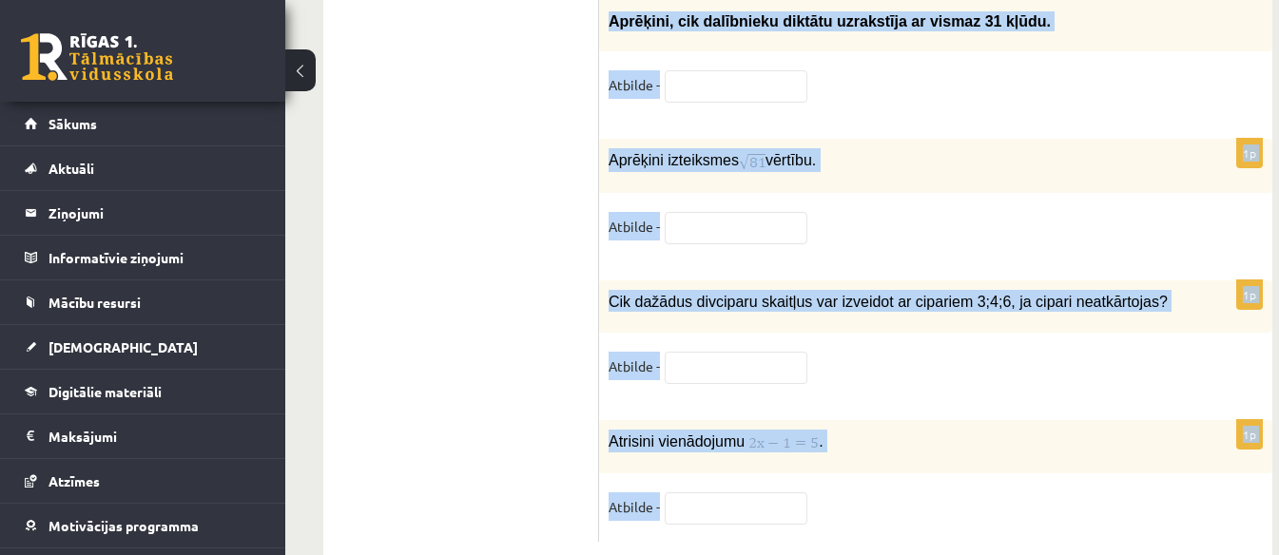
drag, startPoint x: 611, startPoint y: 305, endPoint x: 852, endPoint y: 559, distance: 349.7
copy form "Dots trijstūris PKS, ∢ S = 90°, PK = 7 cm un PS = 6 cm. Aprēķini malas SK garum…"
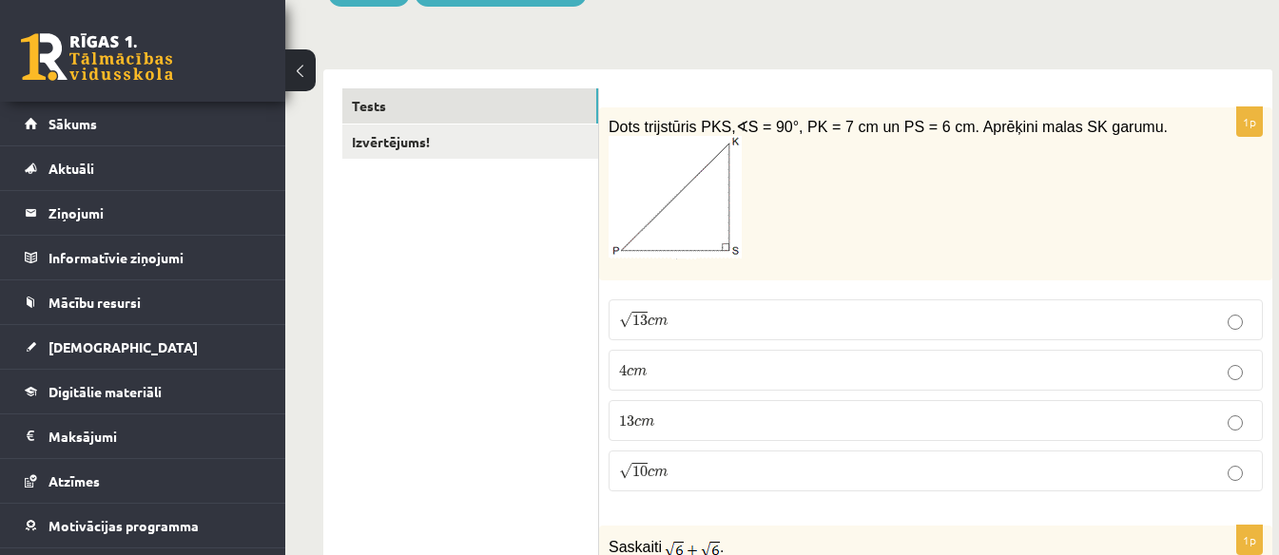
scroll to position [467, 0]
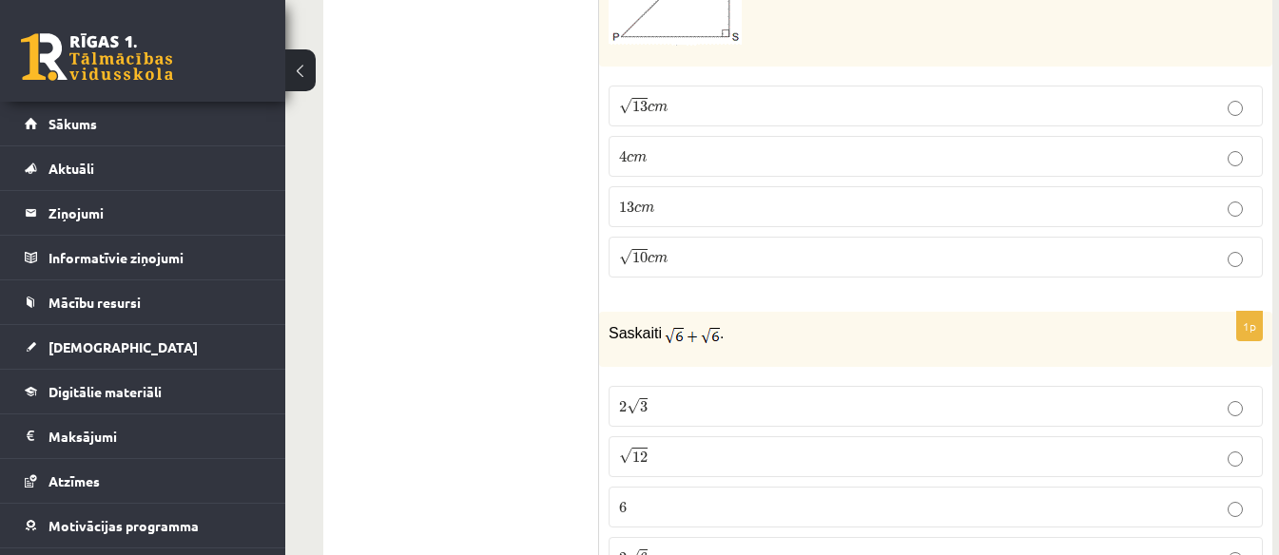
click at [630, 199] on p "13 c m 13 c m" at bounding box center [935, 207] width 633 height 20
click at [643, 101] on span "13" at bounding box center [639, 106] width 15 height 11
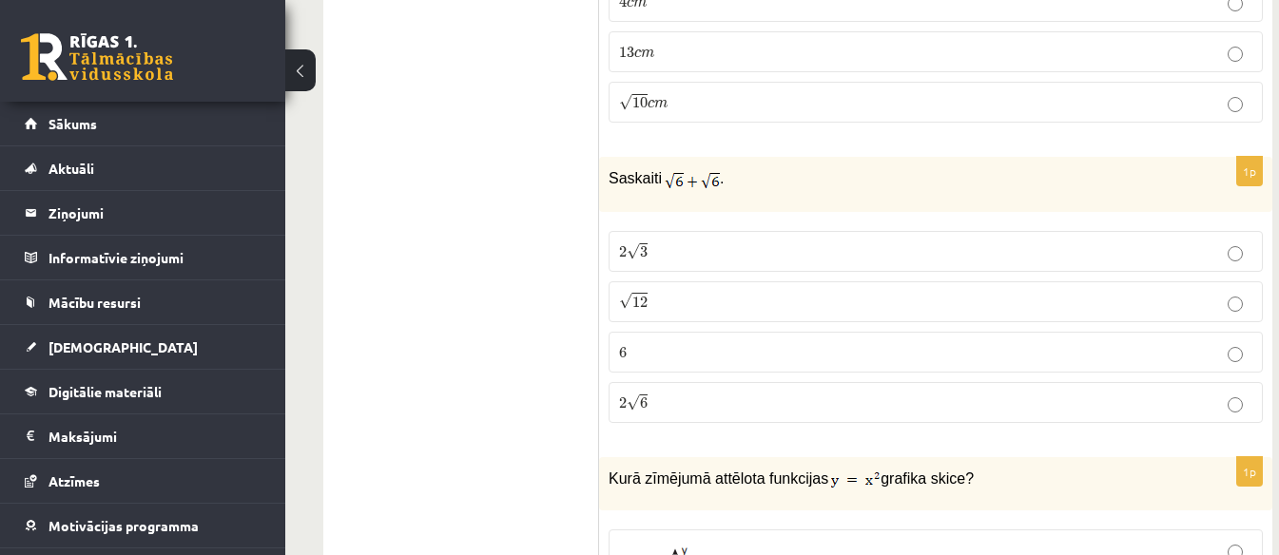
scroll to position [719, 0]
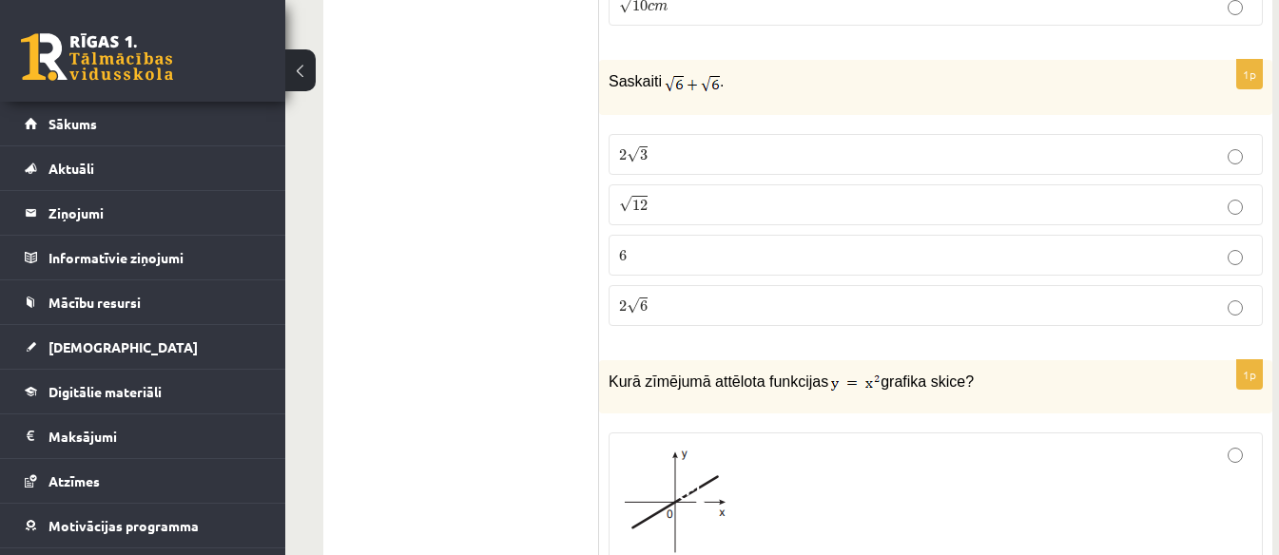
click at [720, 252] on p "6 6" at bounding box center [935, 255] width 633 height 20
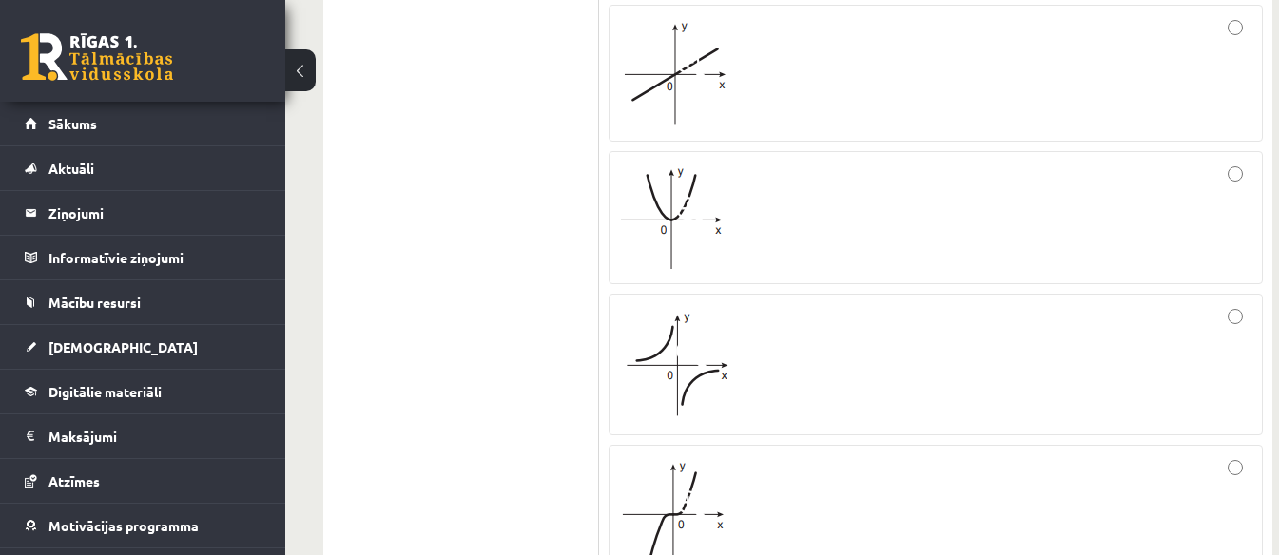
scroll to position [1089, 0]
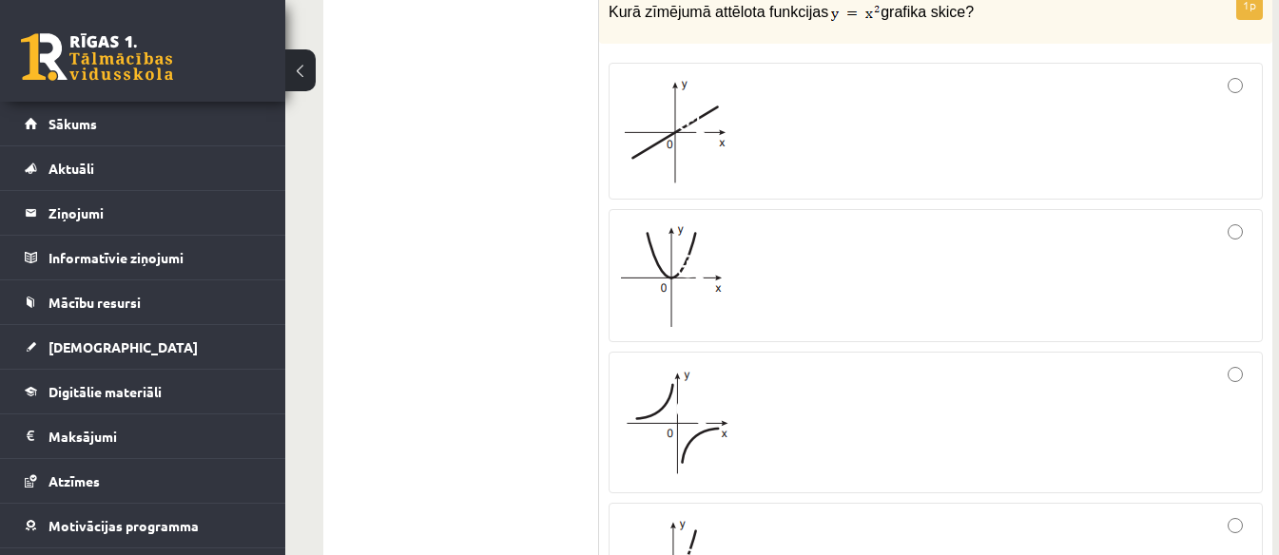
click at [1227, 107] on div at bounding box center [935, 131] width 633 height 116
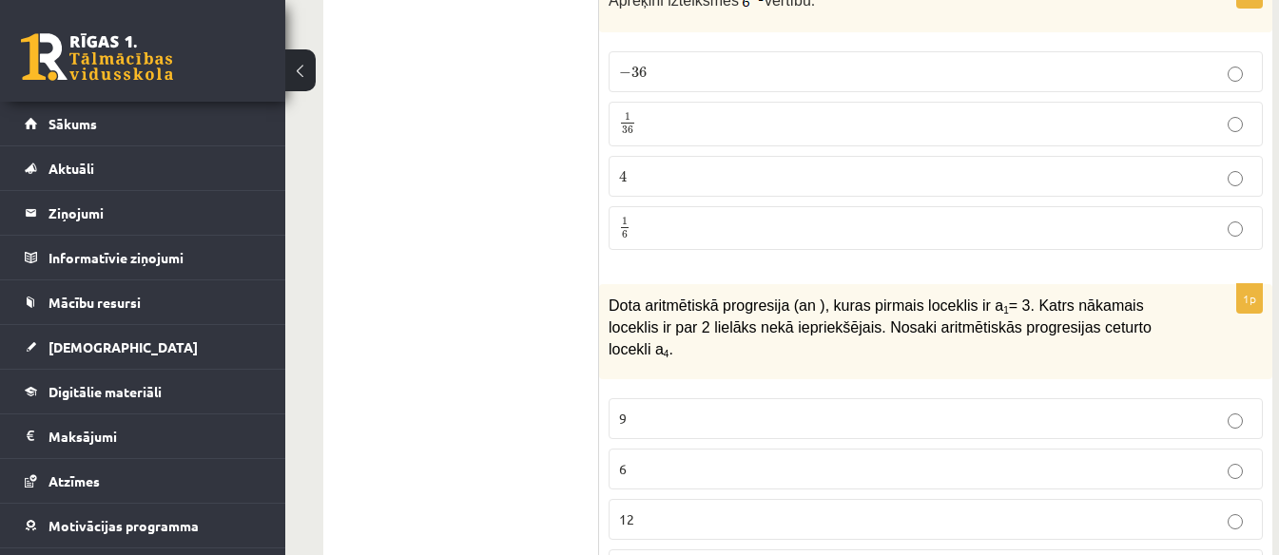
scroll to position [1749, 0]
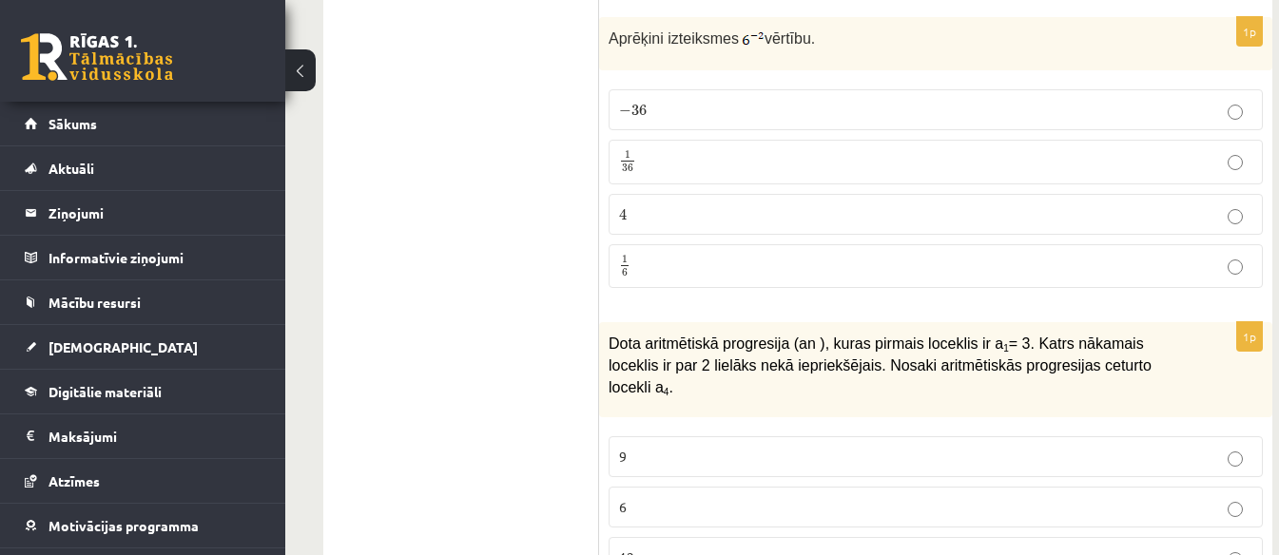
click at [678, 148] on label "1 36 1 36" at bounding box center [935, 162] width 654 height 45
click at [794, 447] on p "9" at bounding box center [935, 457] width 633 height 20
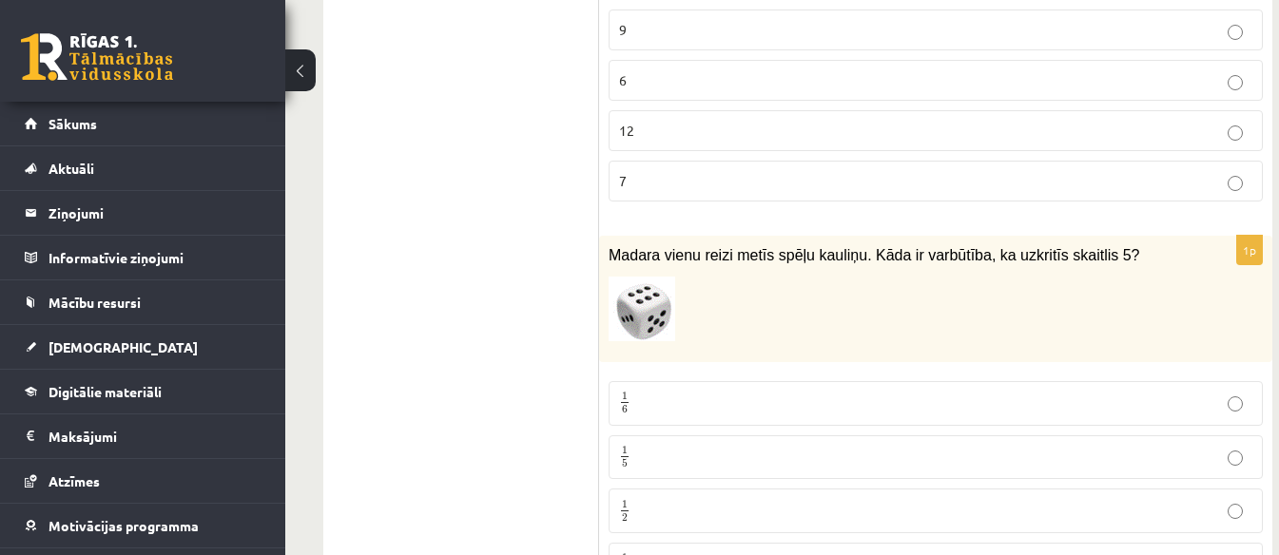
scroll to position [2332, 0]
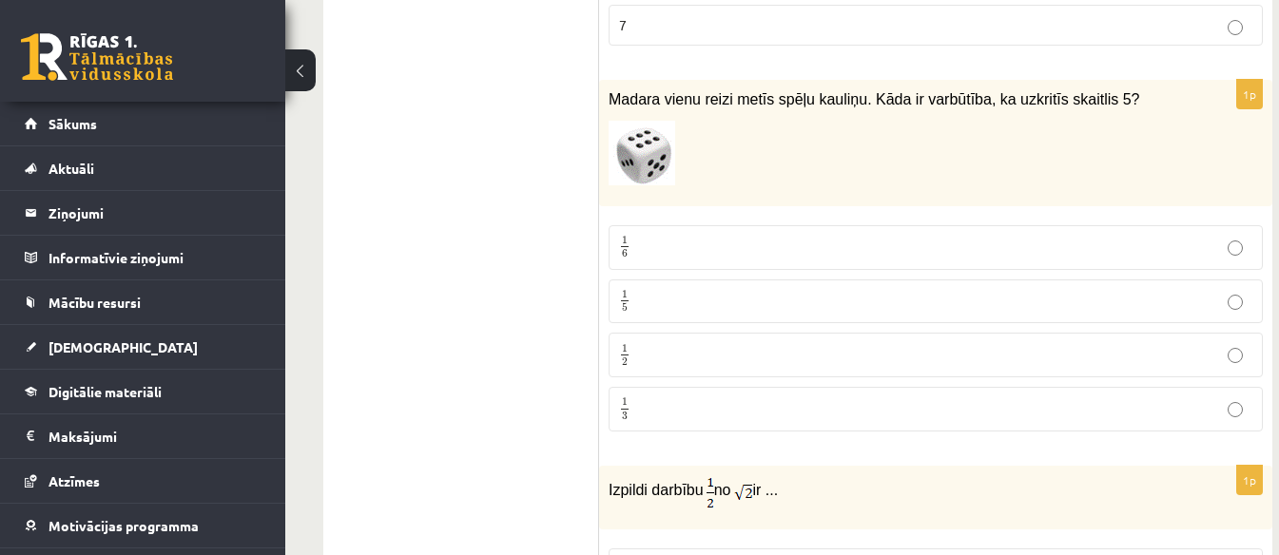
click at [764, 236] on p "1 6 1 6" at bounding box center [935, 248] width 633 height 24
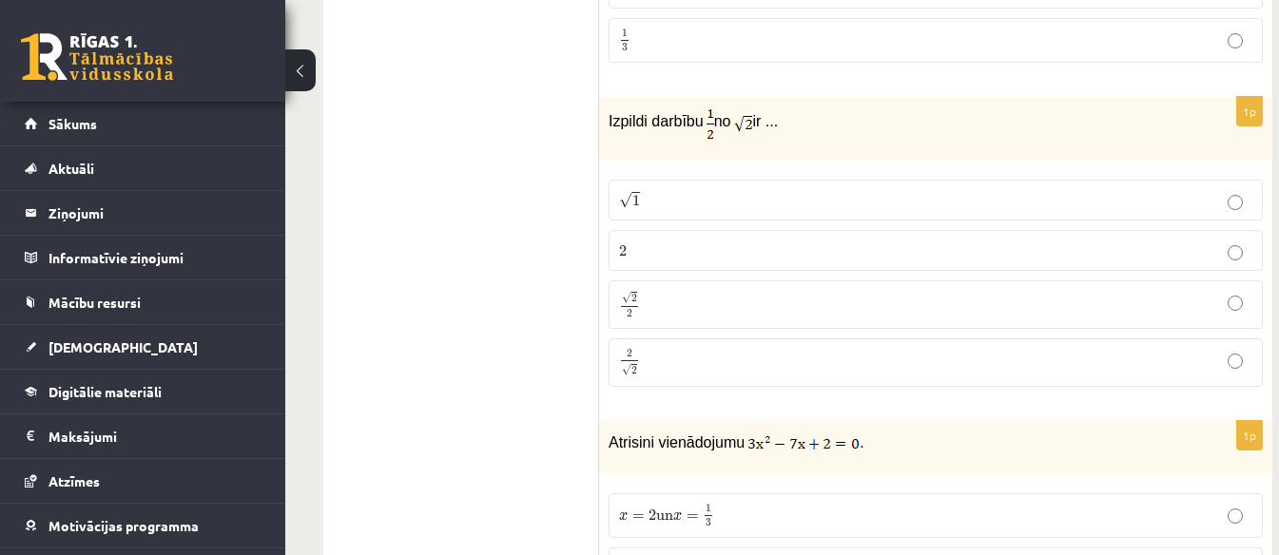
scroll to position [2759, 0]
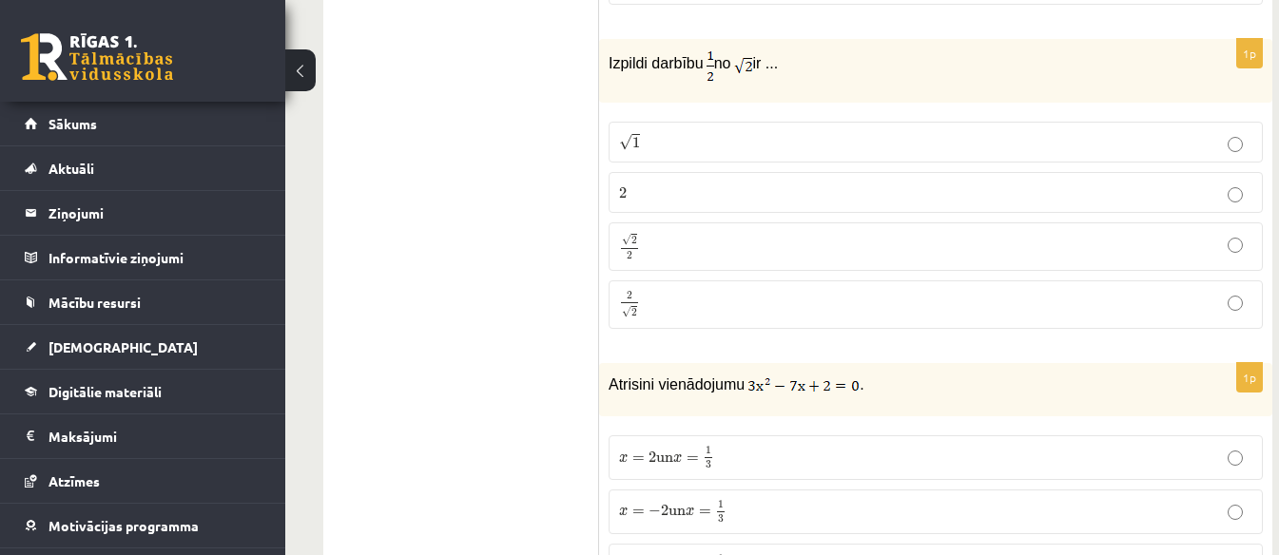
click at [719, 233] on p "√ 2 2 2 2" at bounding box center [935, 247] width 633 height 28
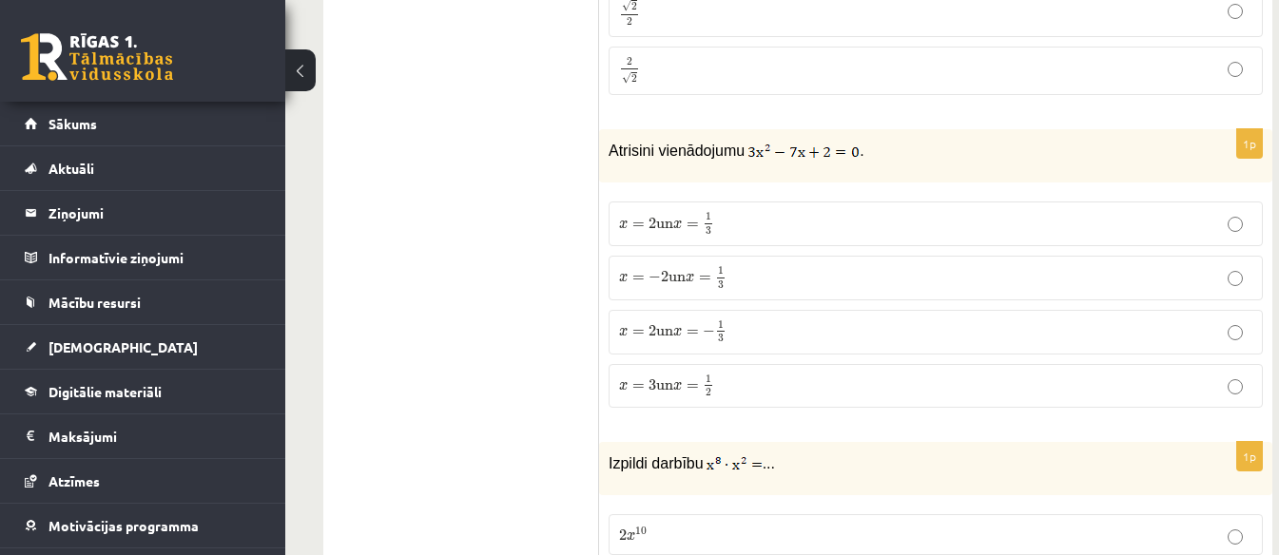
scroll to position [3032, 0]
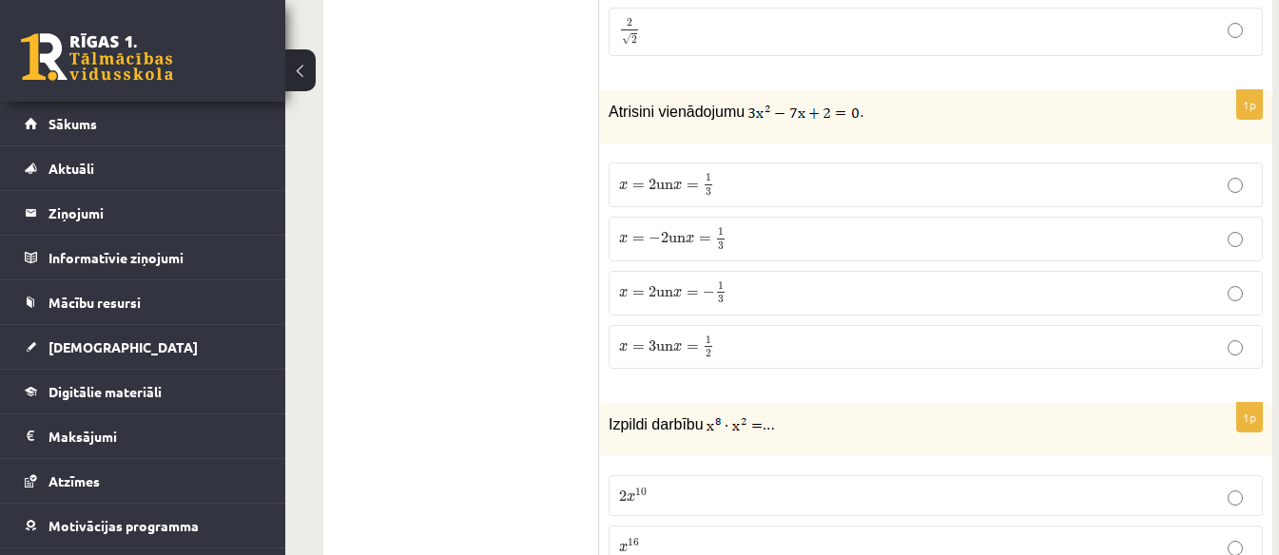
click at [733, 325] on label "x = 3 un x = 1 2 x = 3 un x = 1 2" at bounding box center [935, 347] width 654 height 45
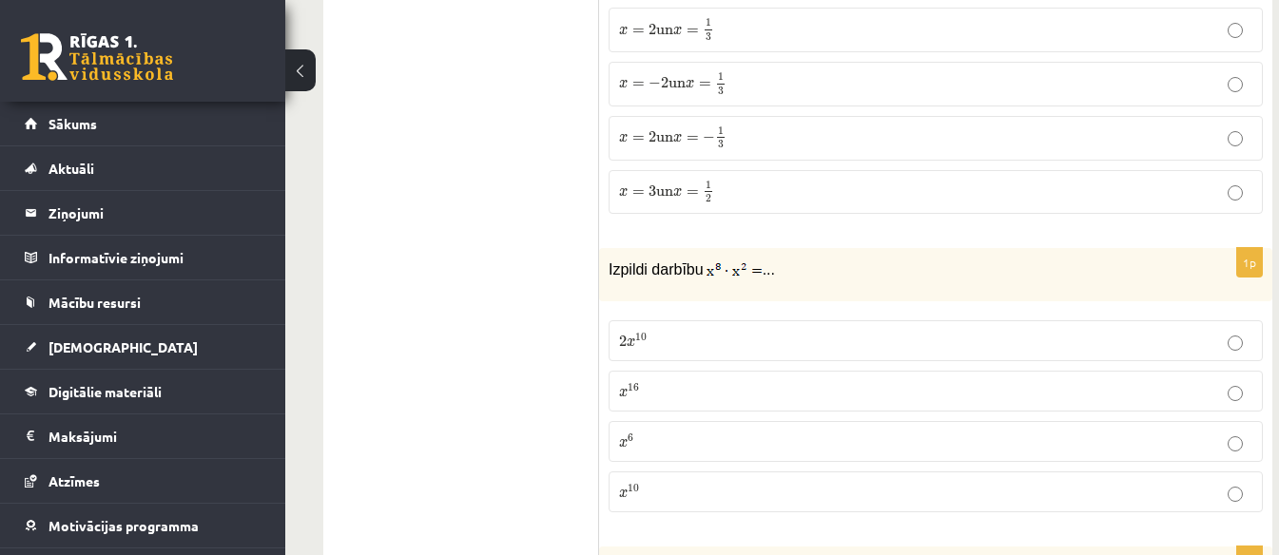
scroll to position [3343, 0]
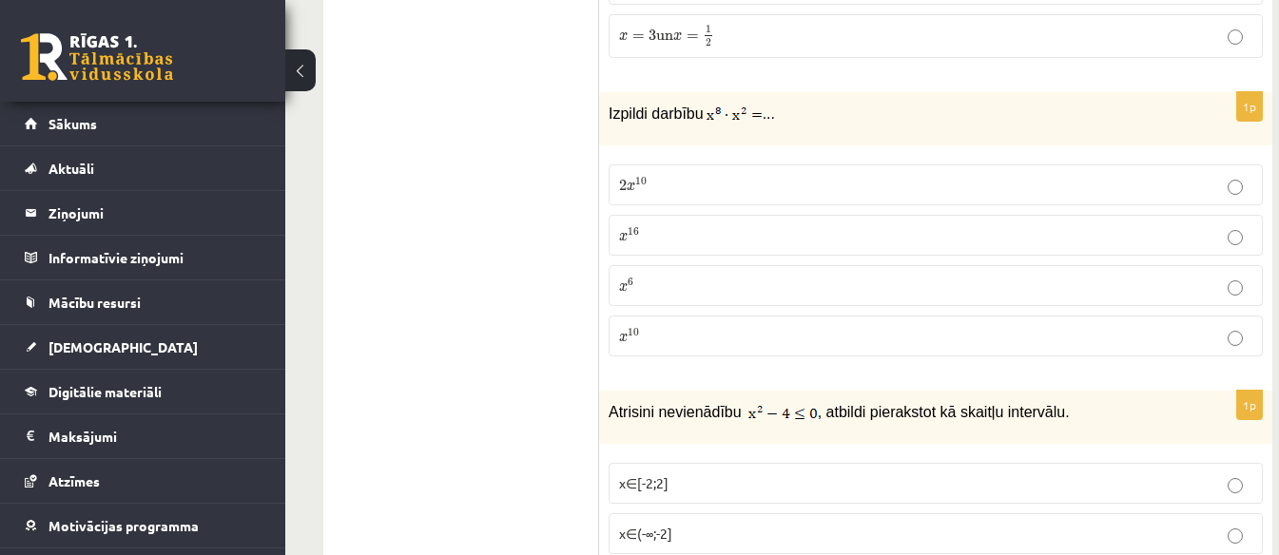
click at [695, 326] on p "x 10 x 10" at bounding box center [935, 336] width 633 height 20
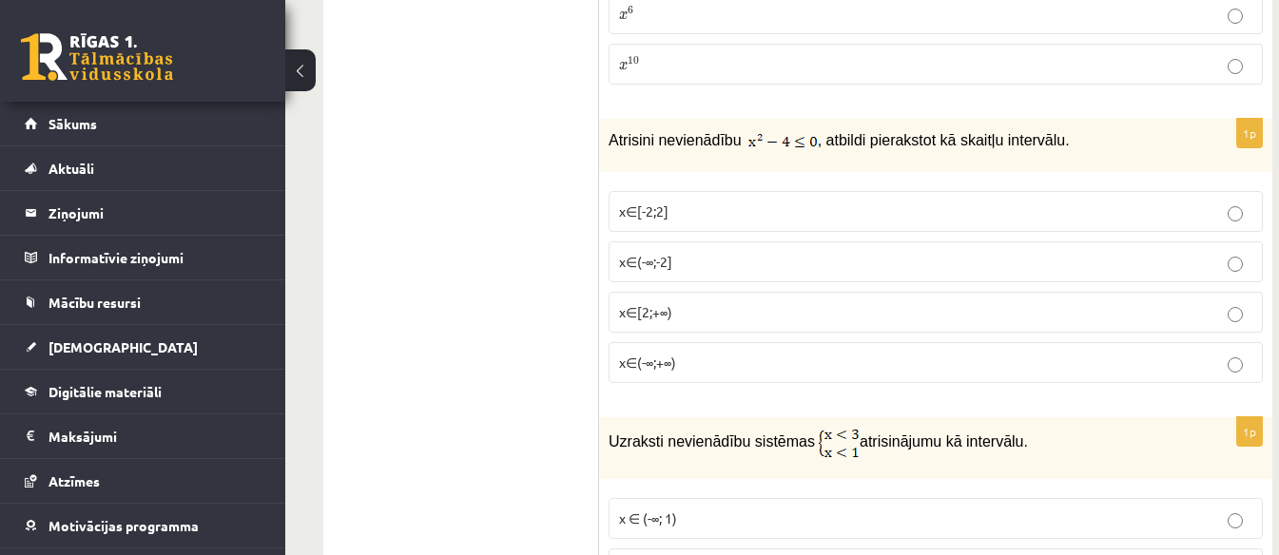
scroll to position [3653, 0]
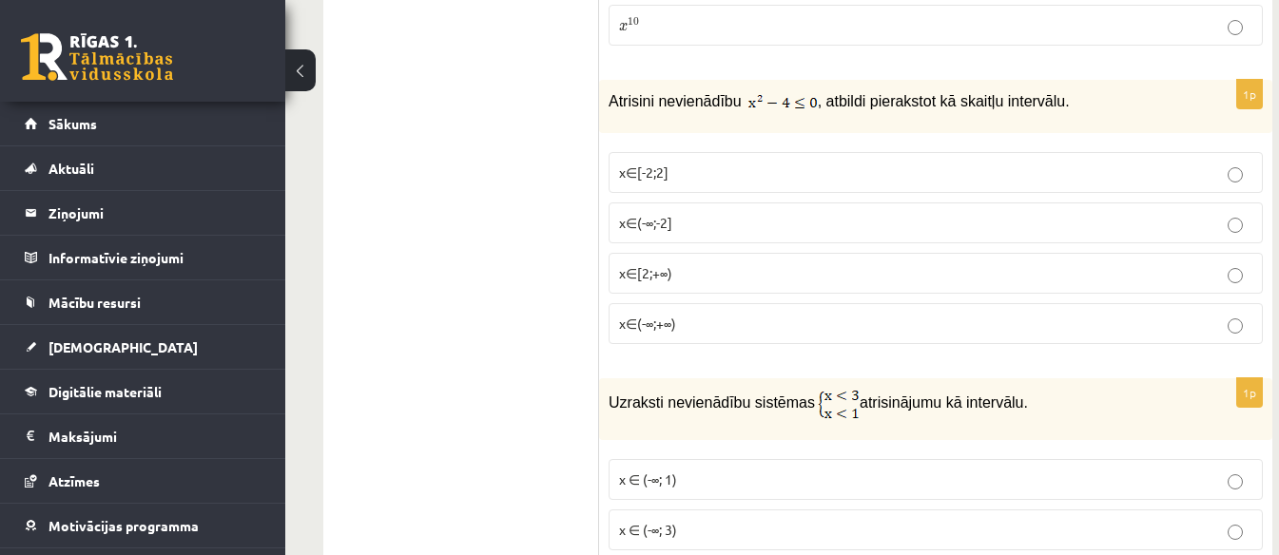
click at [684, 163] on p "x∈[-2;2]" at bounding box center [935, 173] width 633 height 20
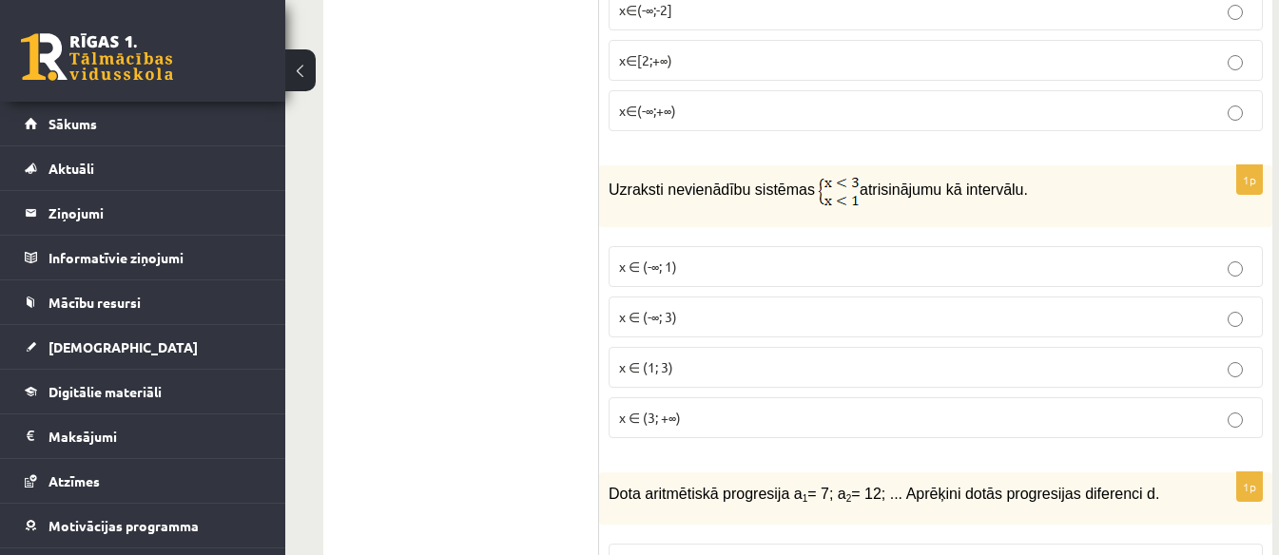
scroll to position [3905, 0]
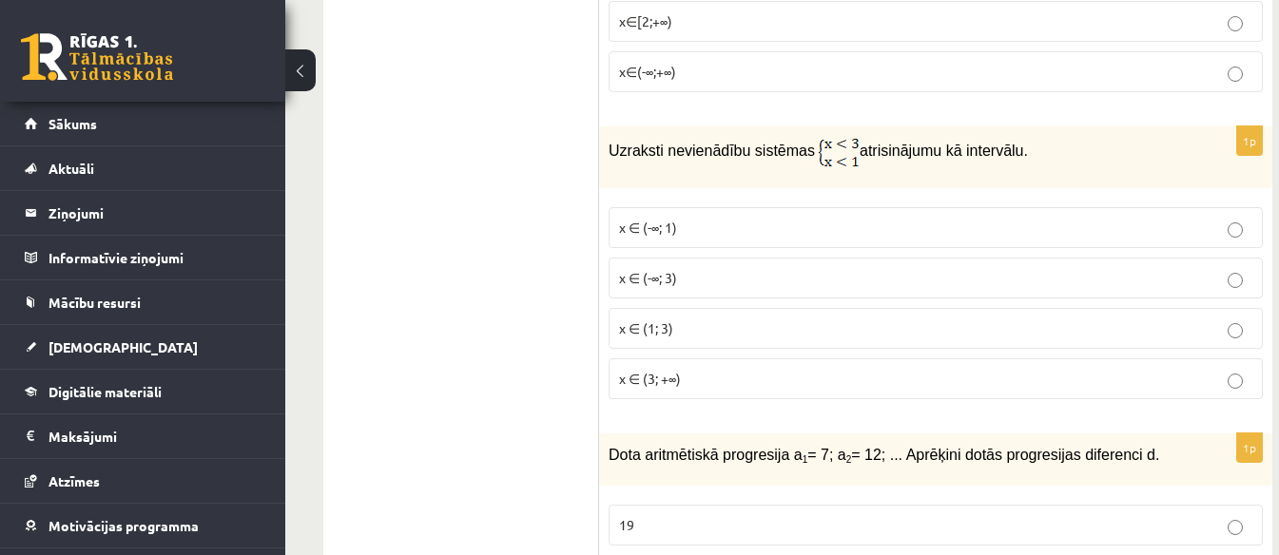
click at [658, 308] on label "x ∈ (1; 3)" at bounding box center [935, 328] width 654 height 41
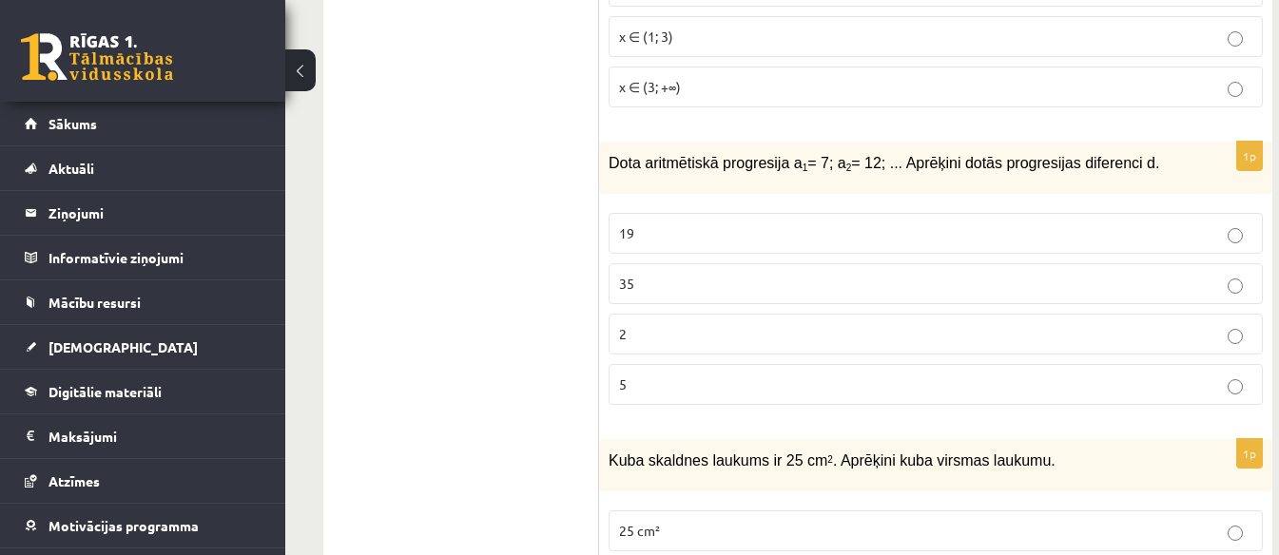
scroll to position [4216, 0]
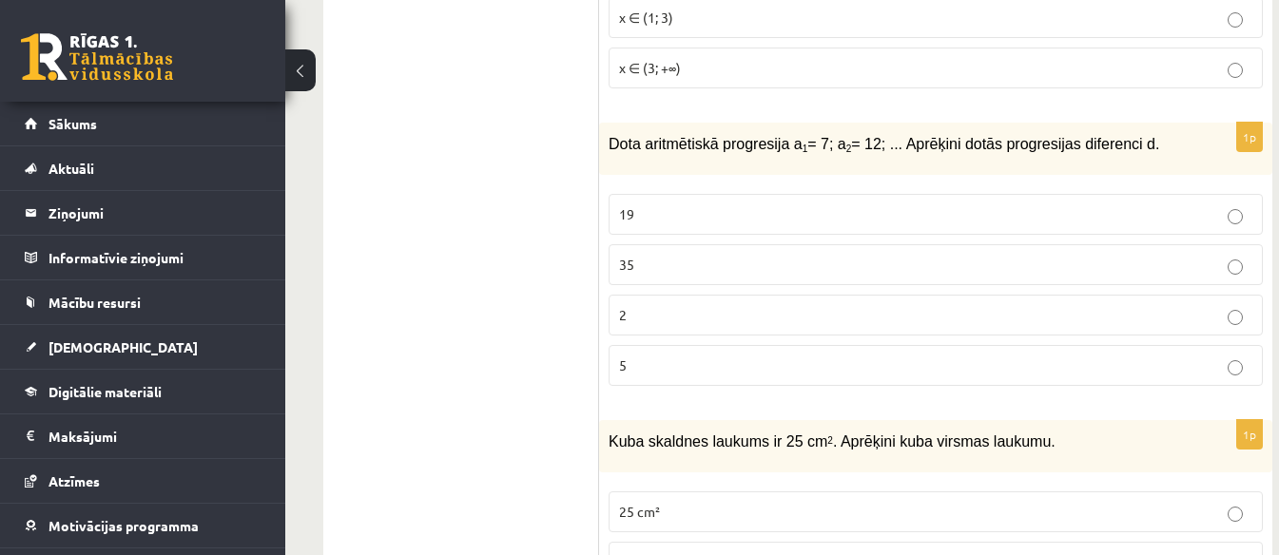
click at [668, 356] on p "5" at bounding box center [935, 366] width 633 height 20
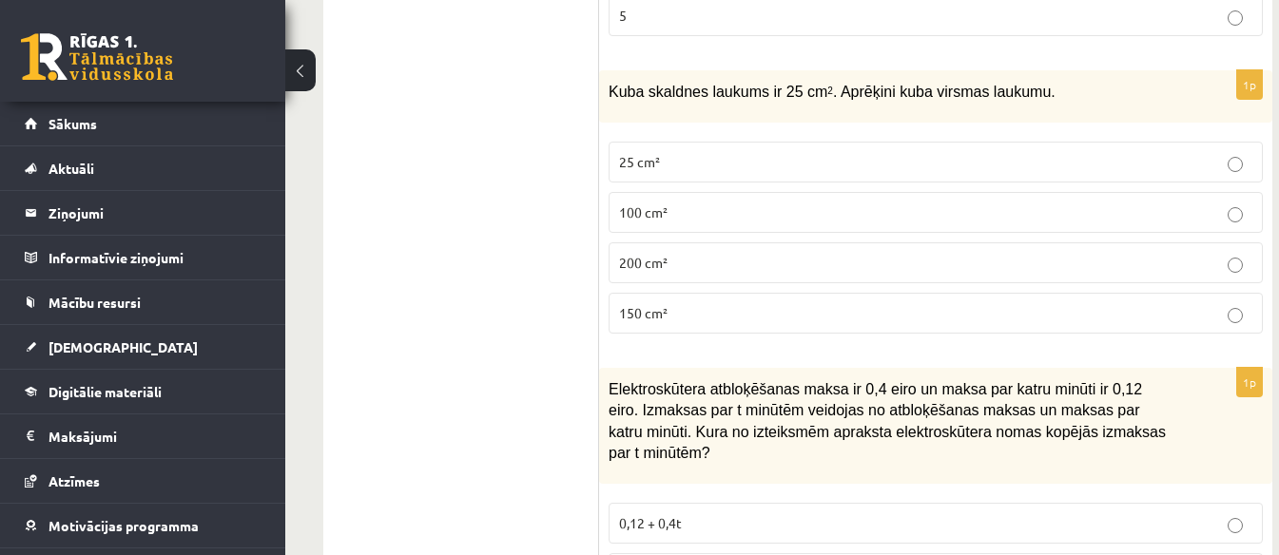
scroll to position [4586, 0]
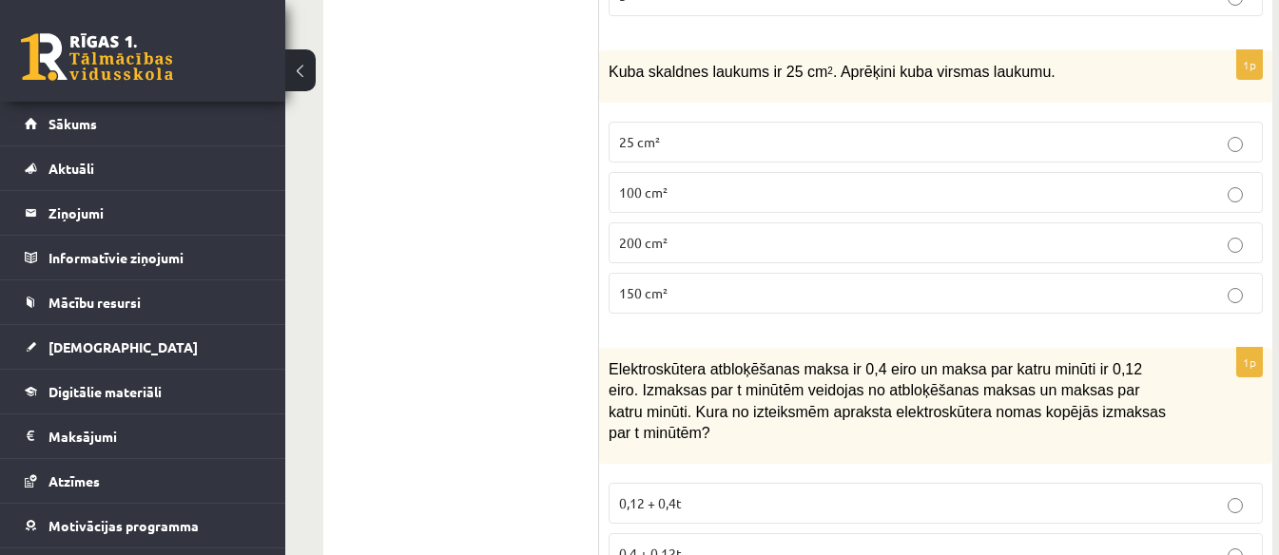
click at [694, 273] on label "150 cm²" at bounding box center [935, 293] width 654 height 41
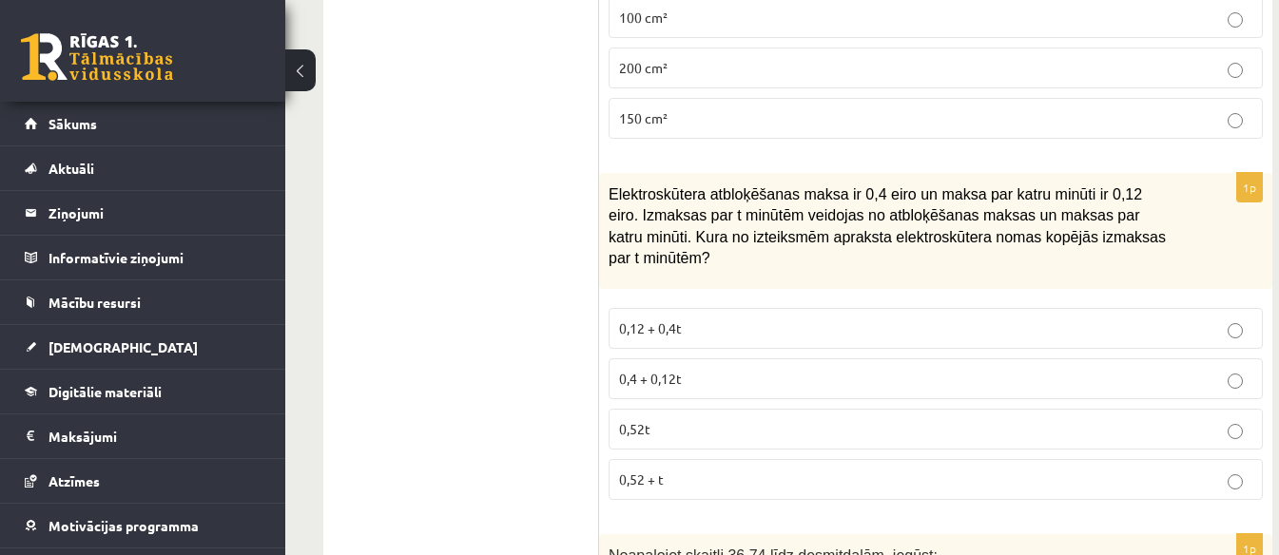
scroll to position [4838, 0]
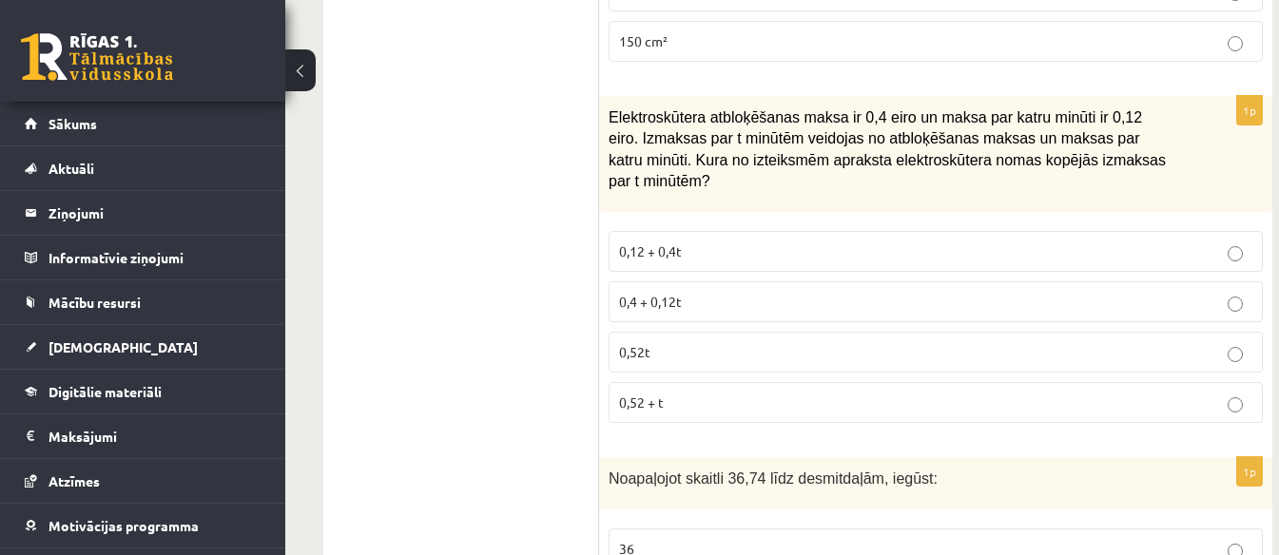
click at [739, 292] on p "0,4 + 0,12t" at bounding box center [935, 302] width 633 height 20
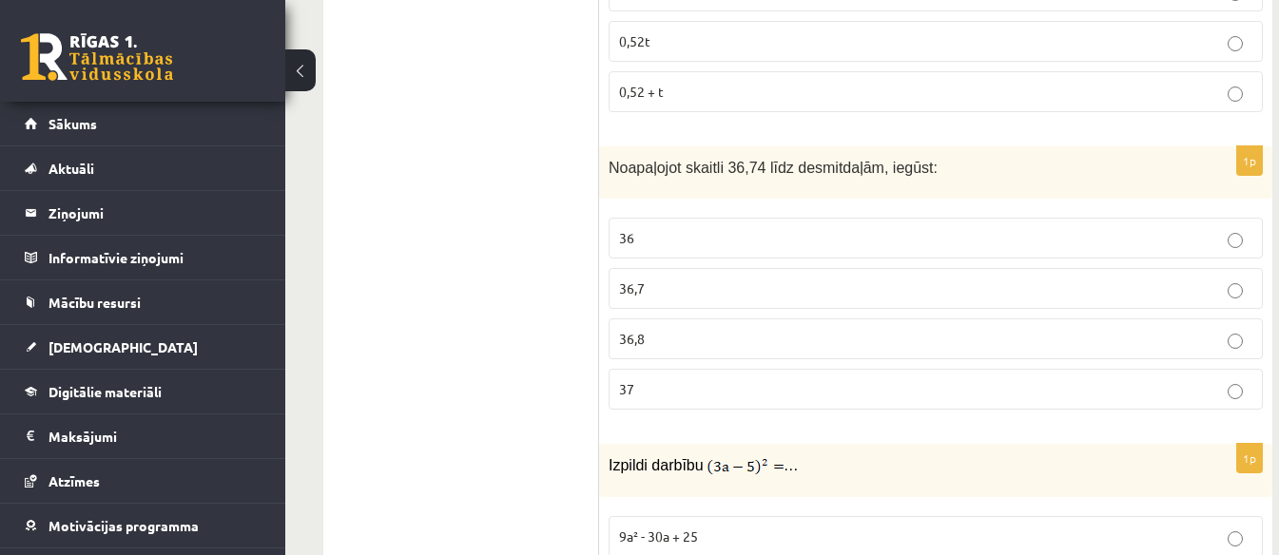
scroll to position [5227, 0]
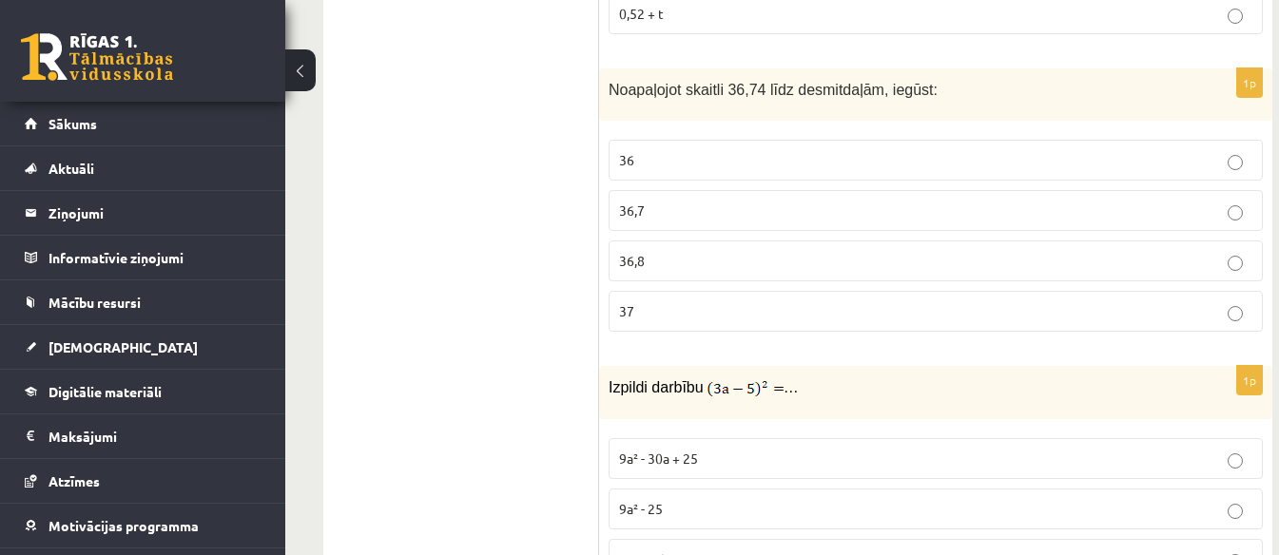
click at [689, 251] on p "36,8" at bounding box center [935, 261] width 633 height 20
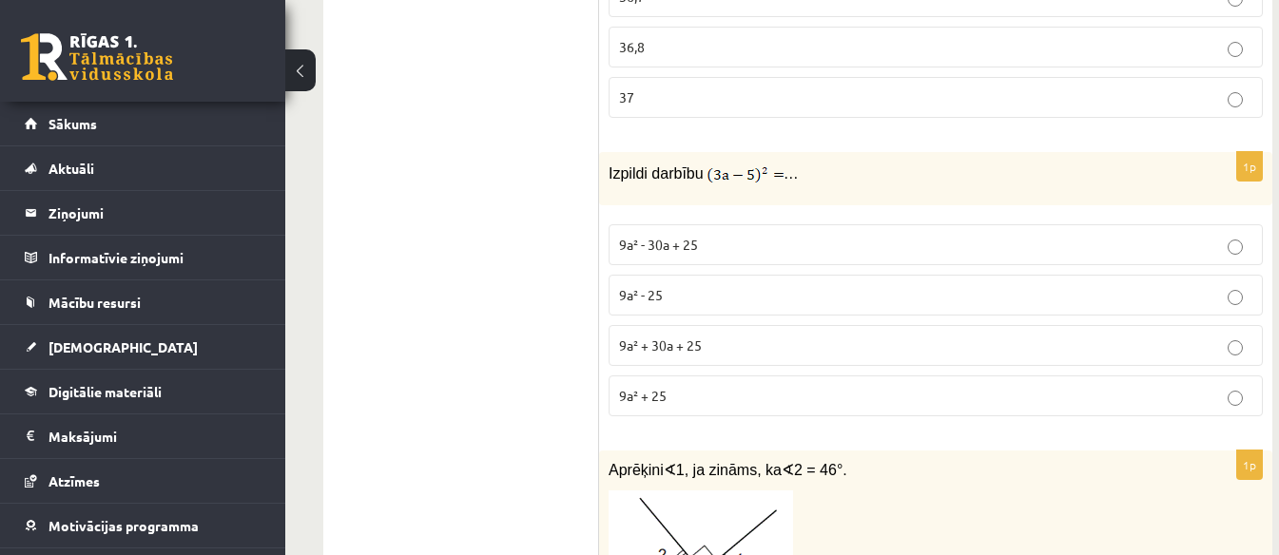
scroll to position [5499, 0]
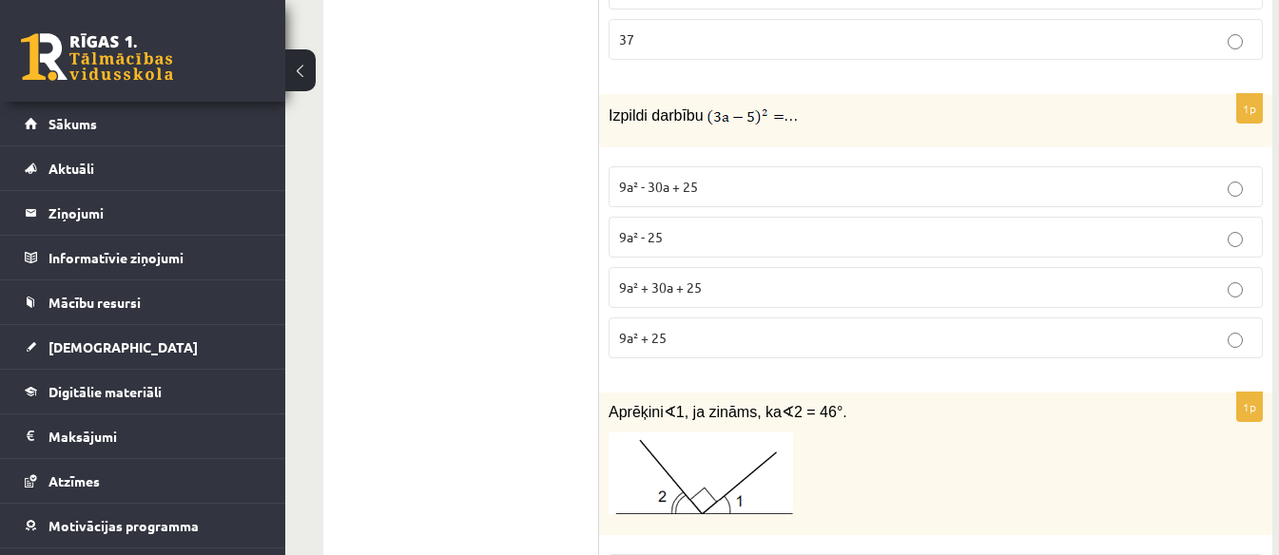
click at [797, 278] on p "9a² + 30a + 25" at bounding box center [935, 288] width 633 height 20
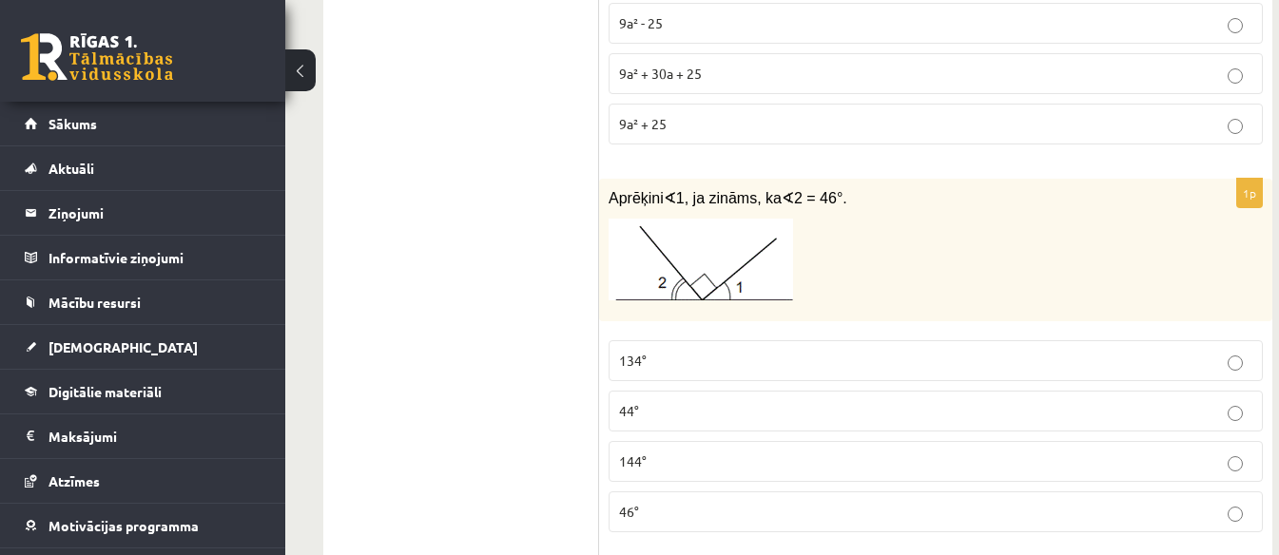
scroll to position [5791, 0]
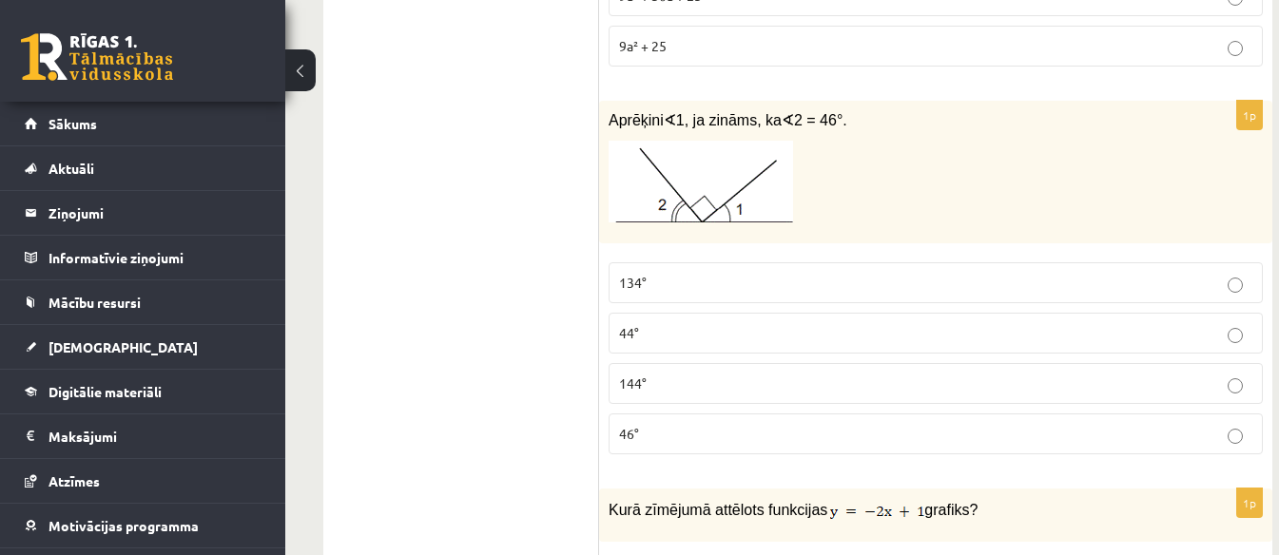
click at [693, 374] on p "144°" at bounding box center [935, 384] width 633 height 20
click at [710, 273] on p "134°" at bounding box center [935, 283] width 633 height 20
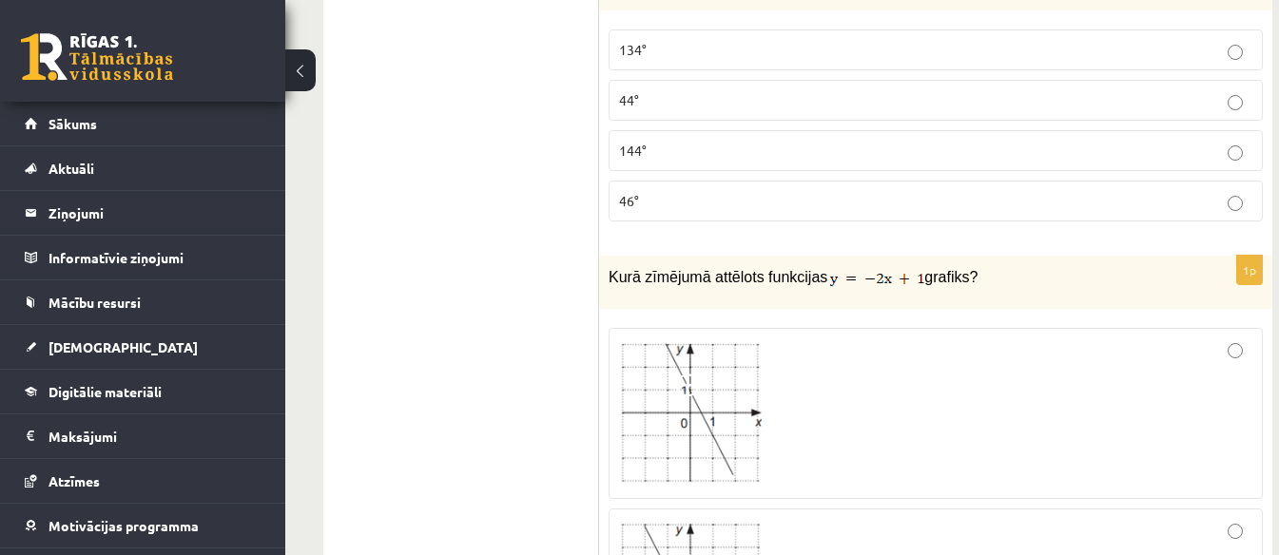
scroll to position [6179, 0]
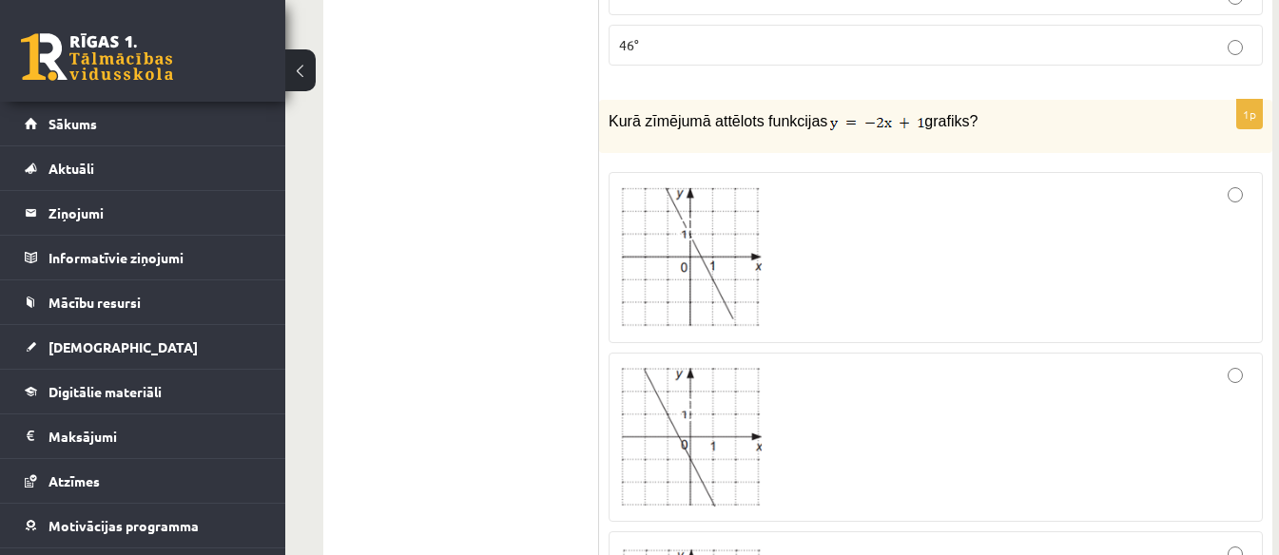
click at [1252, 353] on label at bounding box center [935, 437] width 654 height 169
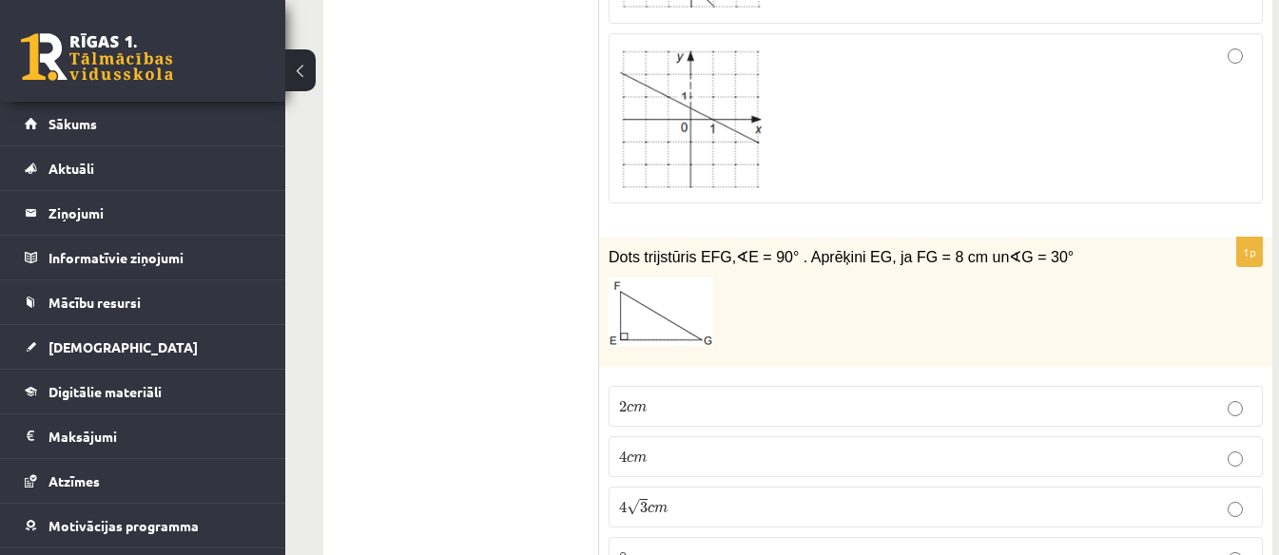
scroll to position [7053, 0]
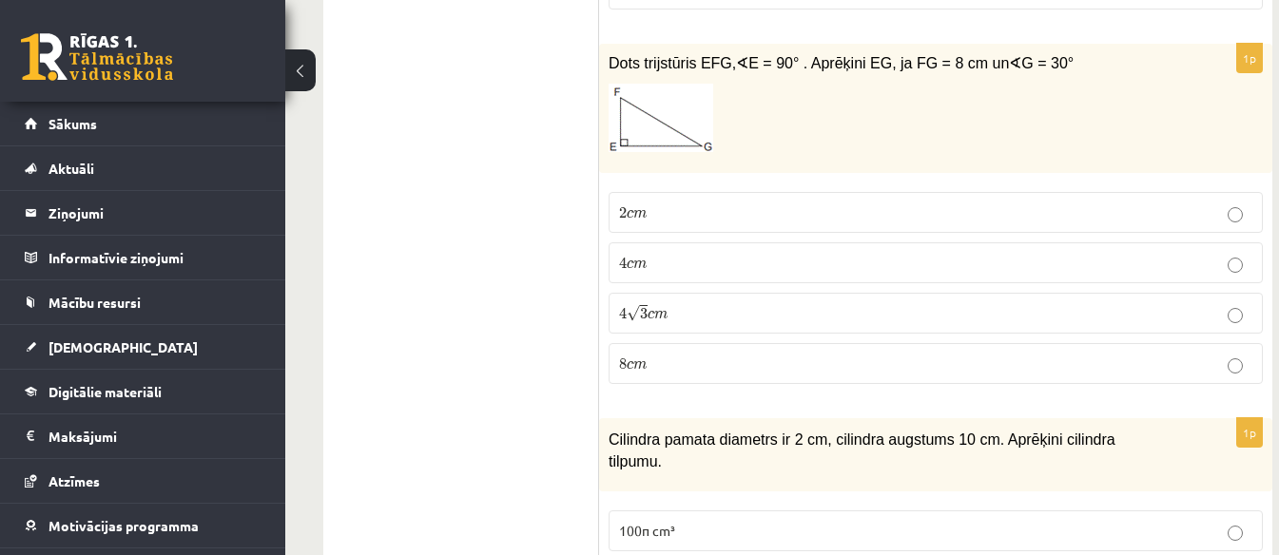
click at [663, 305] on span "4 √ 3 c m" at bounding box center [643, 313] width 48 height 17
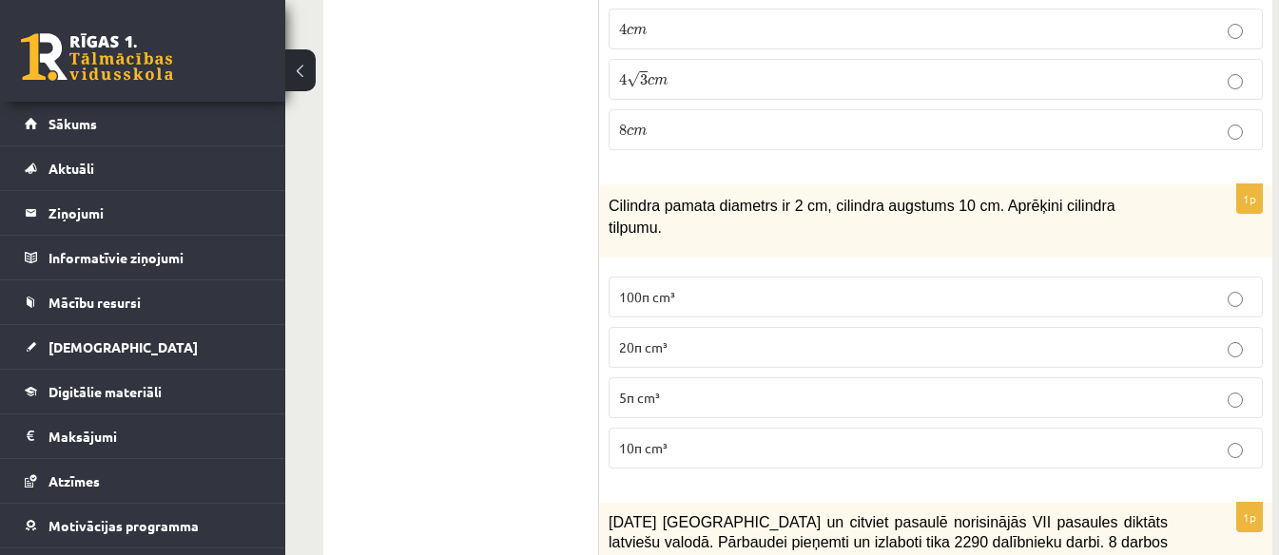
scroll to position [7306, 0]
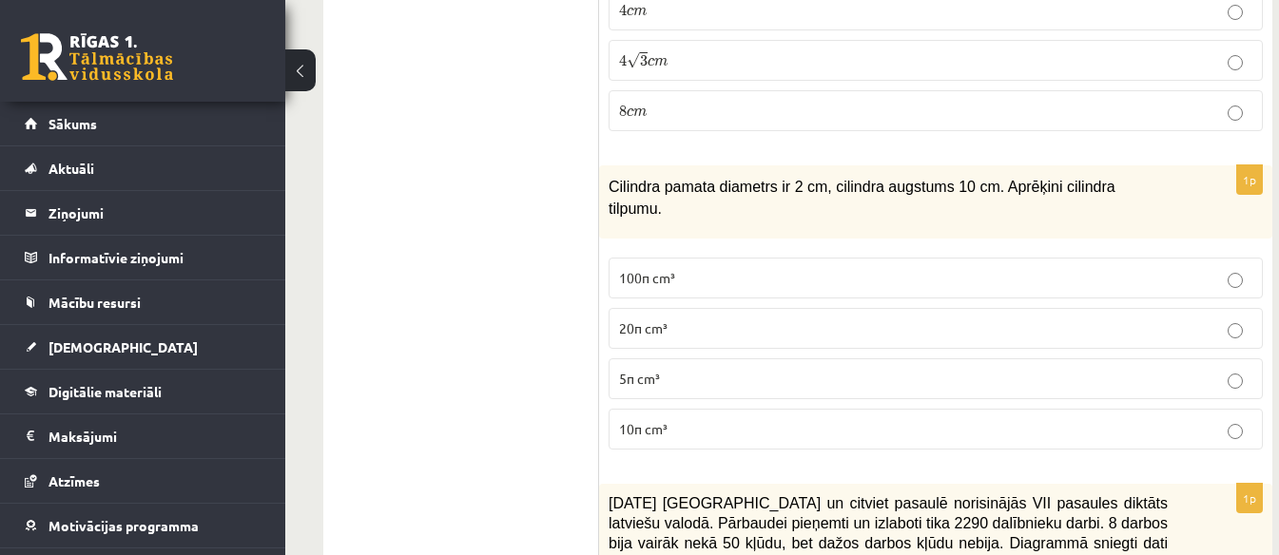
click at [692, 419] on p "10π cm³" at bounding box center [935, 429] width 633 height 20
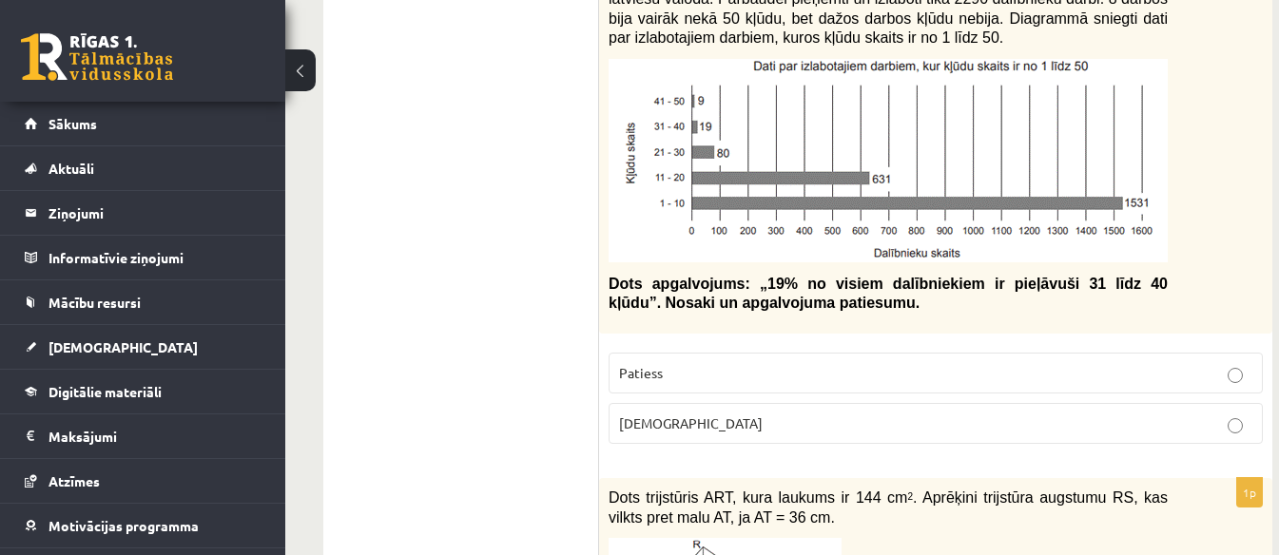
scroll to position [7889, 0]
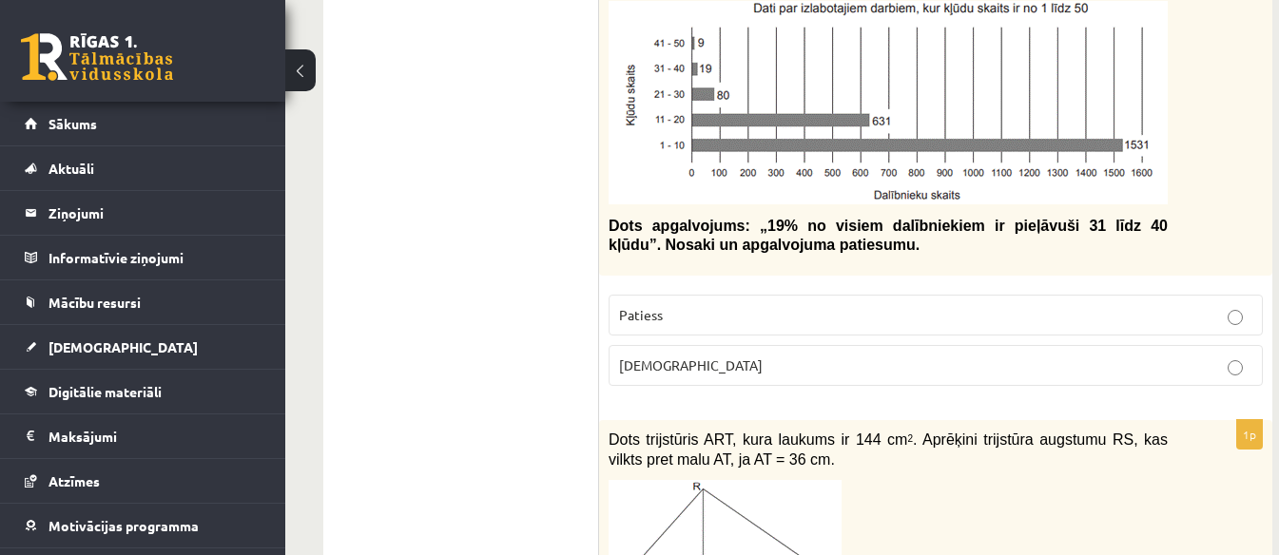
click at [699, 305] on p "Patiess" at bounding box center [935, 315] width 633 height 20
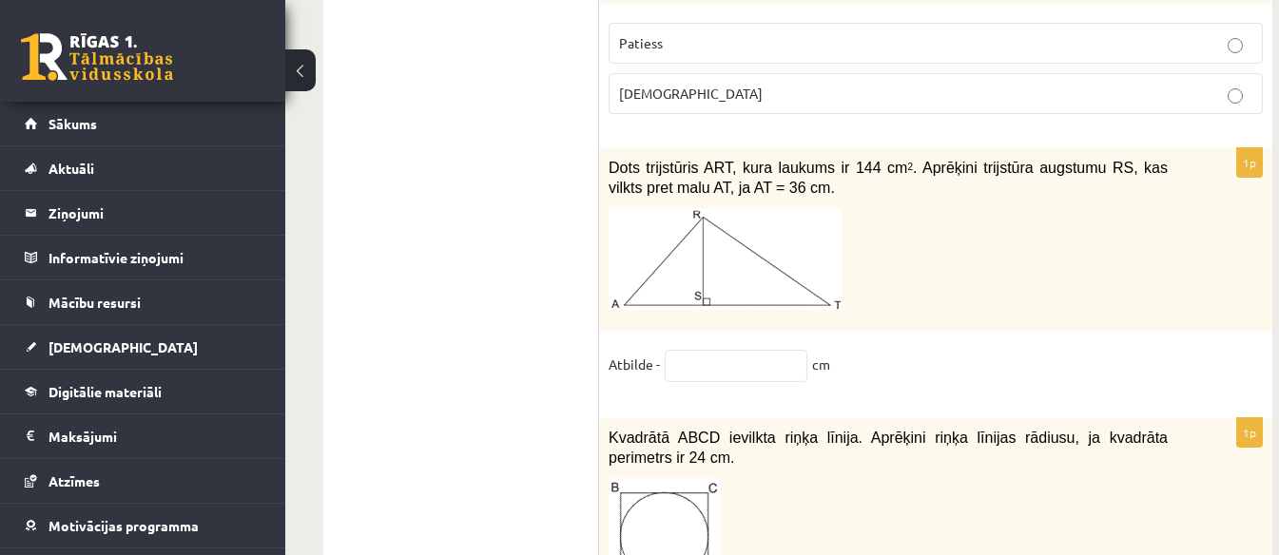
scroll to position [8219, 0]
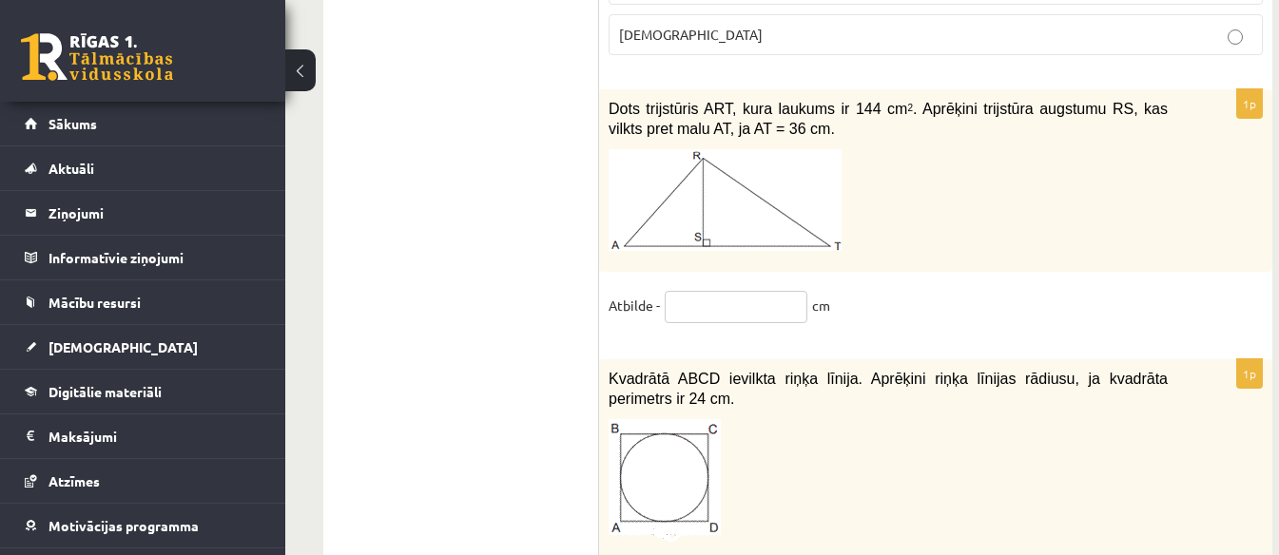
click at [703, 291] on input "text" at bounding box center [736, 307] width 143 height 32
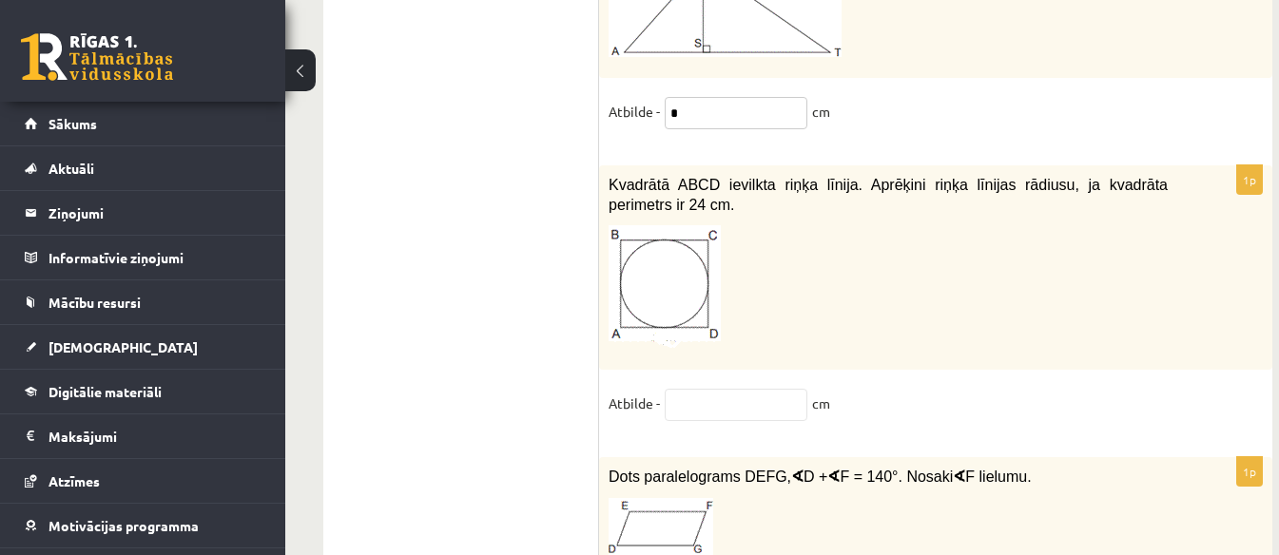
scroll to position [8433, 0]
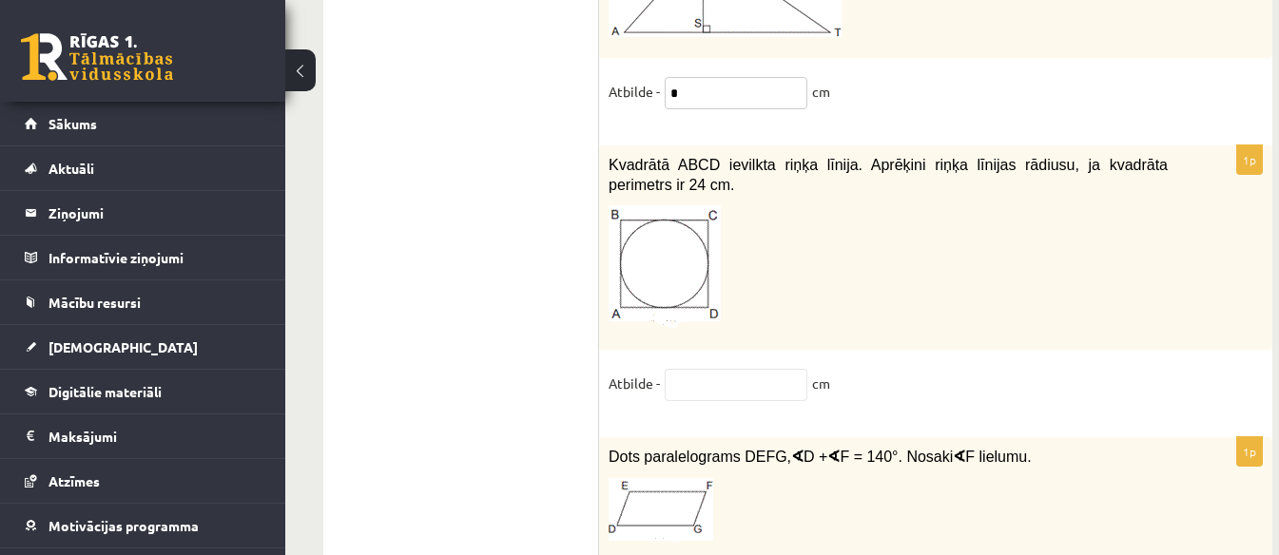
type input "*"
click at [725, 369] on input "text" at bounding box center [736, 385] width 143 height 32
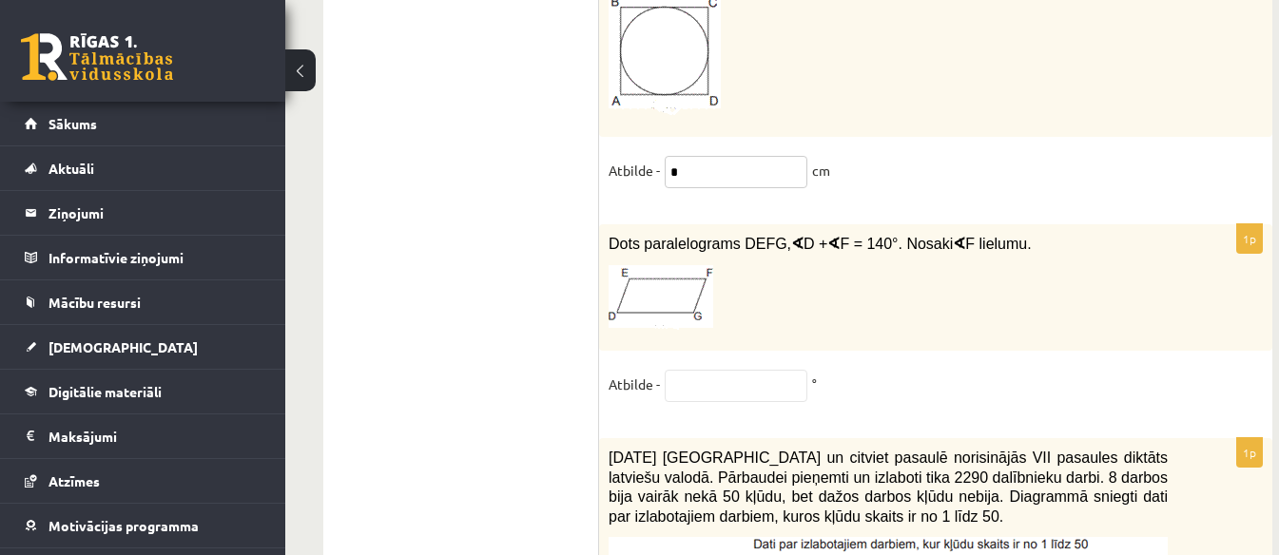
scroll to position [8724, 0]
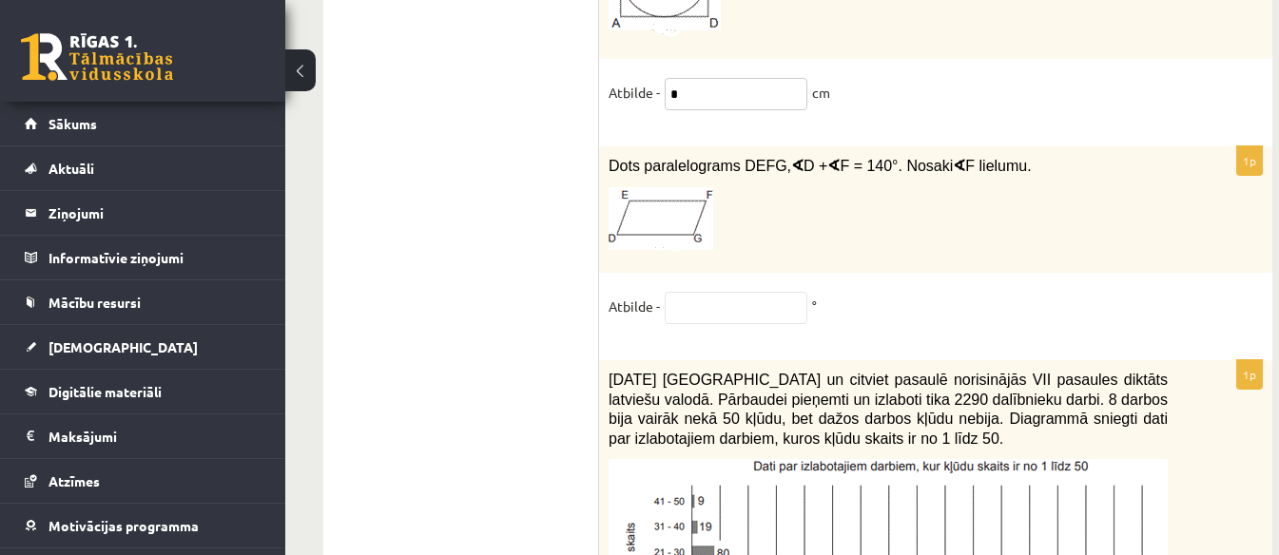
type input "*"
click at [709, 292] on input "text" at bounding box center [736, 308] width 143 height 32
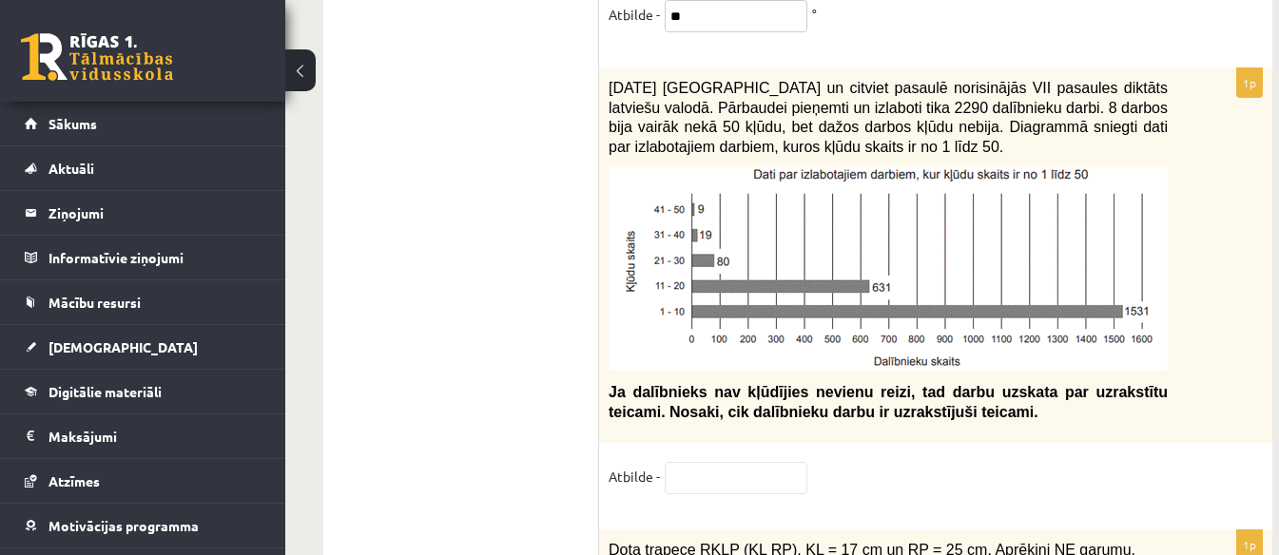
scroll to position [9132, 0]
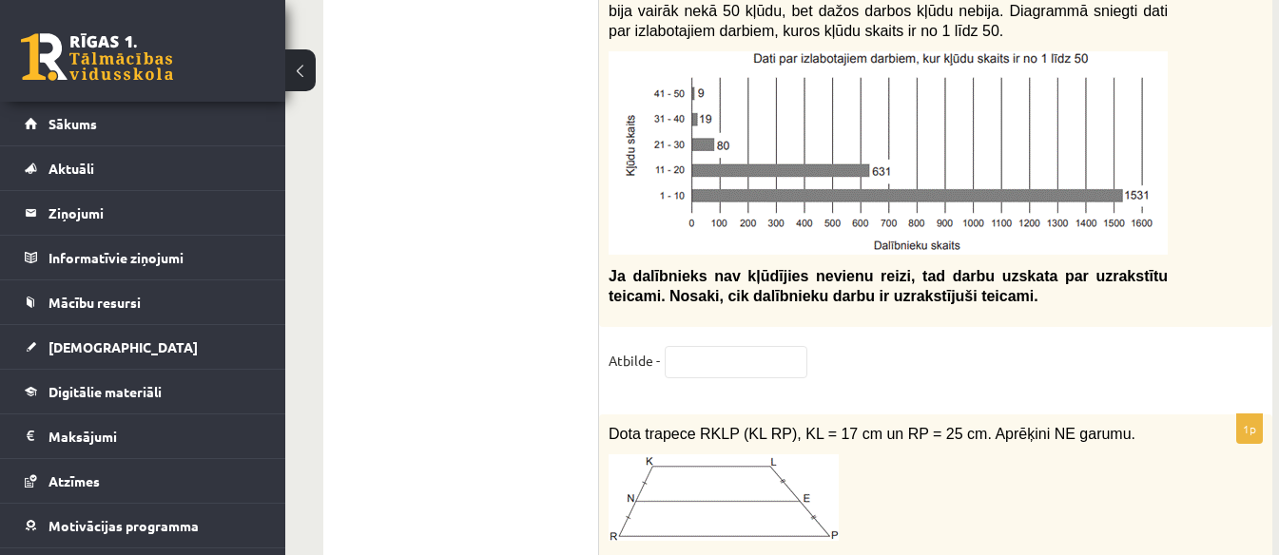
type input "**"
click at [739, 346] on input "text" at bounding box center [736, 362] width 143 height 32
type input "*"
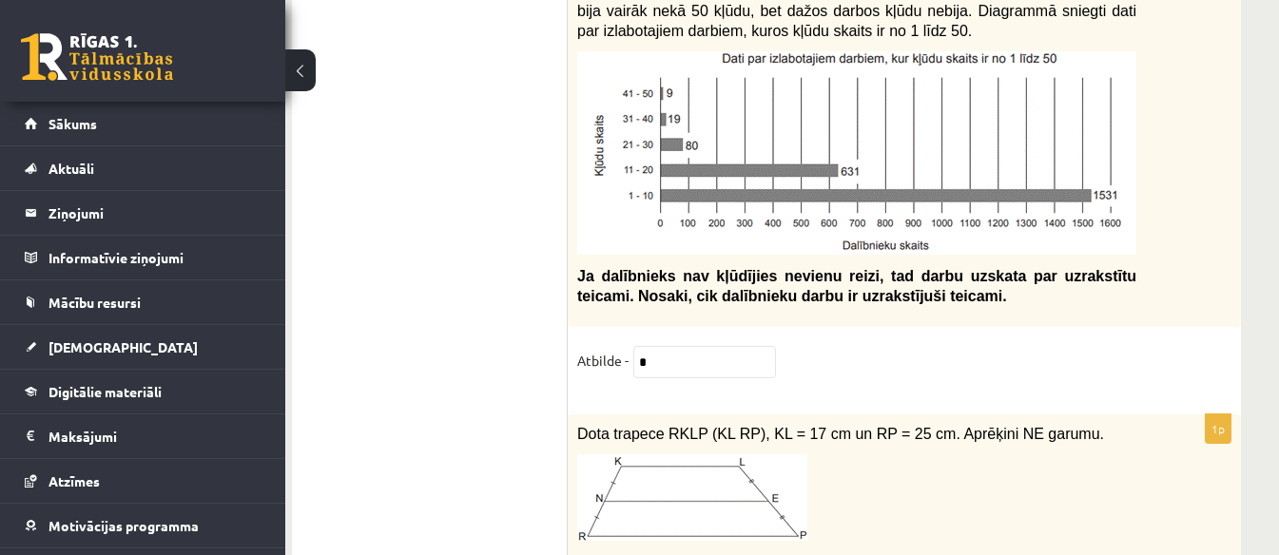
drag, startPoint x: 1278, startPoint y: 474, endPoint x: 1278, endPoint y: 494, distance: 20.0
click at [1197, 283] on div "1p 2021. gada 27. novembrī Latvijā un citviet pasaulē norisinājās VII pasaules …" at bounding box center [904, 173] width 673 height 443
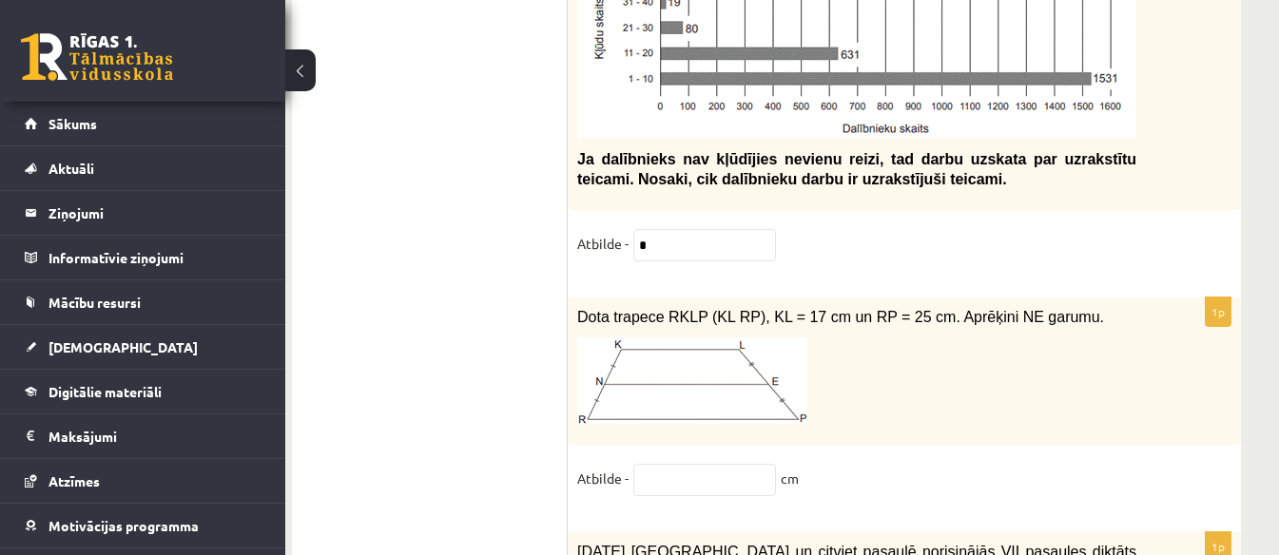
scroll to position [9307, 31]
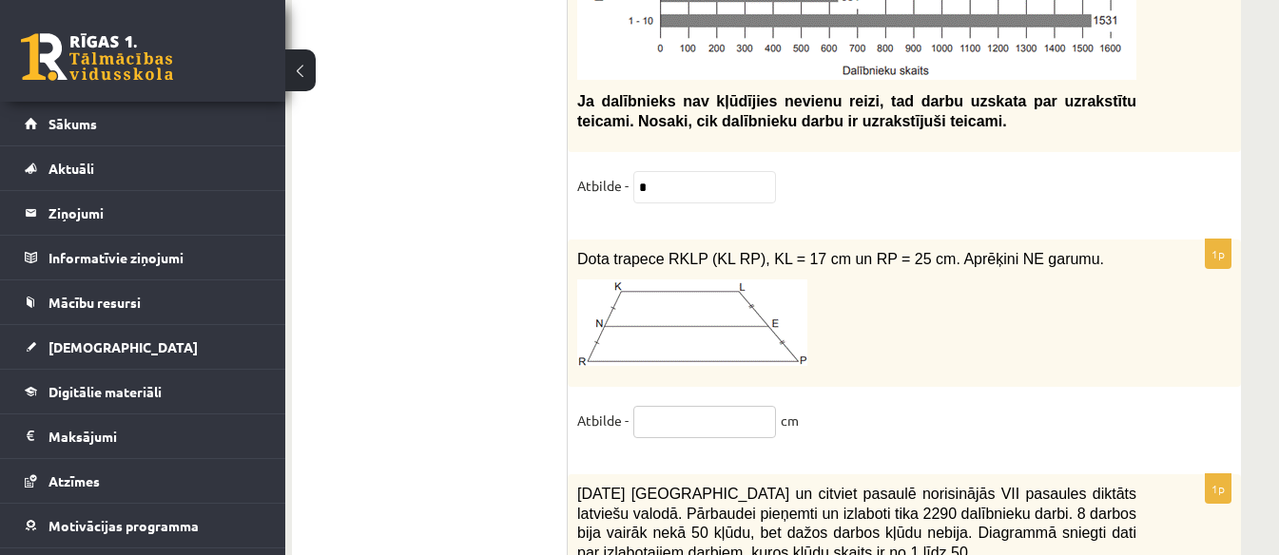
click at [689, 406] on input "text" at bounding box center [704, 422] width 143 height 32
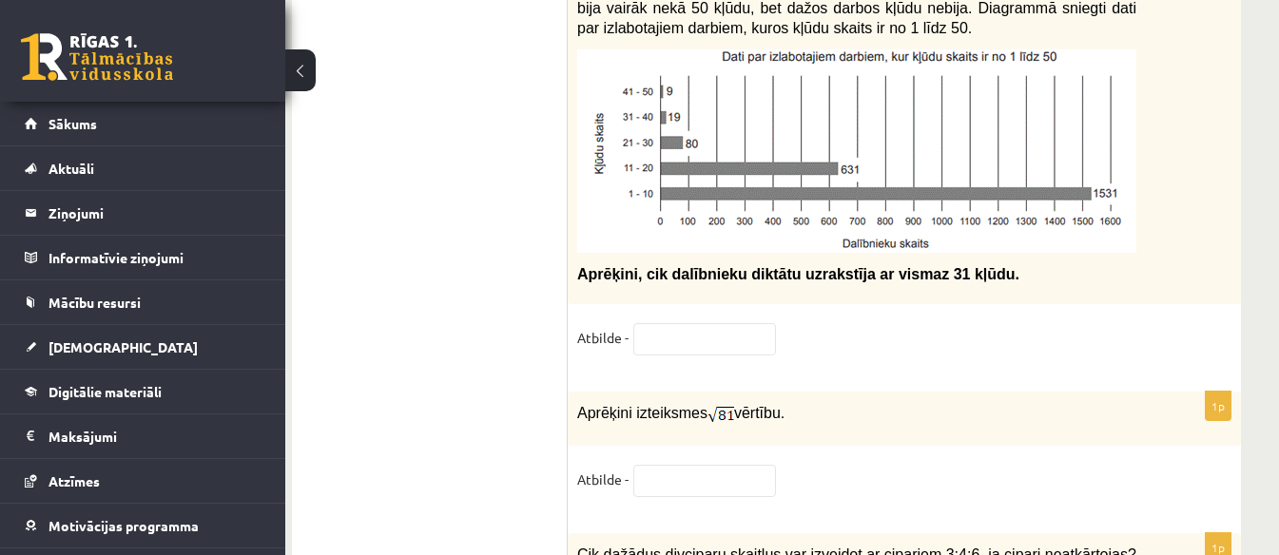
scroll to position [9852, 31]
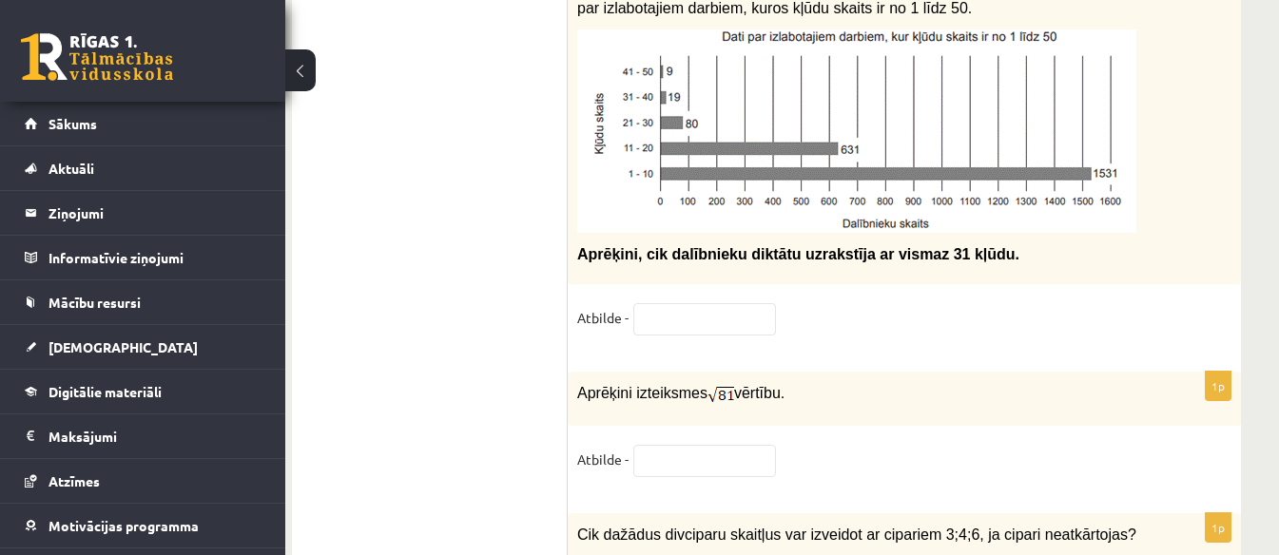
type input "**"
click at [719, 303] on input "text" at bounding box center [704, 319] width 143 height 32
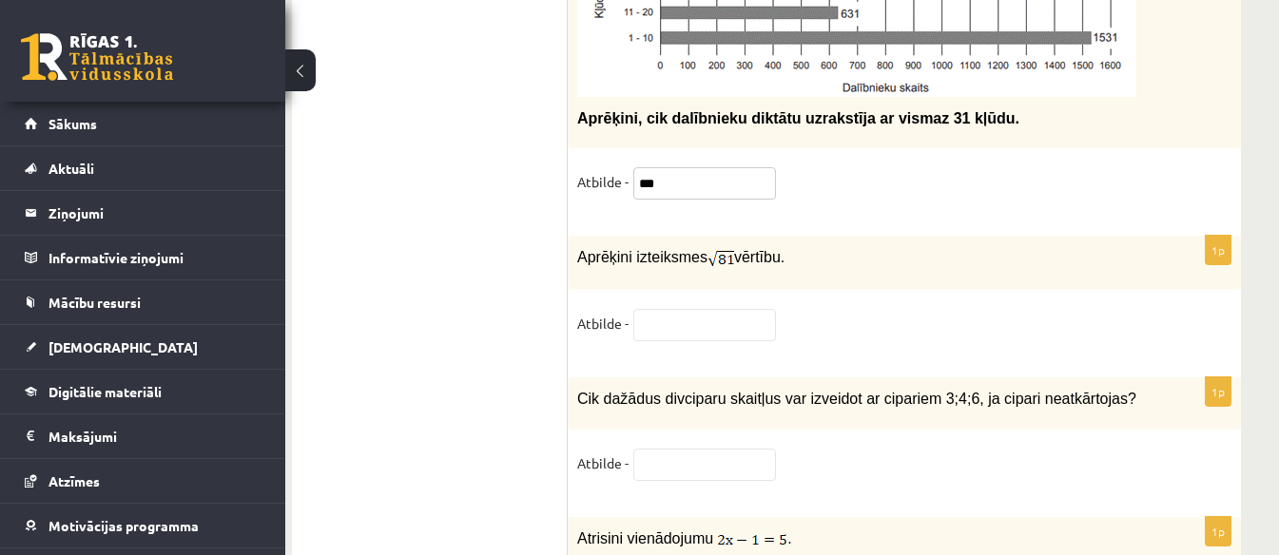
scroll to position [10085, 31]
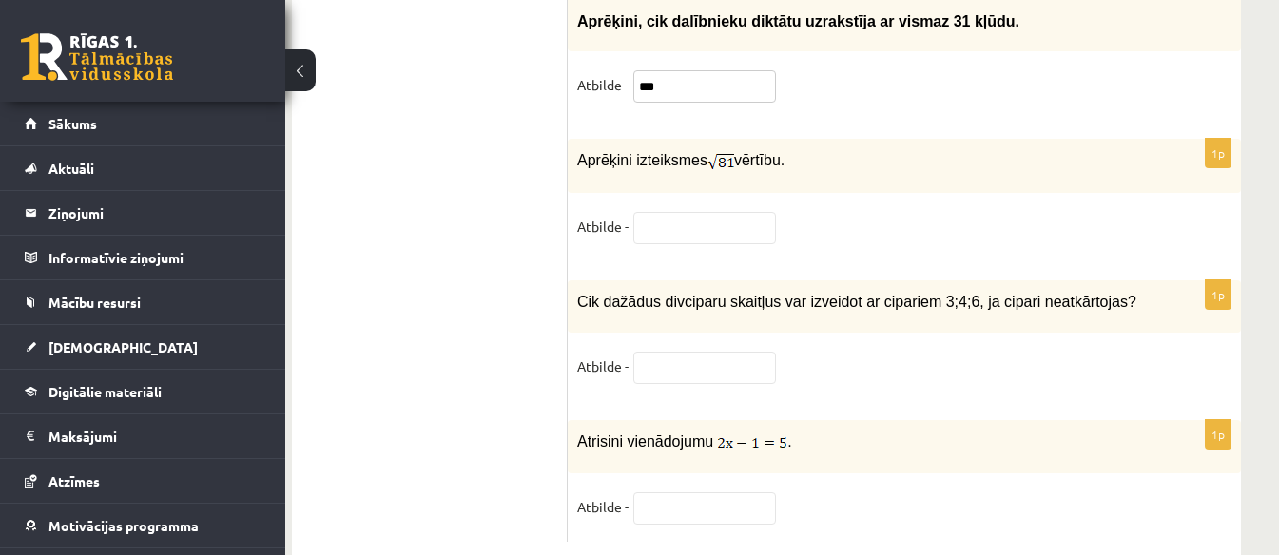
type input "***"
click at [701, 212] on input "text" at bounding box center [704, 228] width 143 height 32
click at [686, 352] on input "text" at bounding box center [704, 368] width 143 height 32
type input "*"
click at [697, 492] on input "text" at bounding box center [704, 508] width 143 height 32
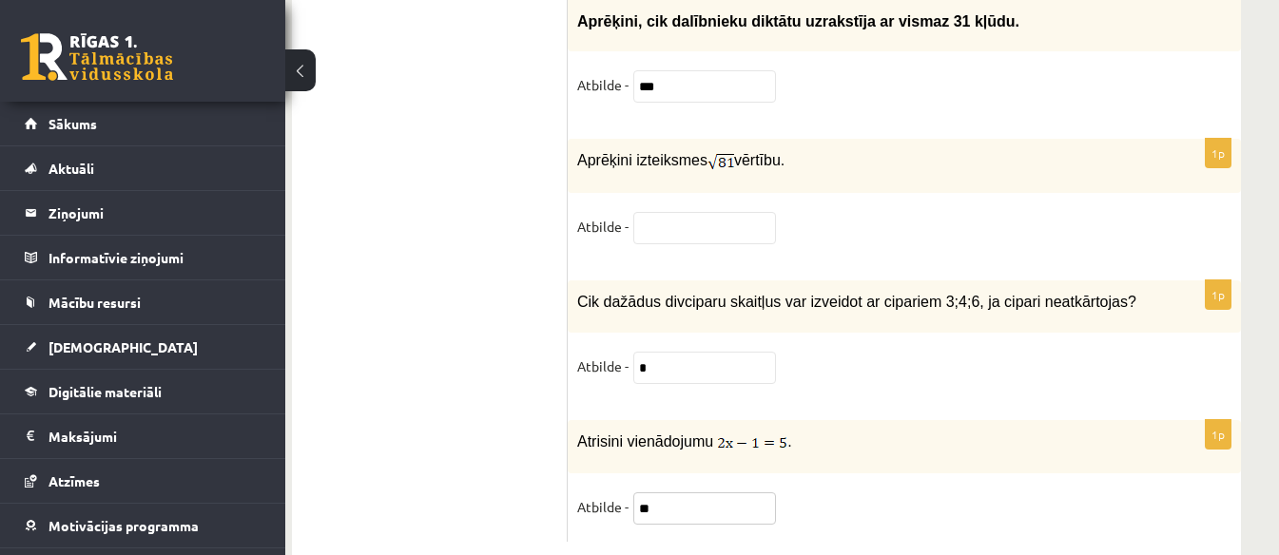
type input "**"
click at [735, 212] on input "text" at bounding box center [704, 228] width 143 height 32
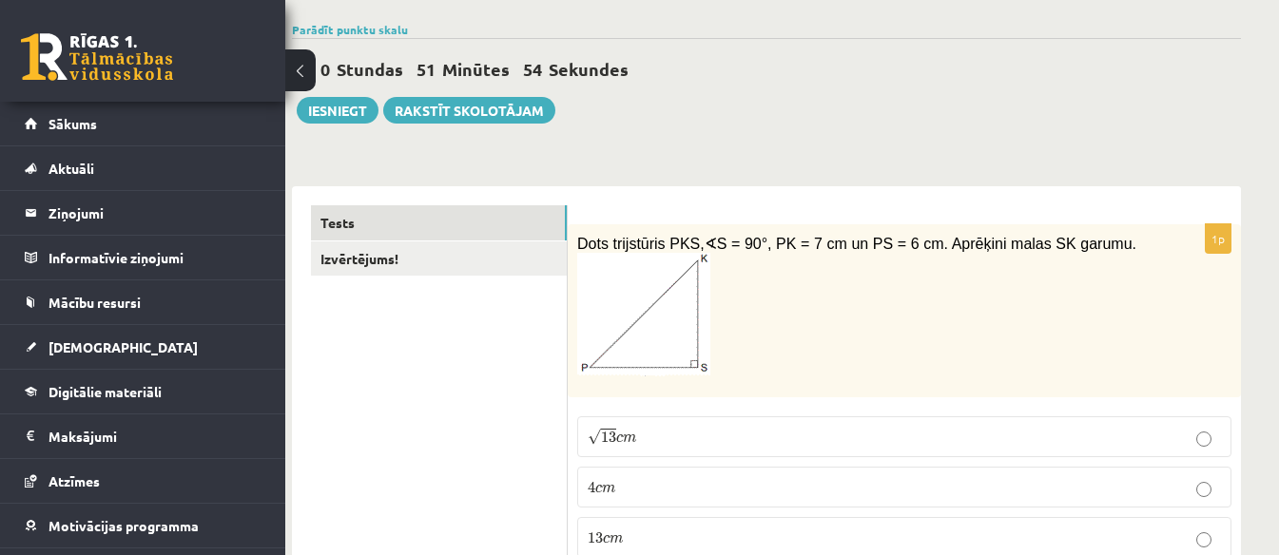
scroll to position [58, 31]
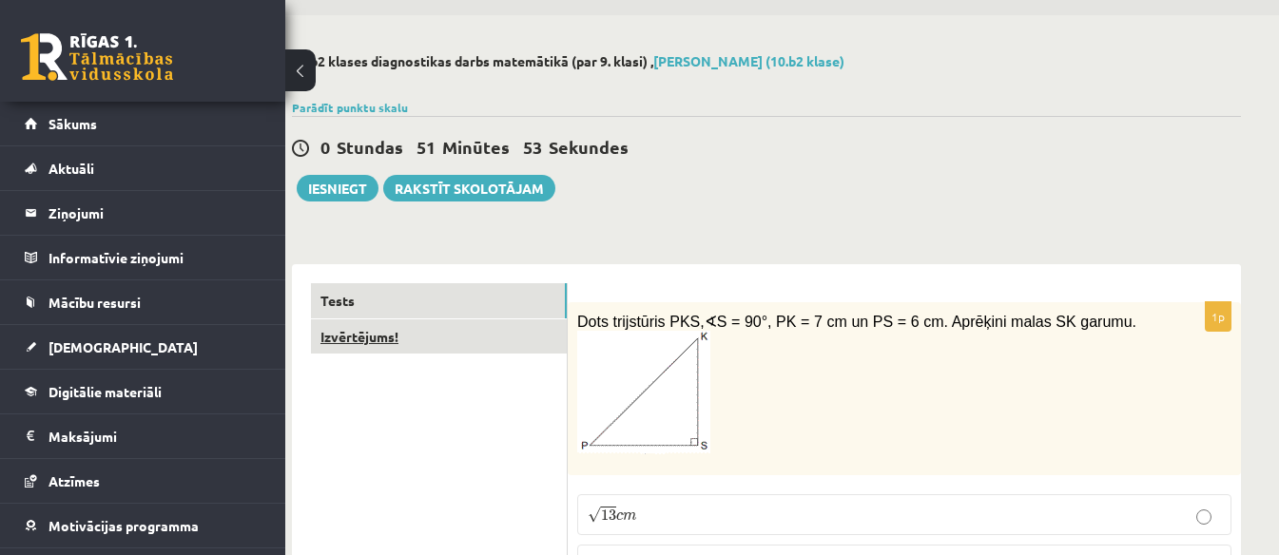
type input "**"
click at [411, 339] on link "Izvērtējums!" at bounding box center [439, 336] width 256 height 35
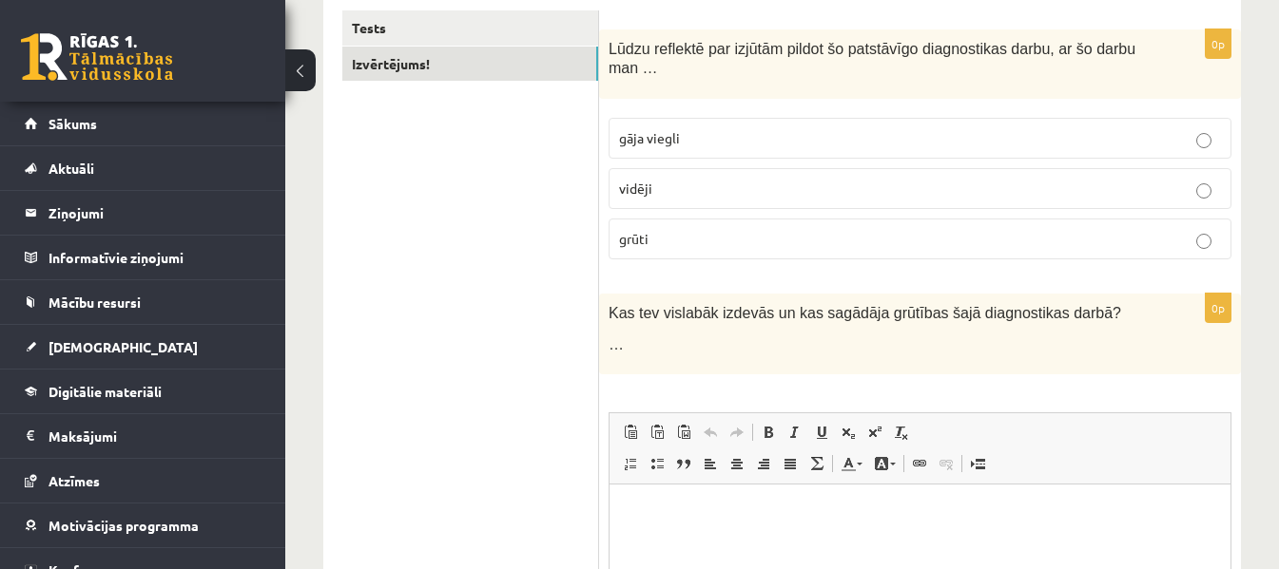
scroll to position [381, 0]
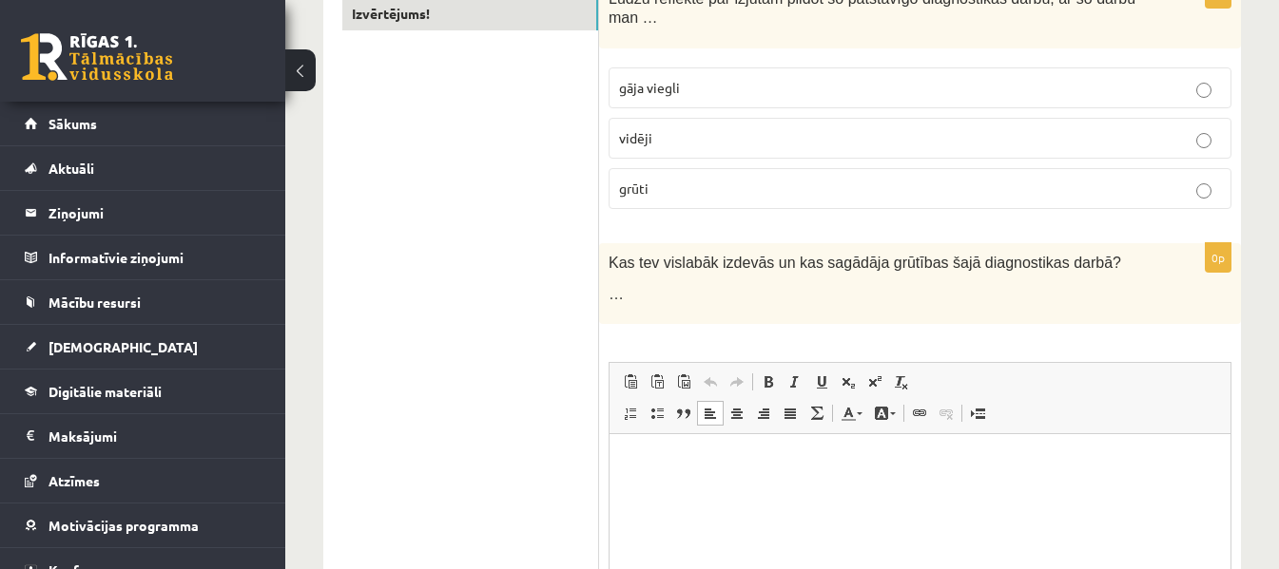
click at [838, 492] on html at bounding box center [919, 463] width 621 height 58
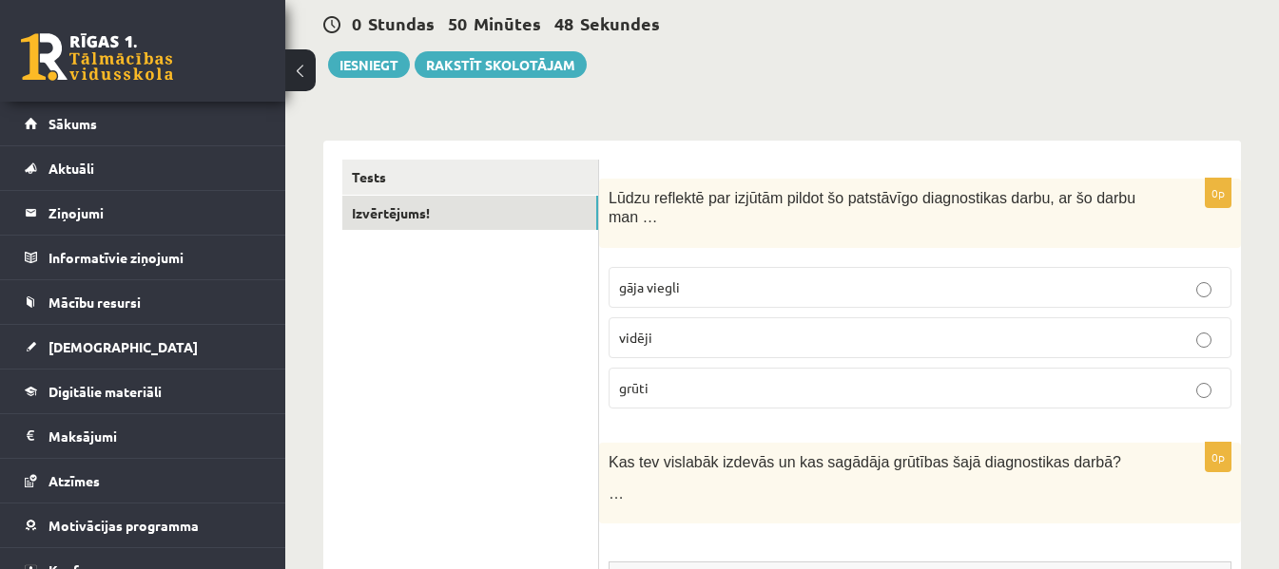
scroll to position [96, 0]
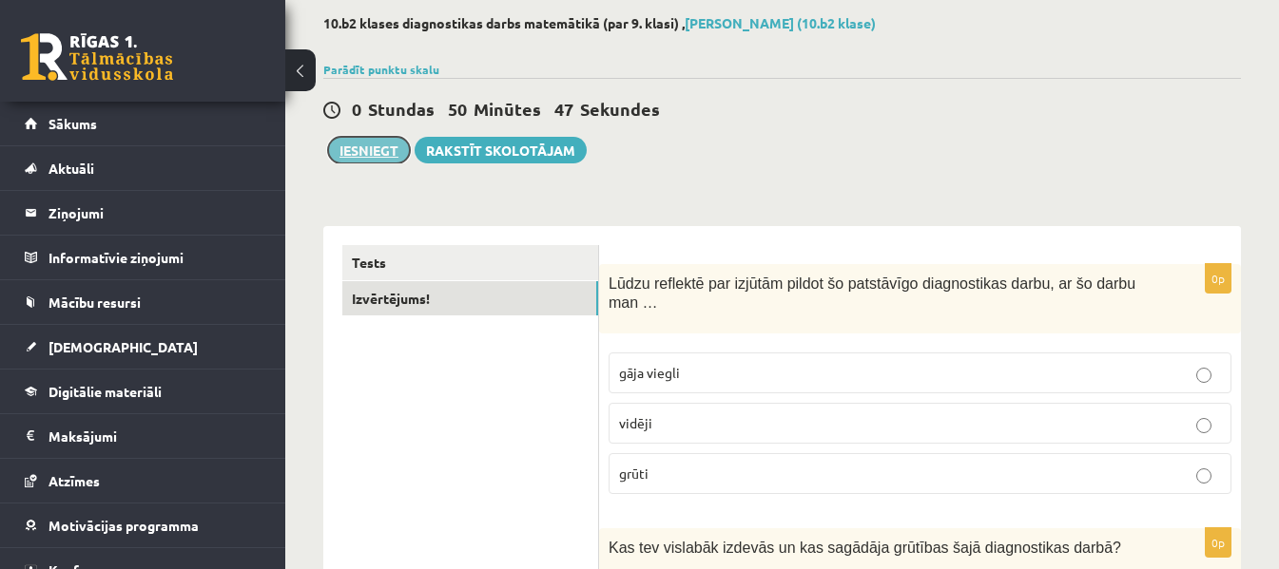
click at [338, 157] on button "Iesniegt" at bounding box center [369, 150] width 82 height 27
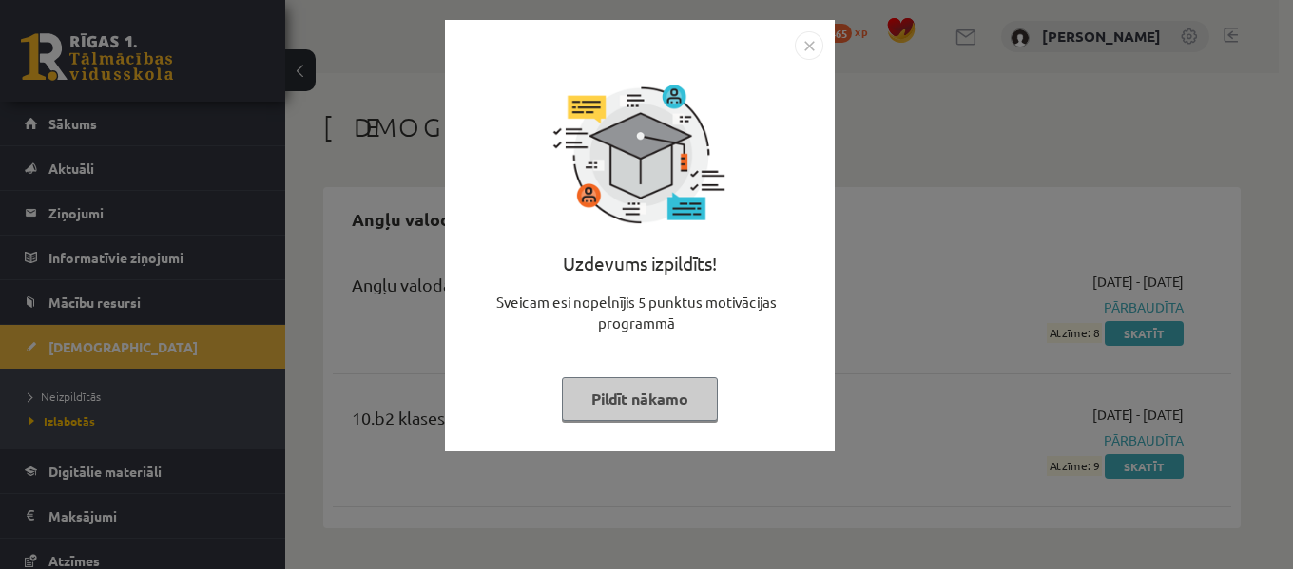
click at [820, 45] on img "Close" at bounding box center [809, 45] width 29 height 29
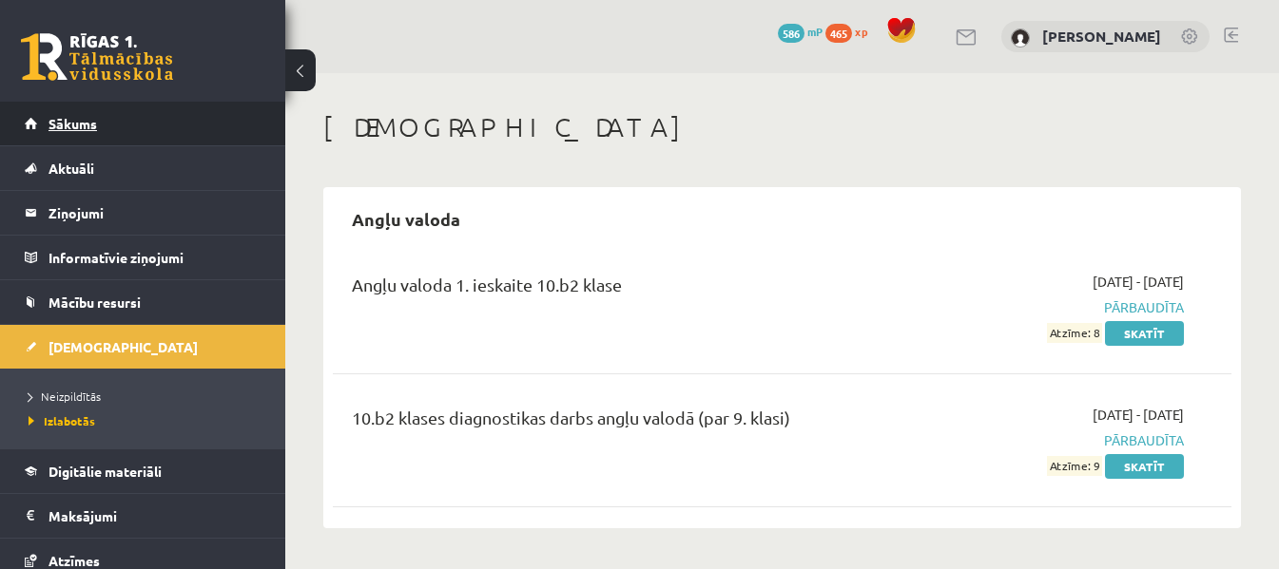
click at [78, 130] on span "Sākums" at bounding box center [72, 123] width 48 height 17
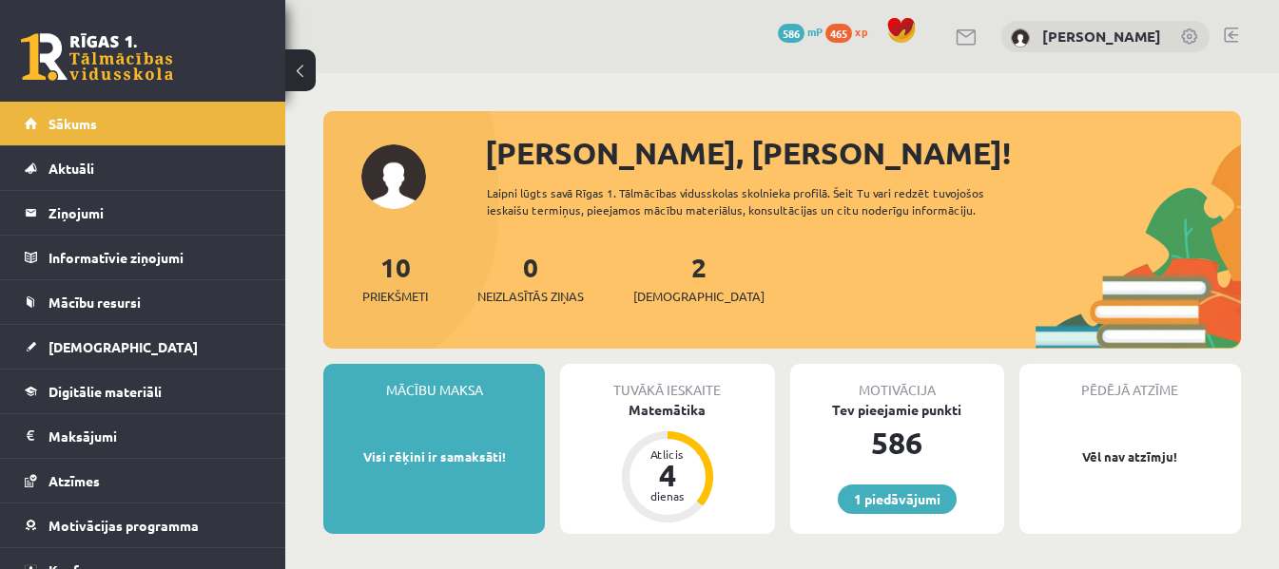
click at [1234, 36] on link at bounding box center [1231, 35] width 14 height 15
